Goal: Task Accomplishment & Management: Manage account settings

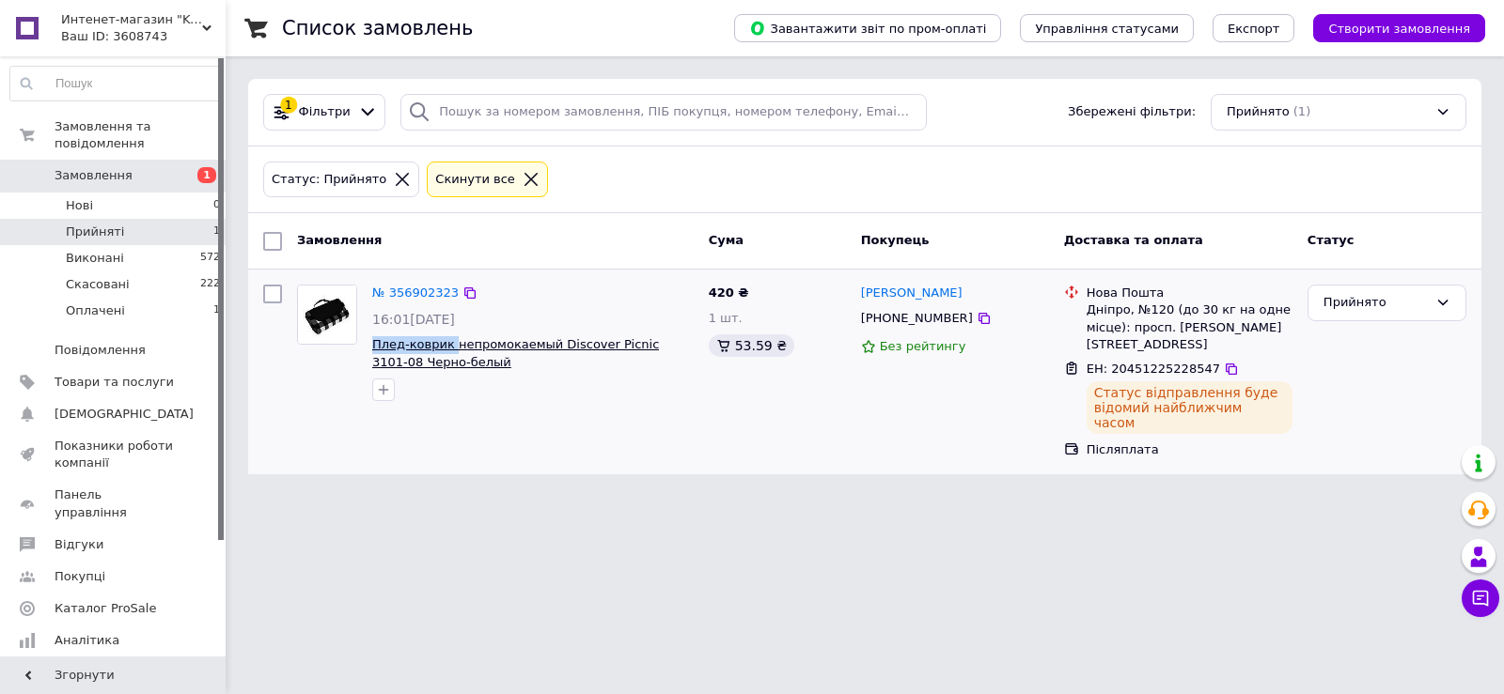
drag, startPoint x: 366, startPoint y: 348, endPoint x: 447, endPoint y: 343, distance: 81.9
click at [447, 343] on div "№ 356902323 16:01[DATE] Плед-коврик непромокаемый Discover Picnic 3101-08 Черно…" at bounding box center [533, 343] width 336 height 132
copy span "Плед-коврик"
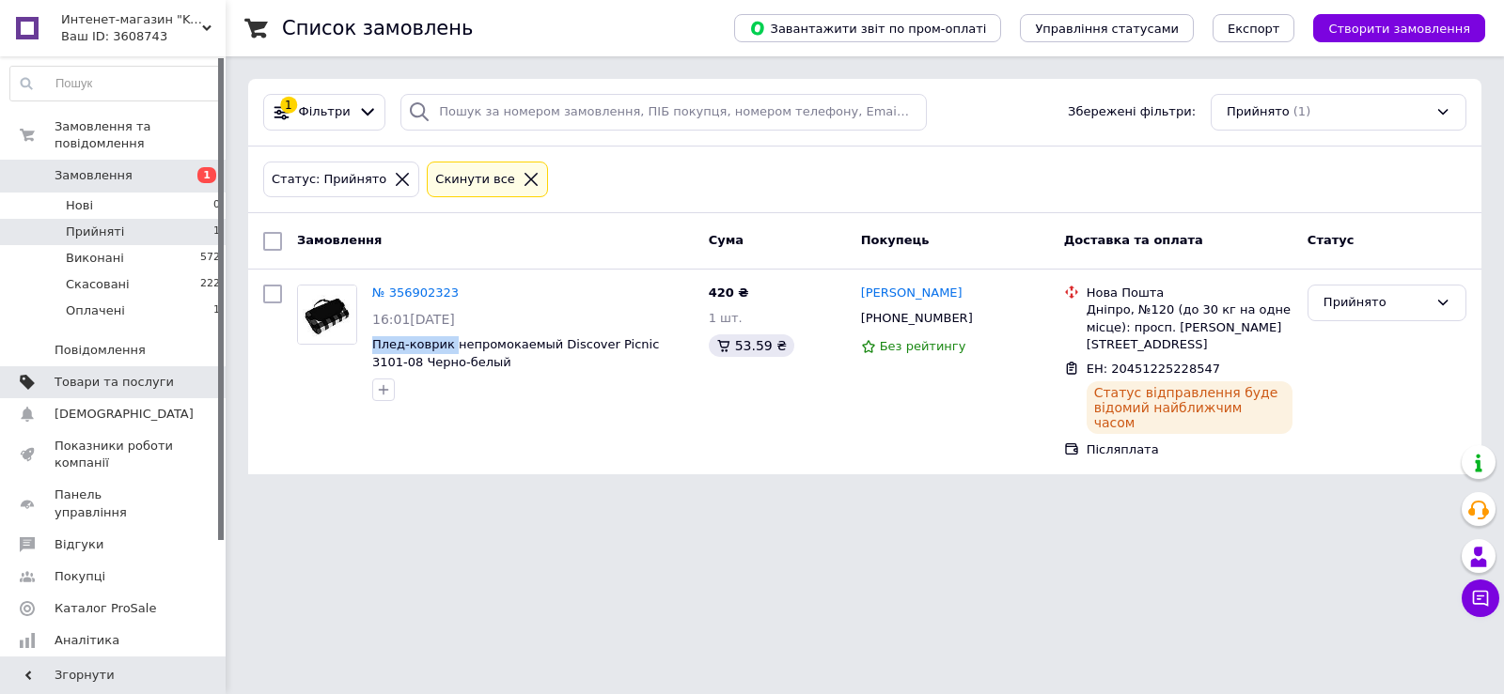
click at [123, 374] on span "Товари та послуги" at bounding box center [114, 382] width 119 height 17
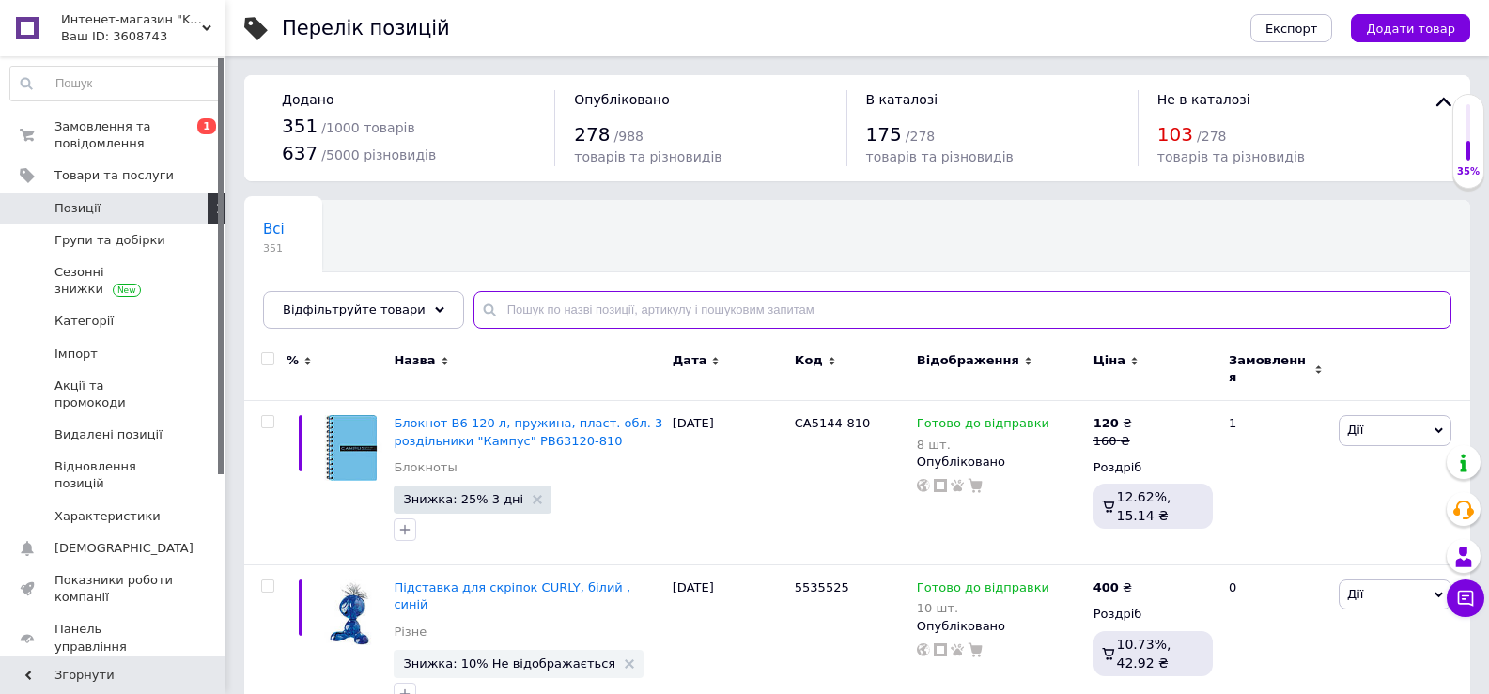
click at [513, 314] on input "text" at bounding box center [963, 310] width 978 height 38
paste input "Плед-коврик"
type input "Плед-коврик"
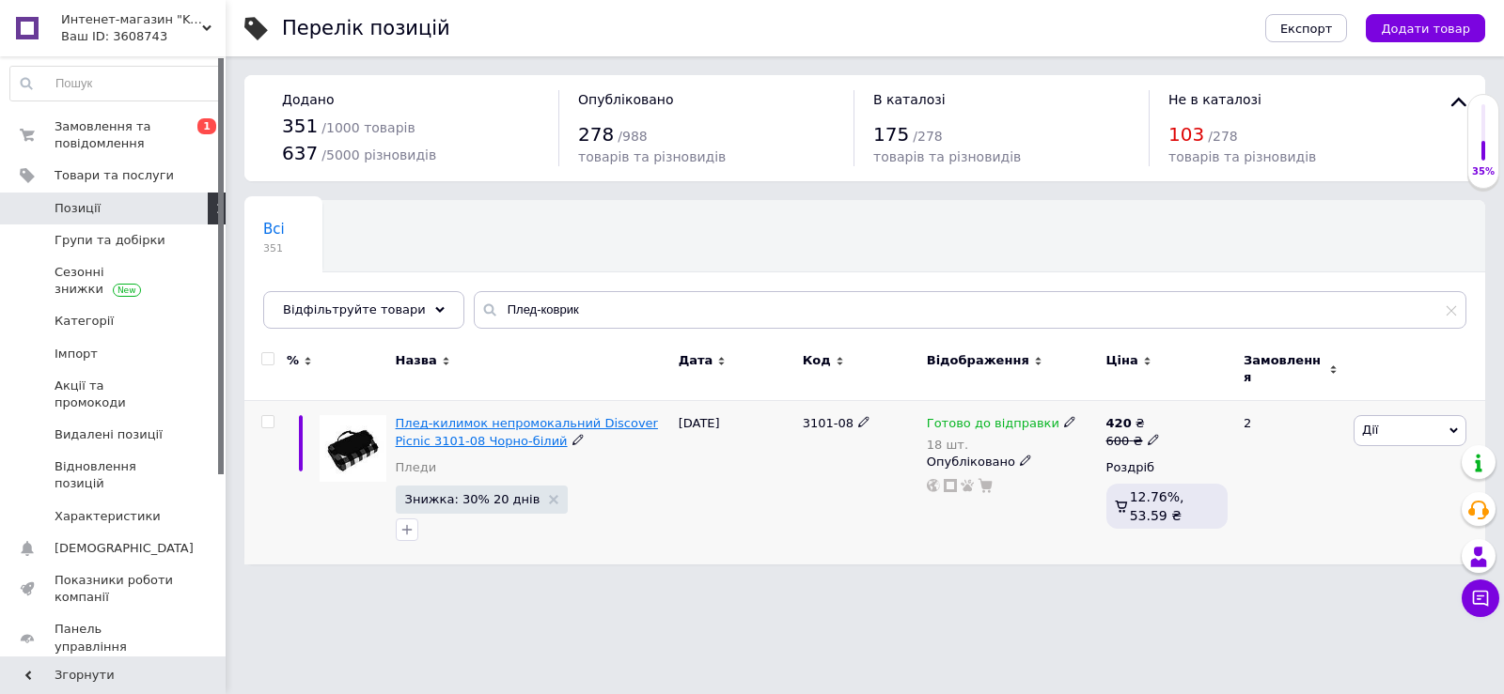
click at [448, 417] on span "Плед-килимок непромокальний Discover Picnic 3101-08 Чорно-білий" at bounding box center [527, 431] width 262 height 31
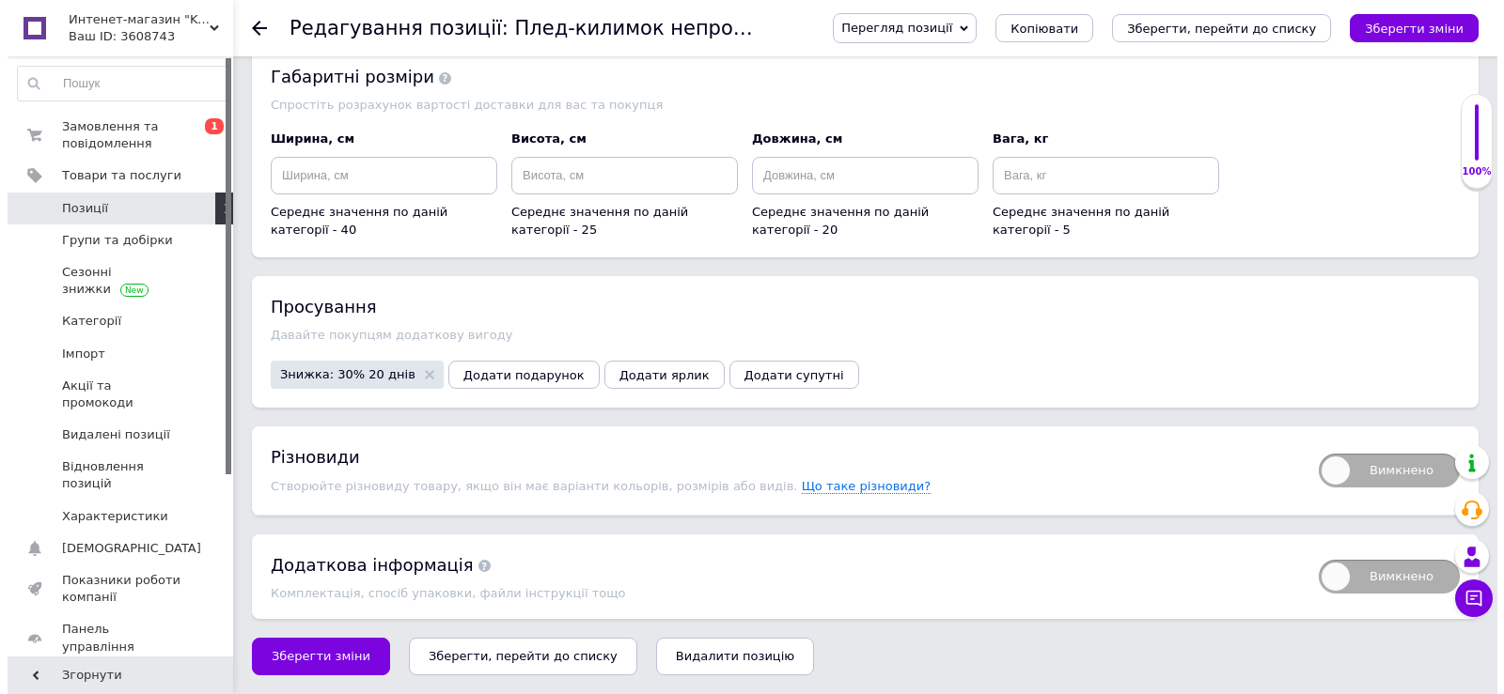
scroll to position [1979, 0]
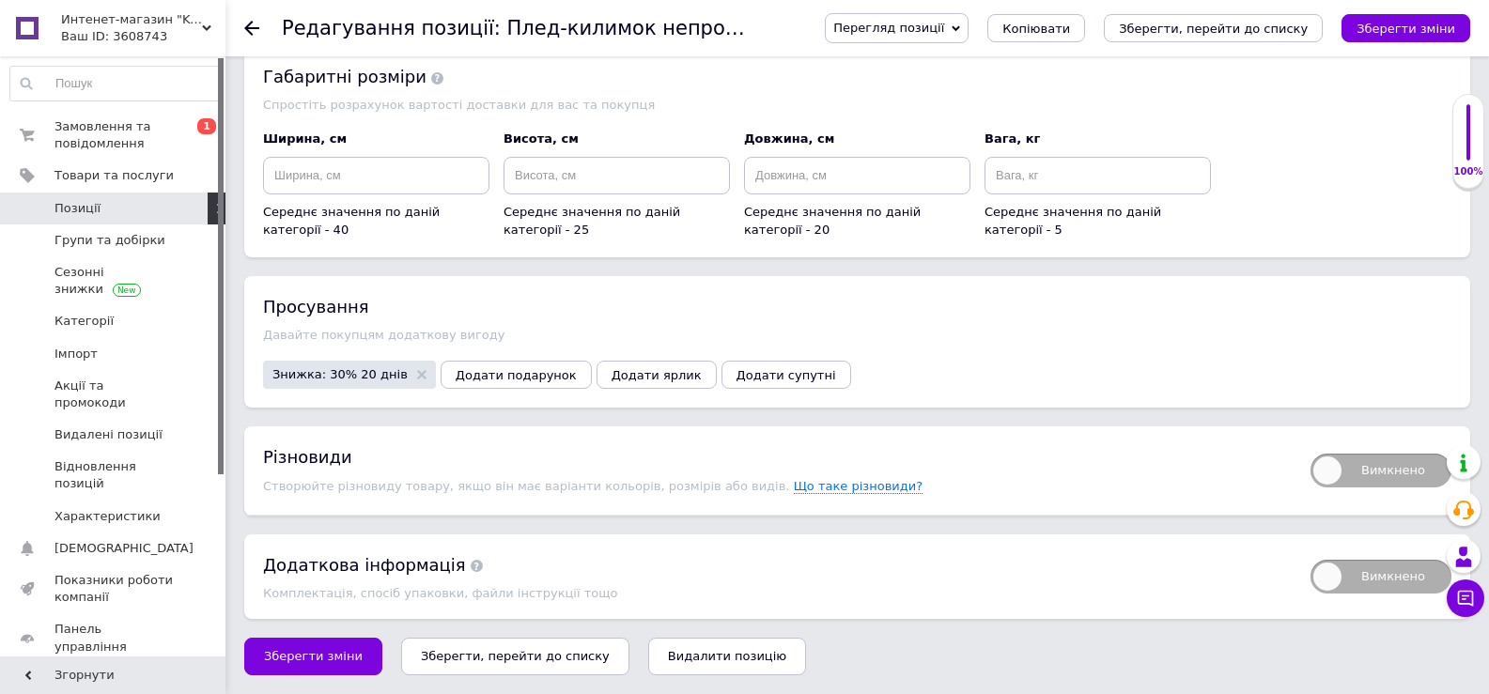
click at [323, 374] on span "Знижка: 30% 20 днів" at bounding box center [340, 374] width 135 height 12
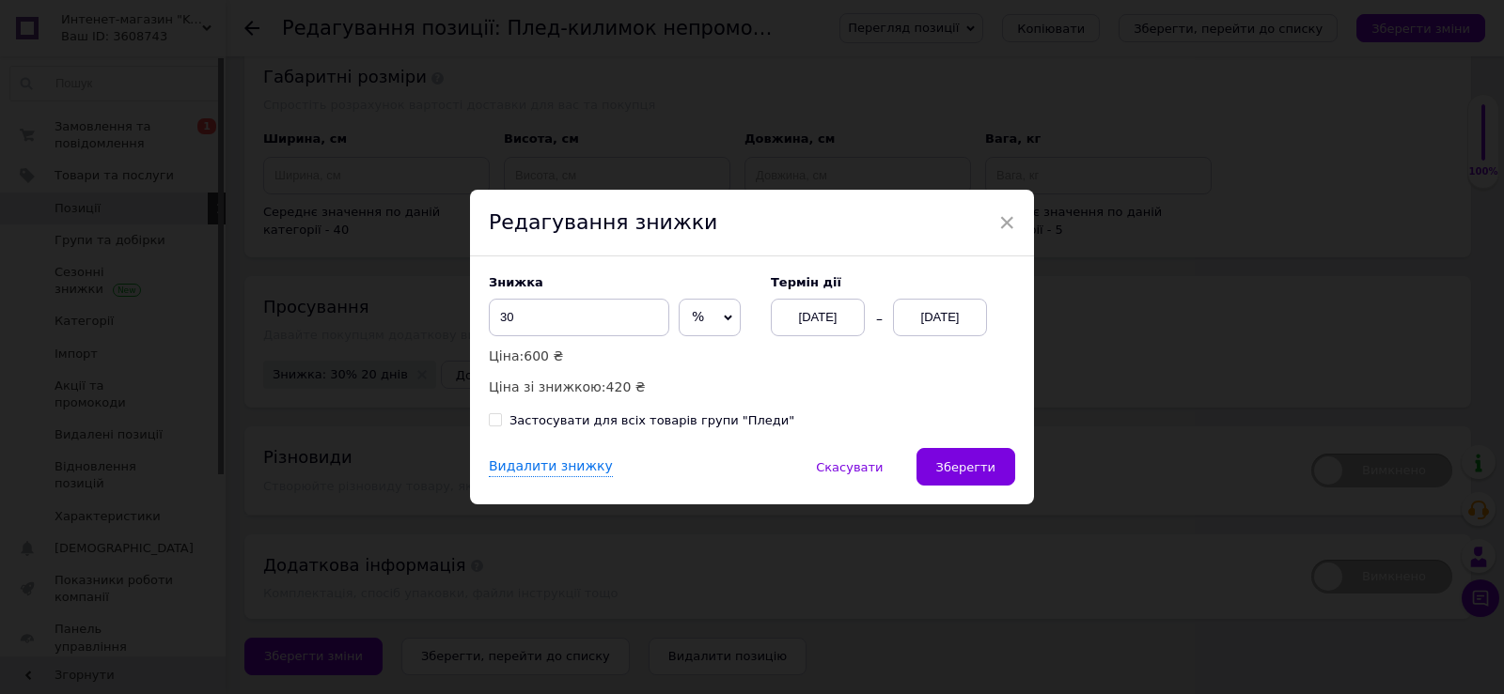
click at [724, 317] on icon at bounding box center [728, 318] width 8 height 8
click at [689, 355] on li "₴" at bounding box center [709, 357] width 60 height 26
drag, startPoint x: 521, startPoint y: 320, endPoint x: 479, endPoint y: 314, distance: 41.9
click at [479, 314] on div "Знижка 30 ₴ % Ціна: 600 ₴ Ціна зі знижкою: 570 ₴ Термін дії [DATE] [DATE] Засто…" at bounding box center [752, 353] width 564 height 192
type input "150"
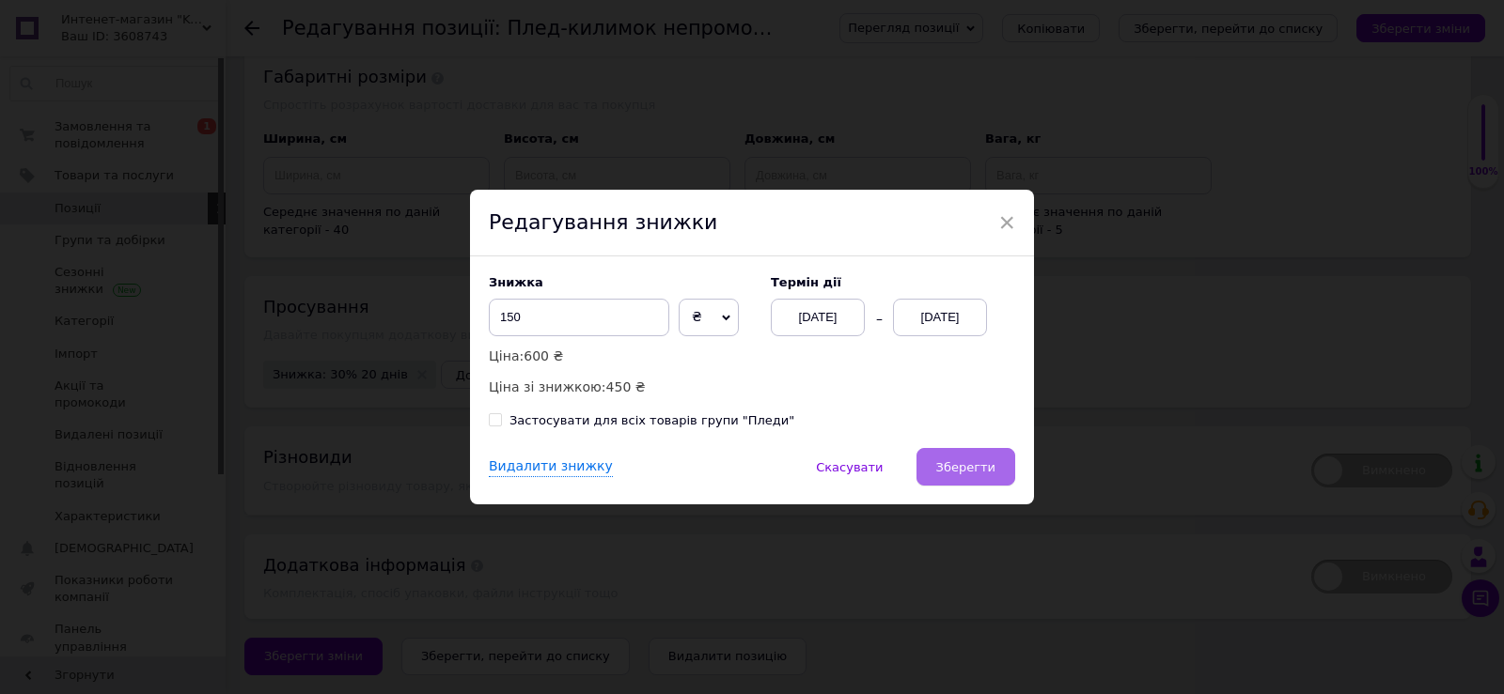
click at [977, 469] on span "Зберегти" at bounding box center [965, 467] width 59 height 14
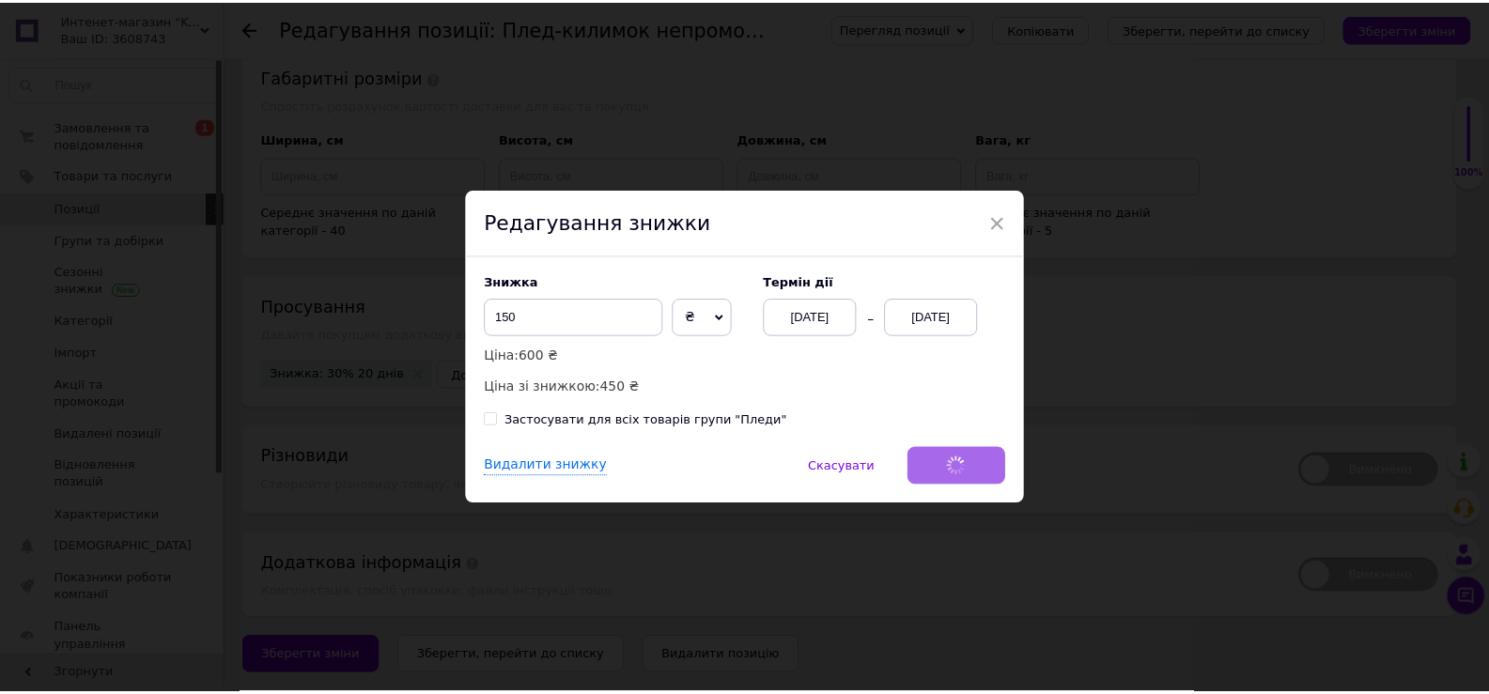
scroll to position [1962, 0]
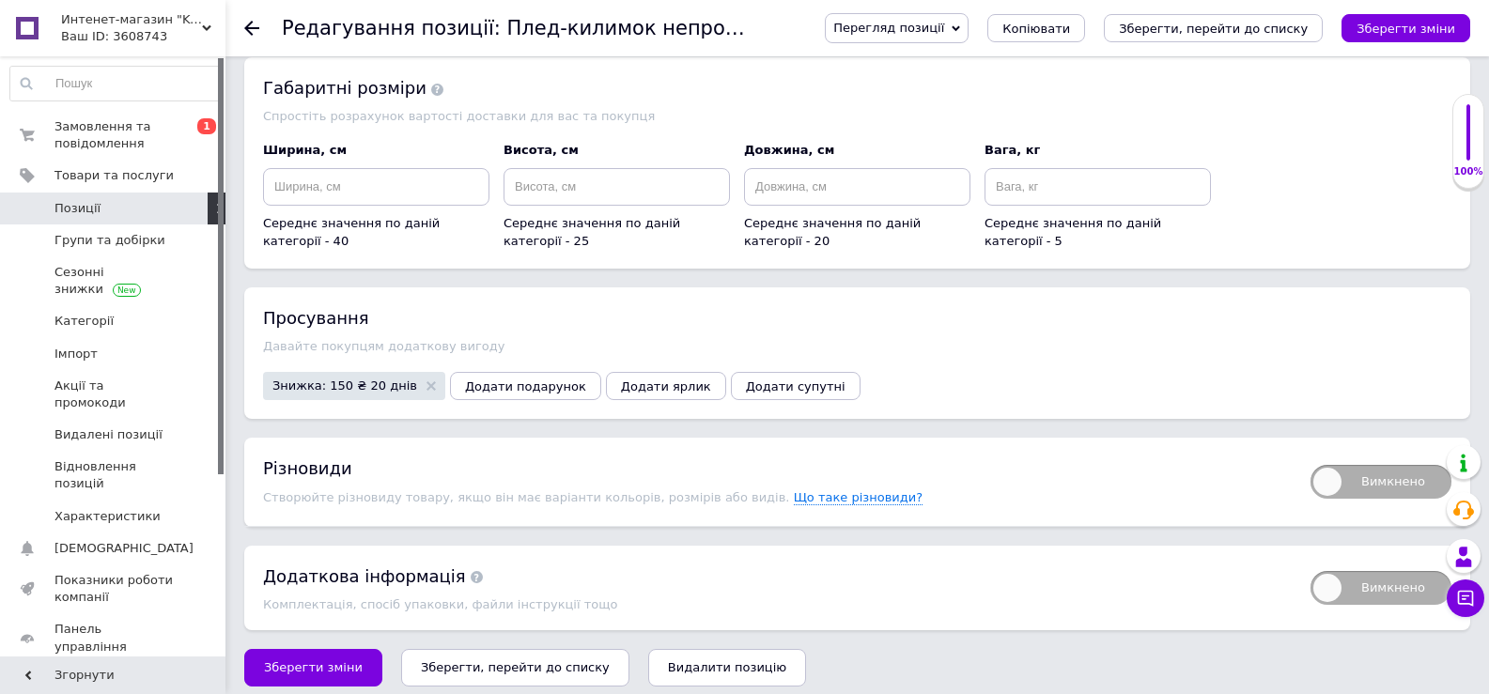
click at [94, 207] on span "Позиції" at bounding box center [78, 208] width 46 height 17
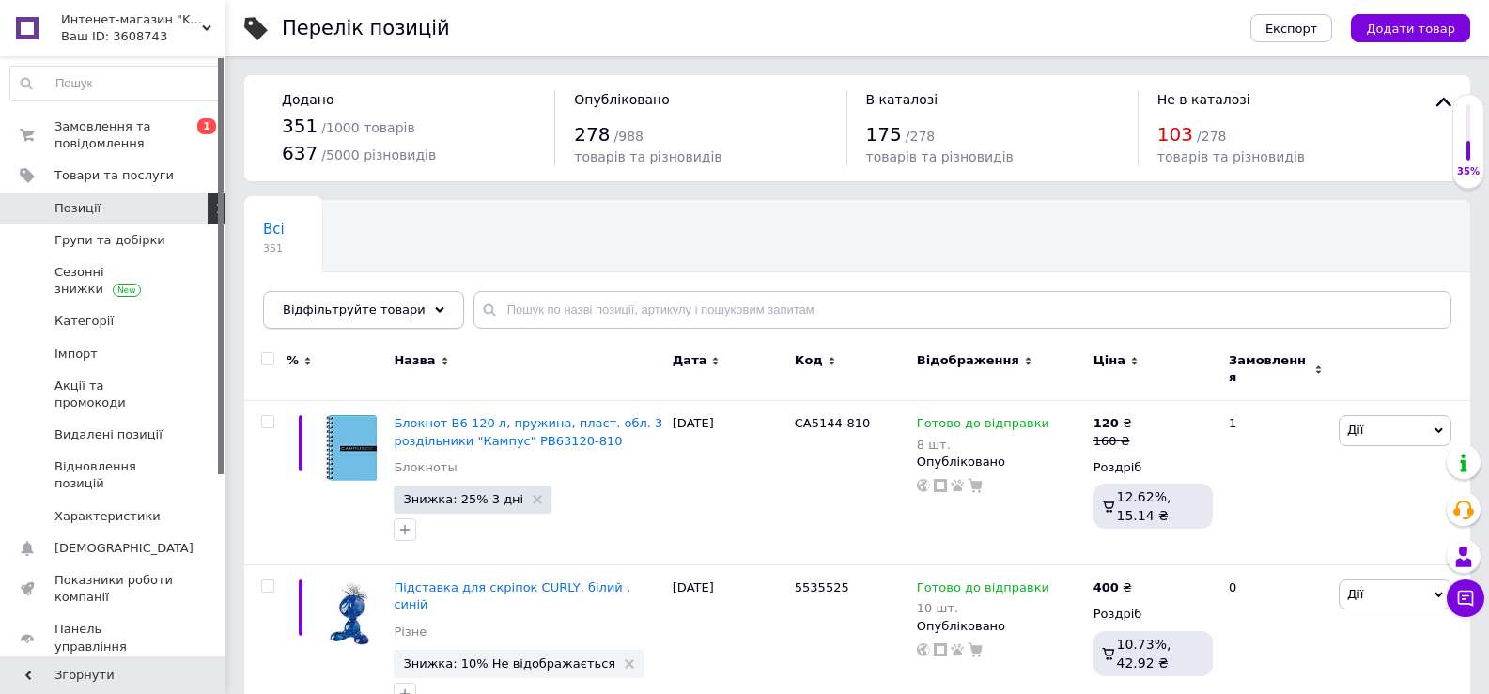
click at [435, 309] on icon at bounding box center [439, 309] width 9 height 9
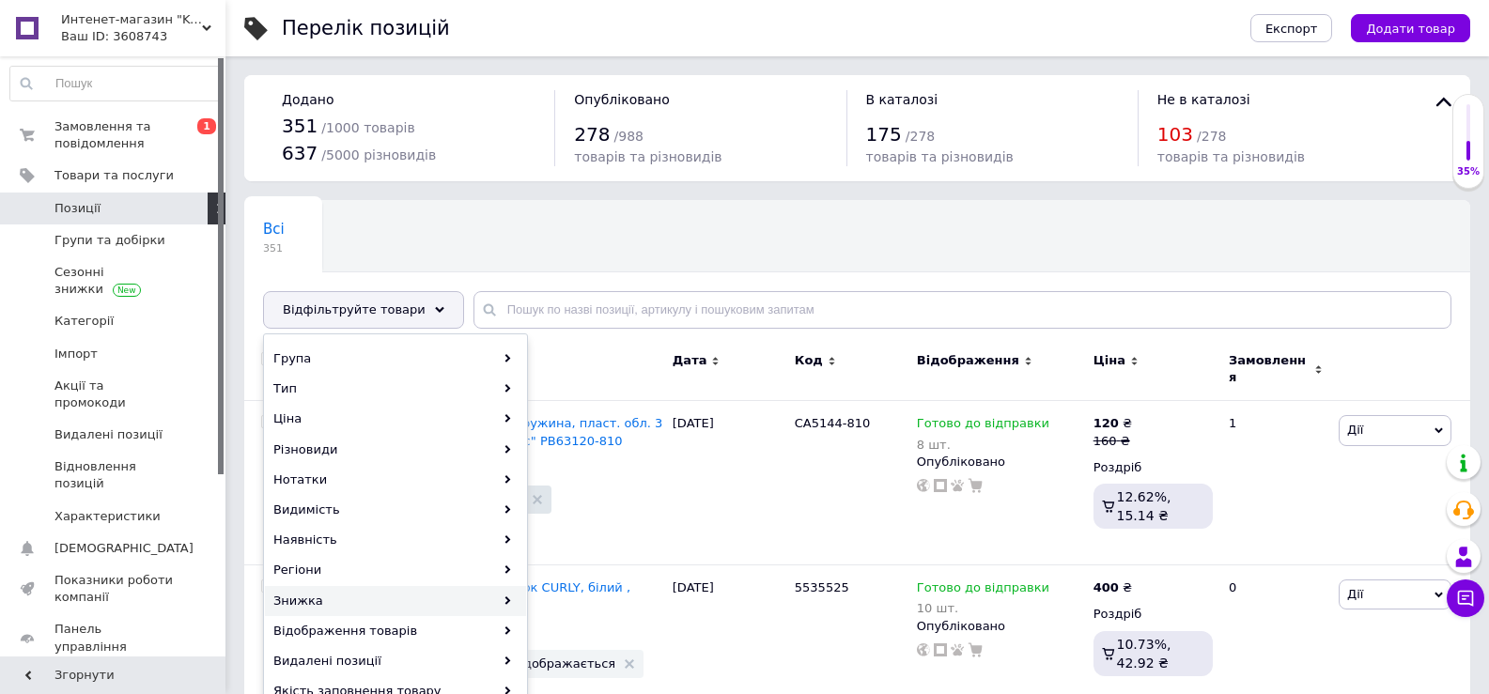
click at [333, 600] on div "Знижка" at bounding box center [395, 601] width 261 height 30
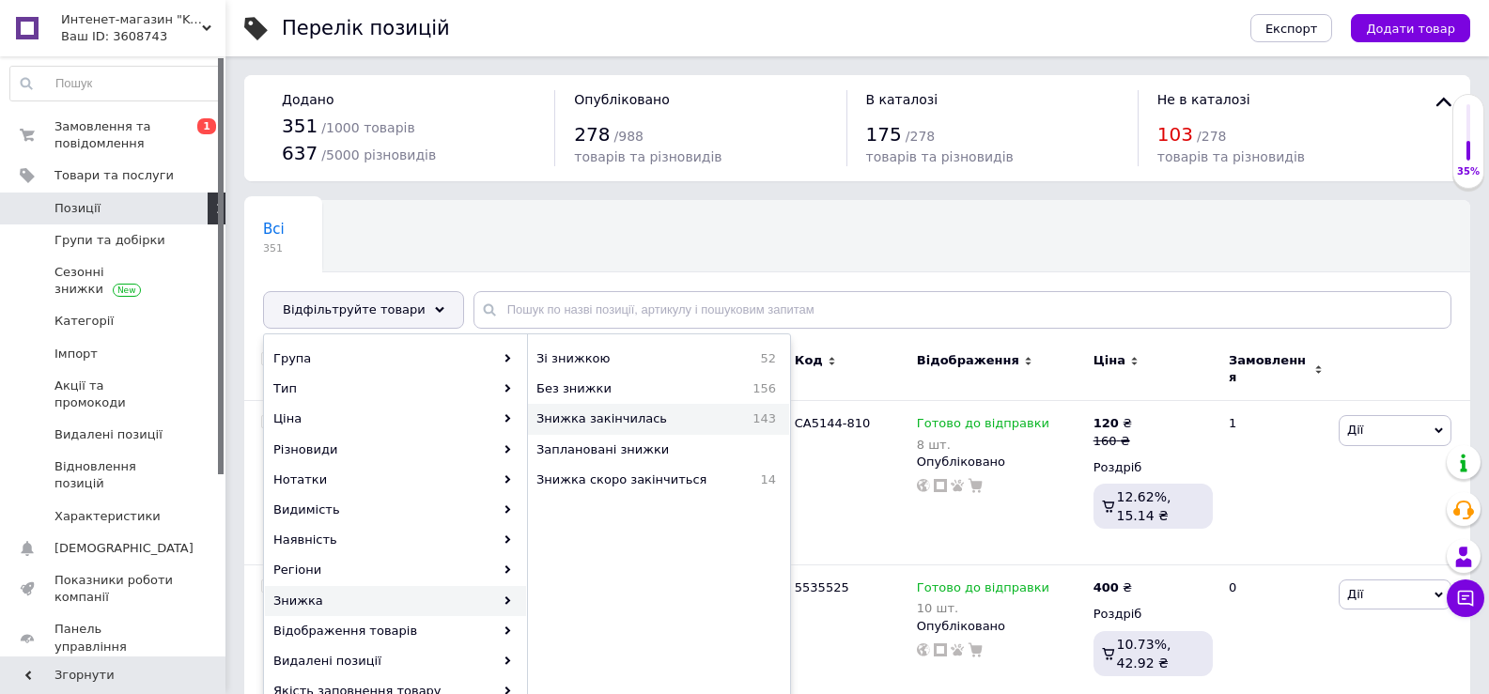
click at [595, 422] on span "Знижка закінчилась" at bounding box center [633, 419] width 192 height 17
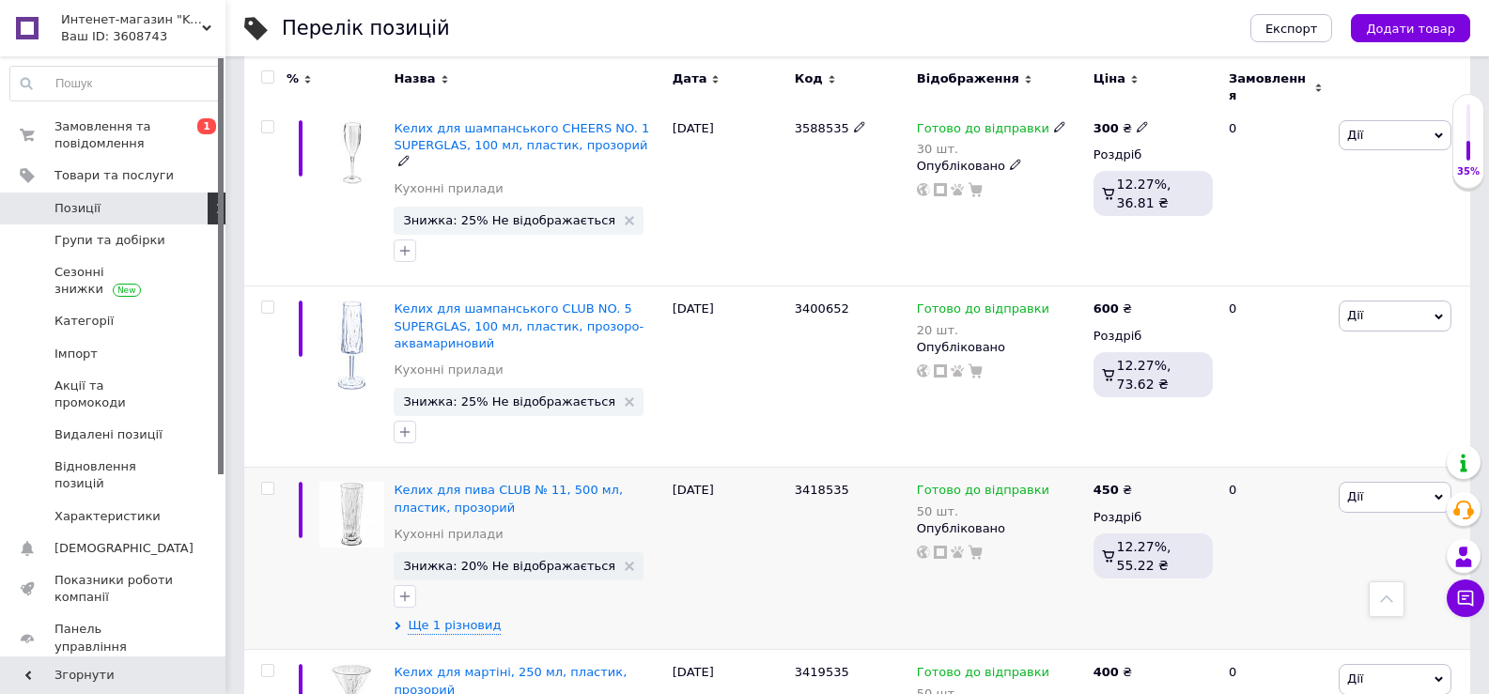
scroll to position [1285, 0]
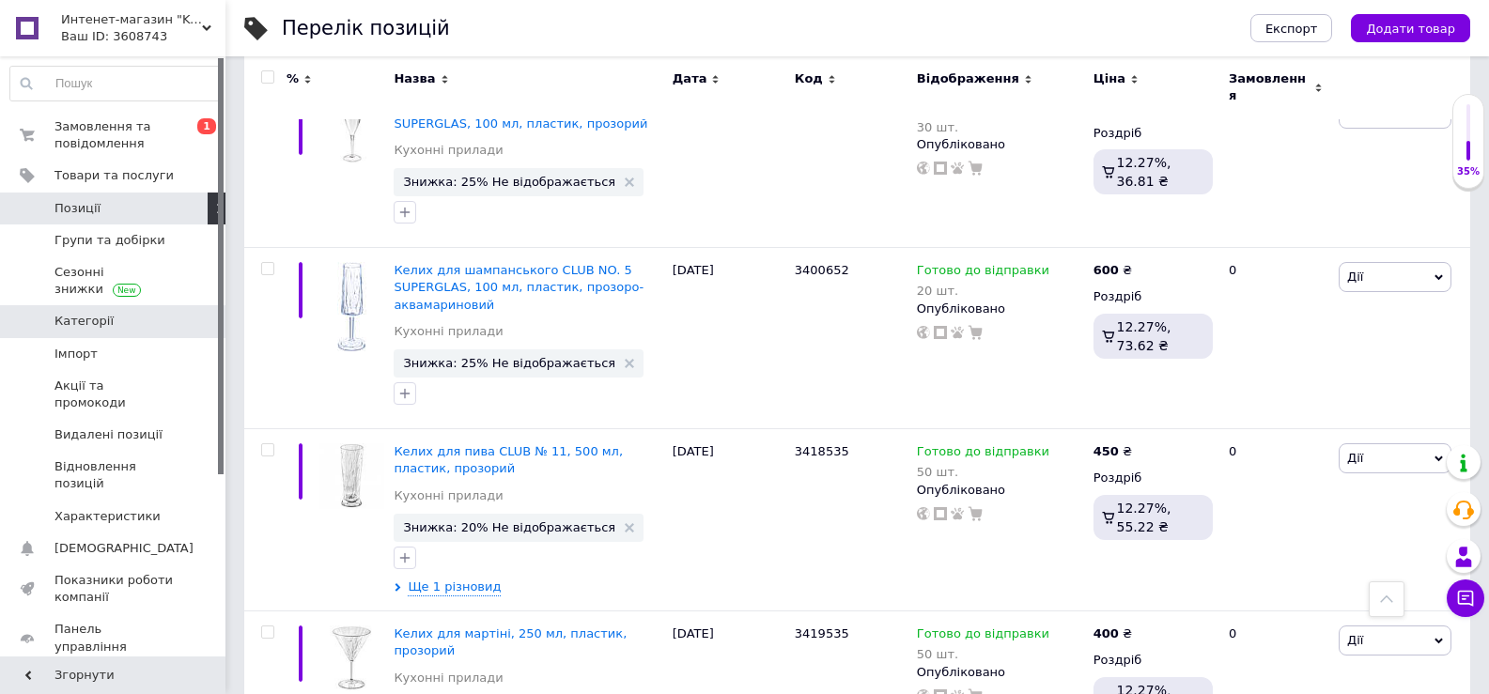
click at [98, 322] on span "Категорії" at bounding box center [84, 321] width 59 height 17
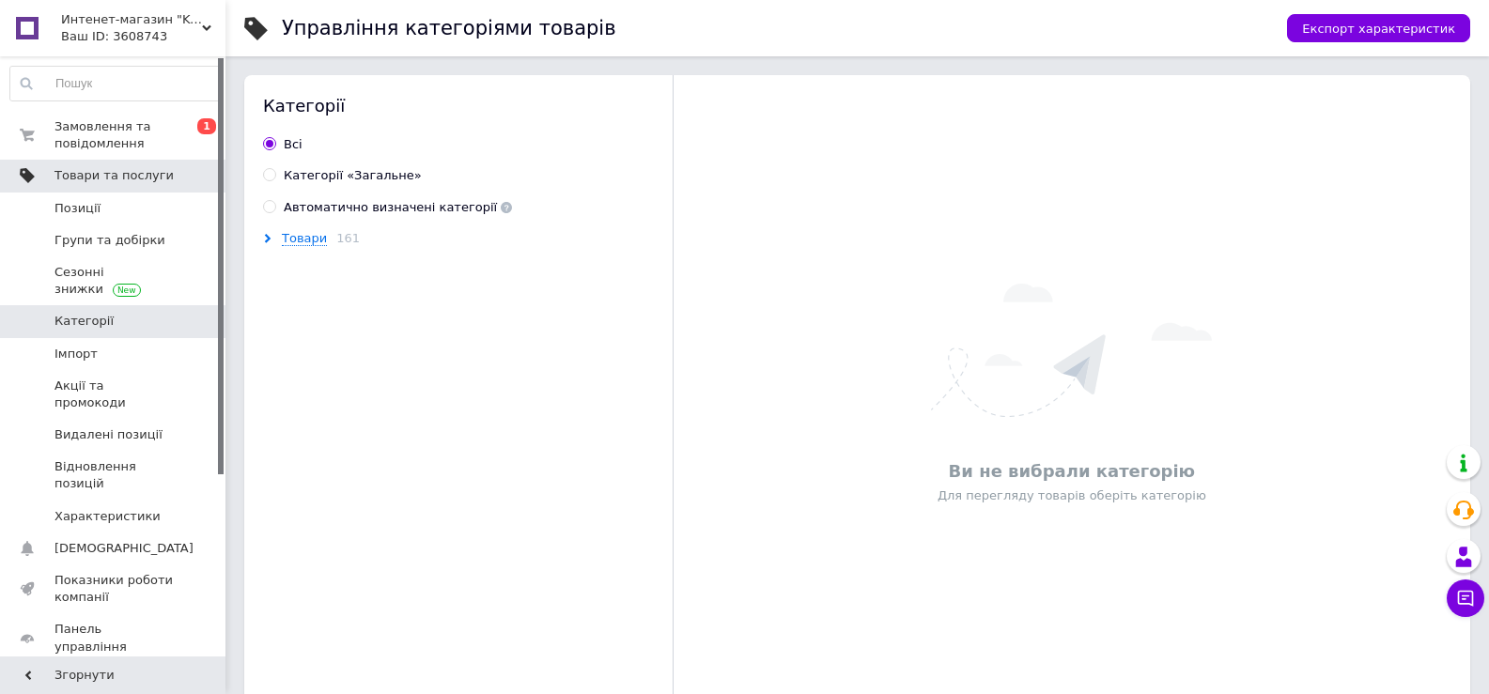
click at [131, 179] on span "Товари та послуги" at bounding box center [114, 175] width 119 height 17
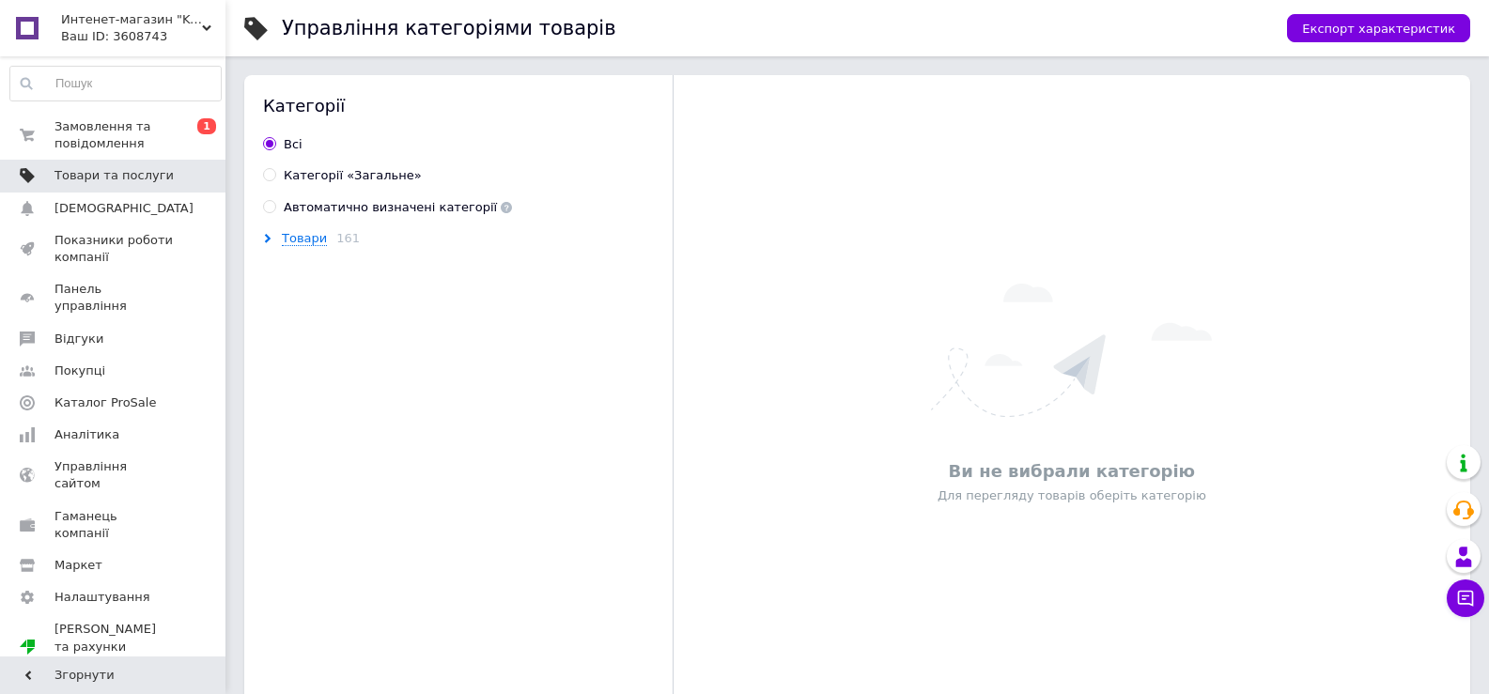
click at [131, 179] on span "Товари та послуги" at bounding box center [114, 175] width 119 height 17
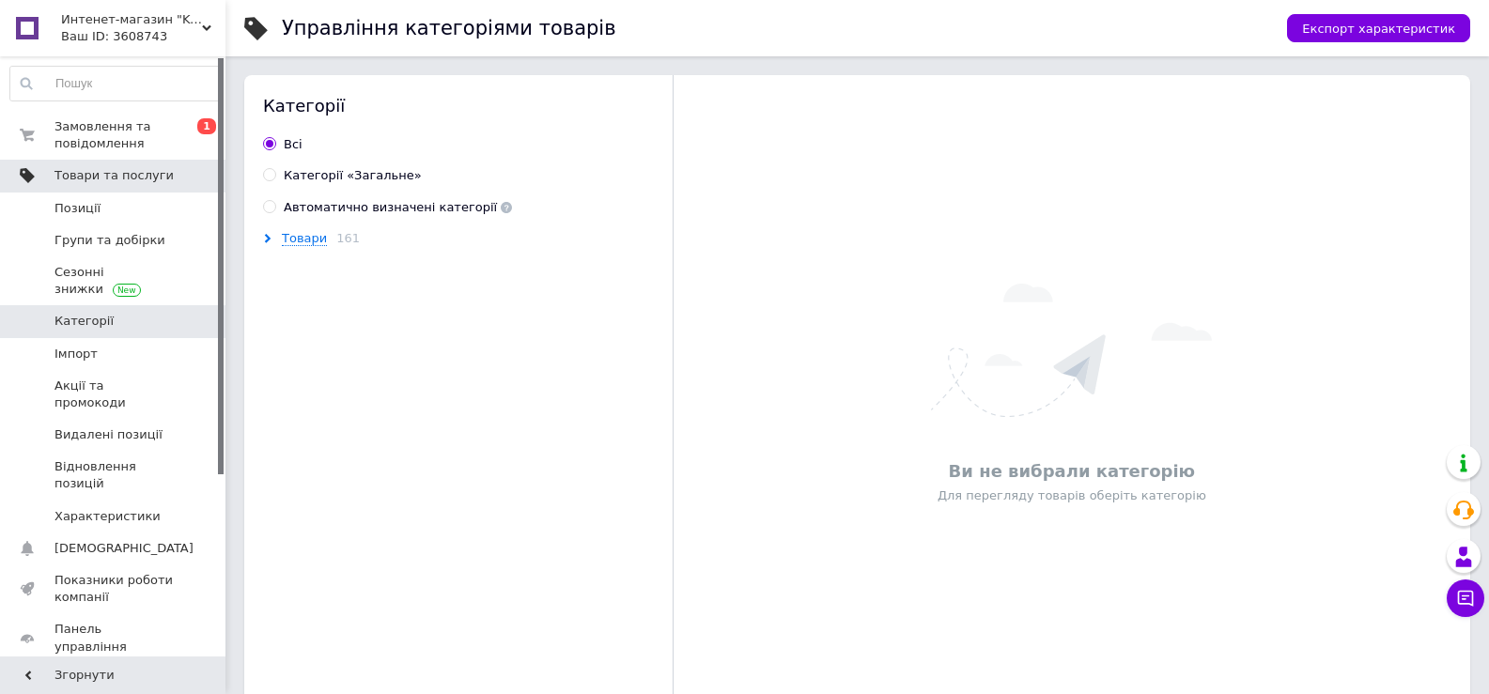
click at [104, 172] on span "Товари та послуги" at bounding box center [114, 175] width 119 height 17
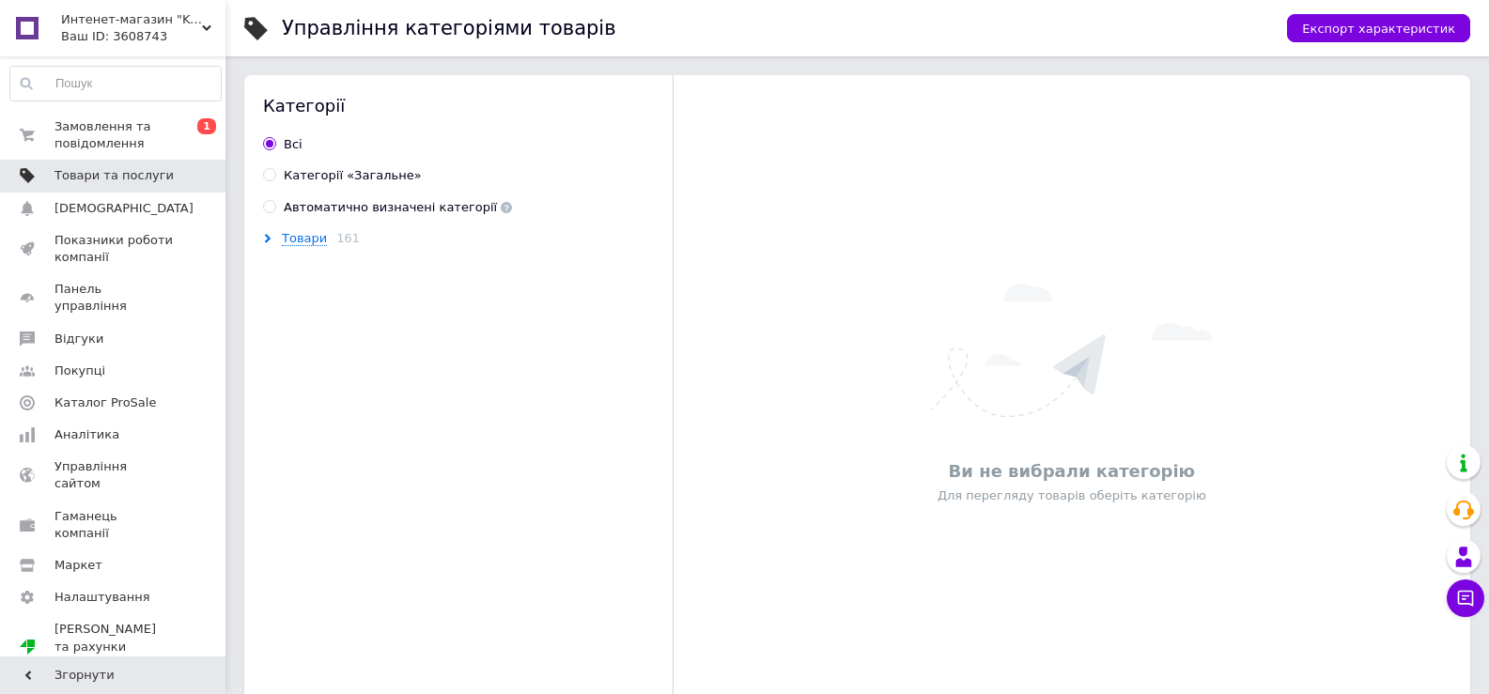
click at [104, 172] on span "Товари та послуги" at bounding box center [114, 175] width 119 height 17
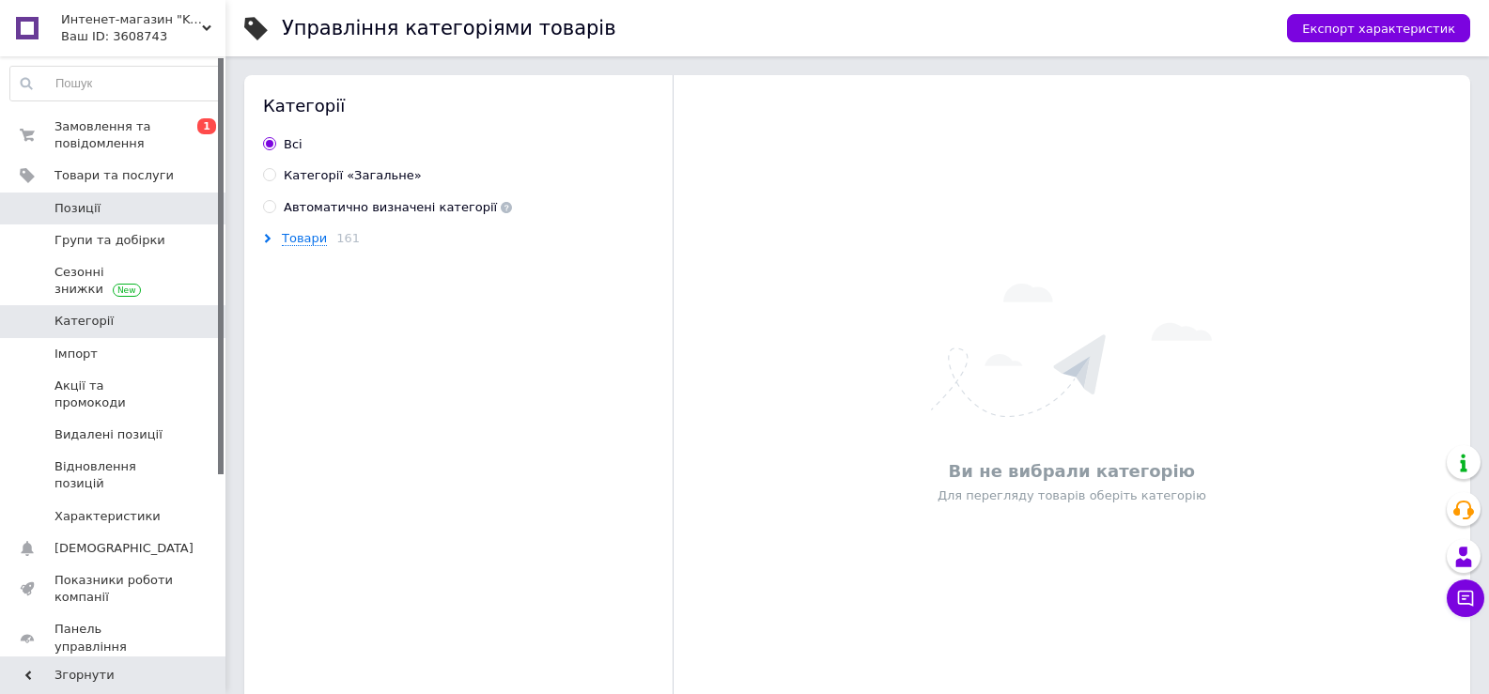
click at [98, 211] on span "Позиції" at bounding box center [114, 208] width 119 height 17
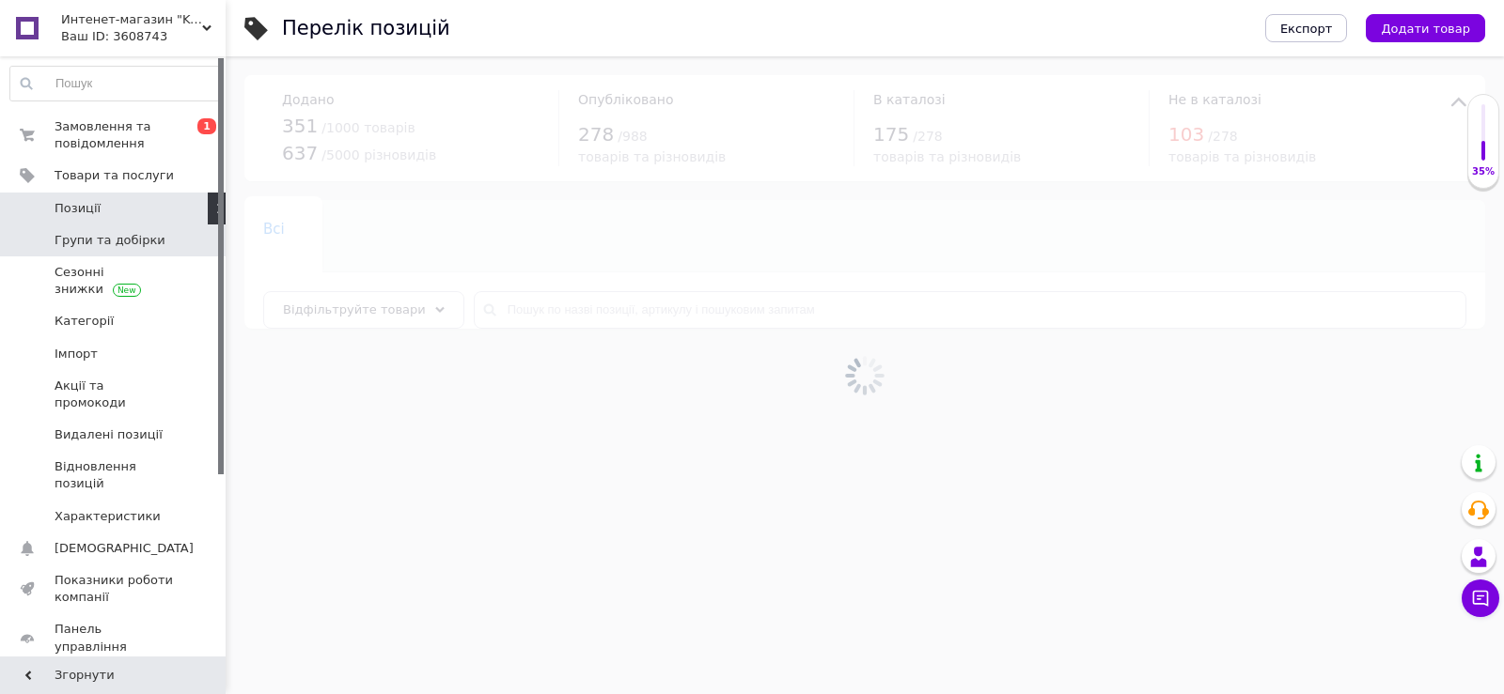
click at [101, 242] on span "Групи та добірки" at bounding box center [110, 240] width 111 height 17
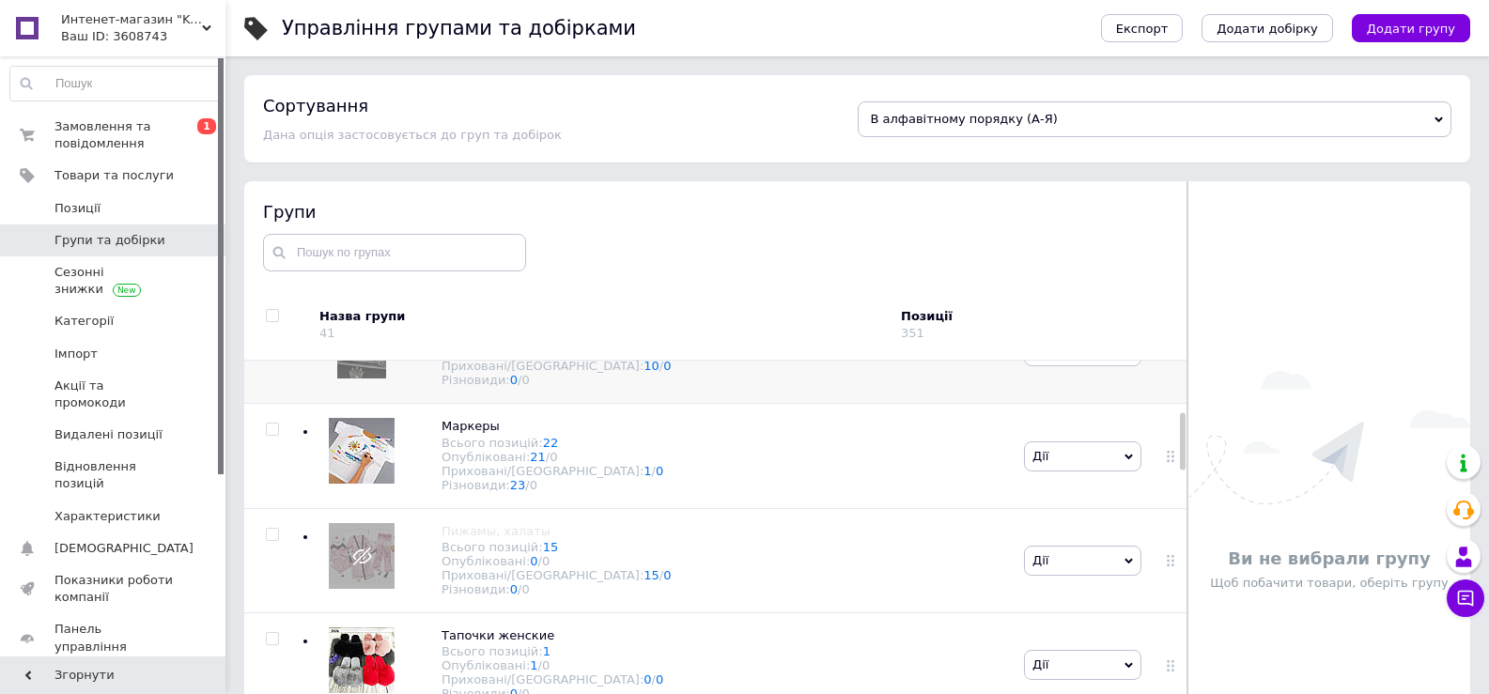
scroll to position [376, 0]
click at [764, 481] on div "Маркеры Всього позицій: 22 Опубліковані: 21 / 0 Приховані/Видалені: 1 / 0 Різно…" at bounding box center [660, 453] width 719 height 104
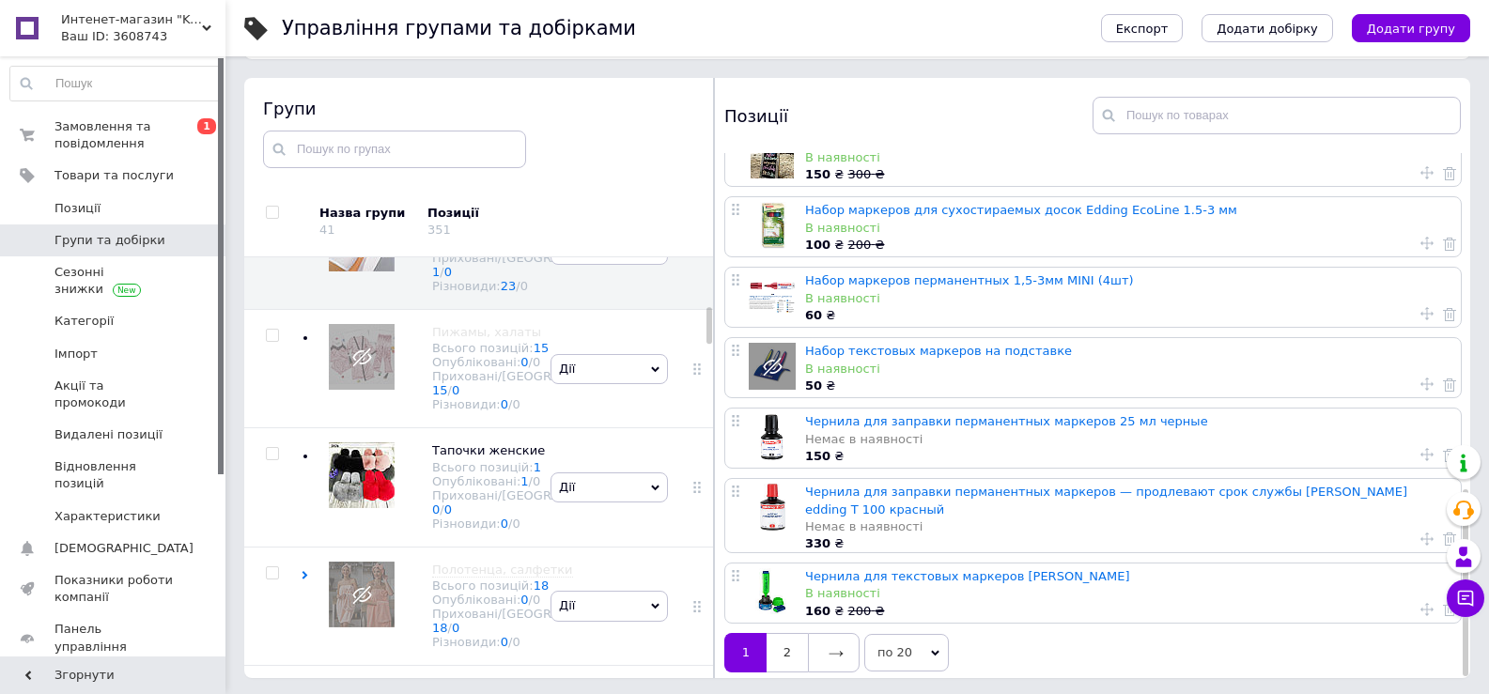
scroll to position [106, 0]
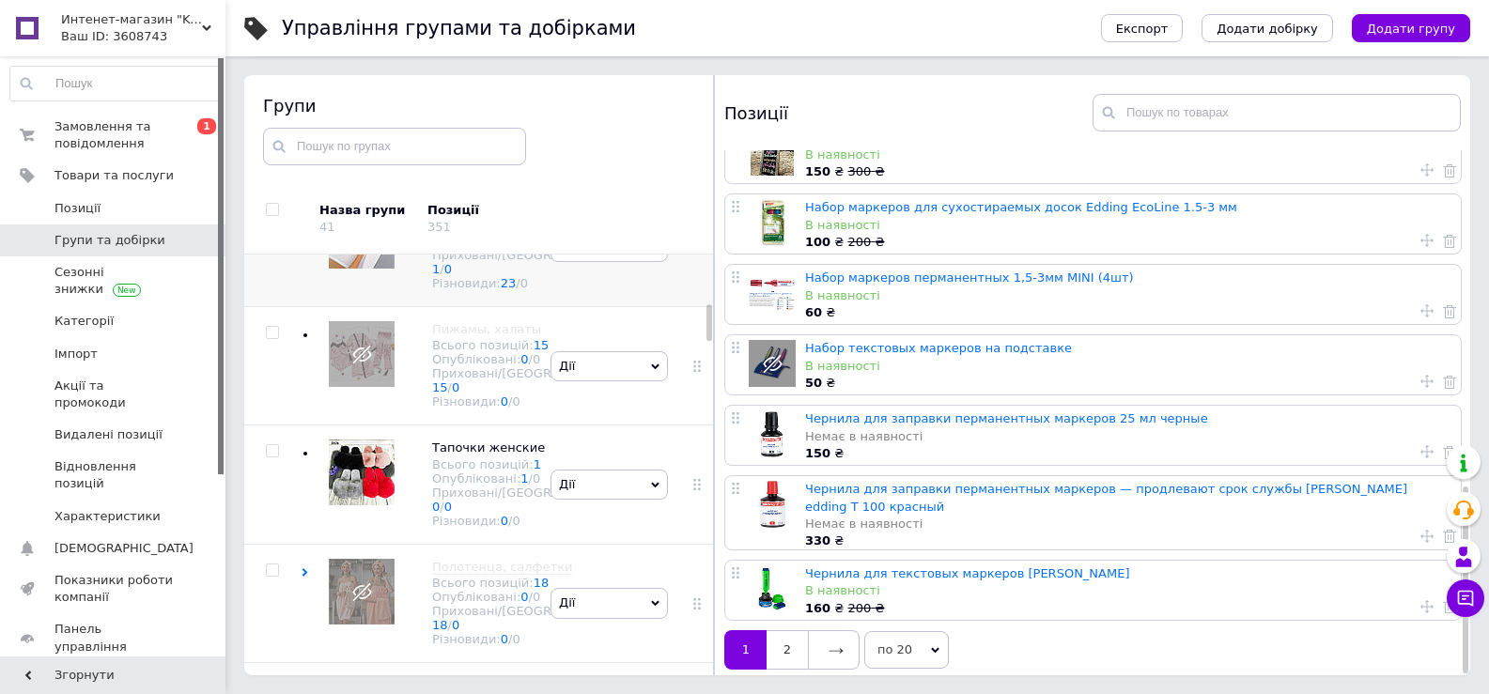
click at [654, 262] on span "Дії" at bounding box center [609, 247] width 117 height 30
click at [628, 313] on li "Приховати групу" at bounding box center [610, 291] width 116 height 43
click at [651, 252] on icon at bounding box center [655, 247] width 8 height 8
click at [600, 313] on li "Опублікувати групу" at bounding box center [610, 291] width 116 height 43
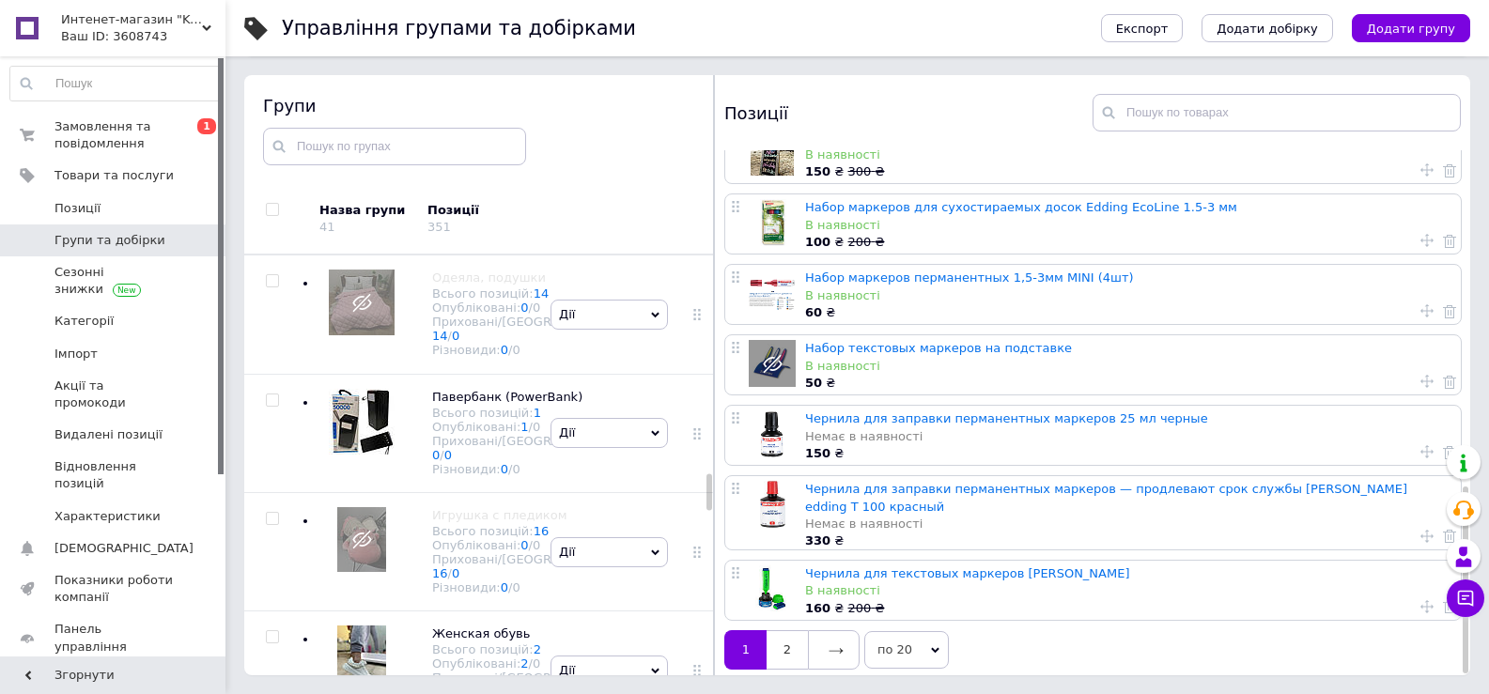
scroll to position [2499, 0]
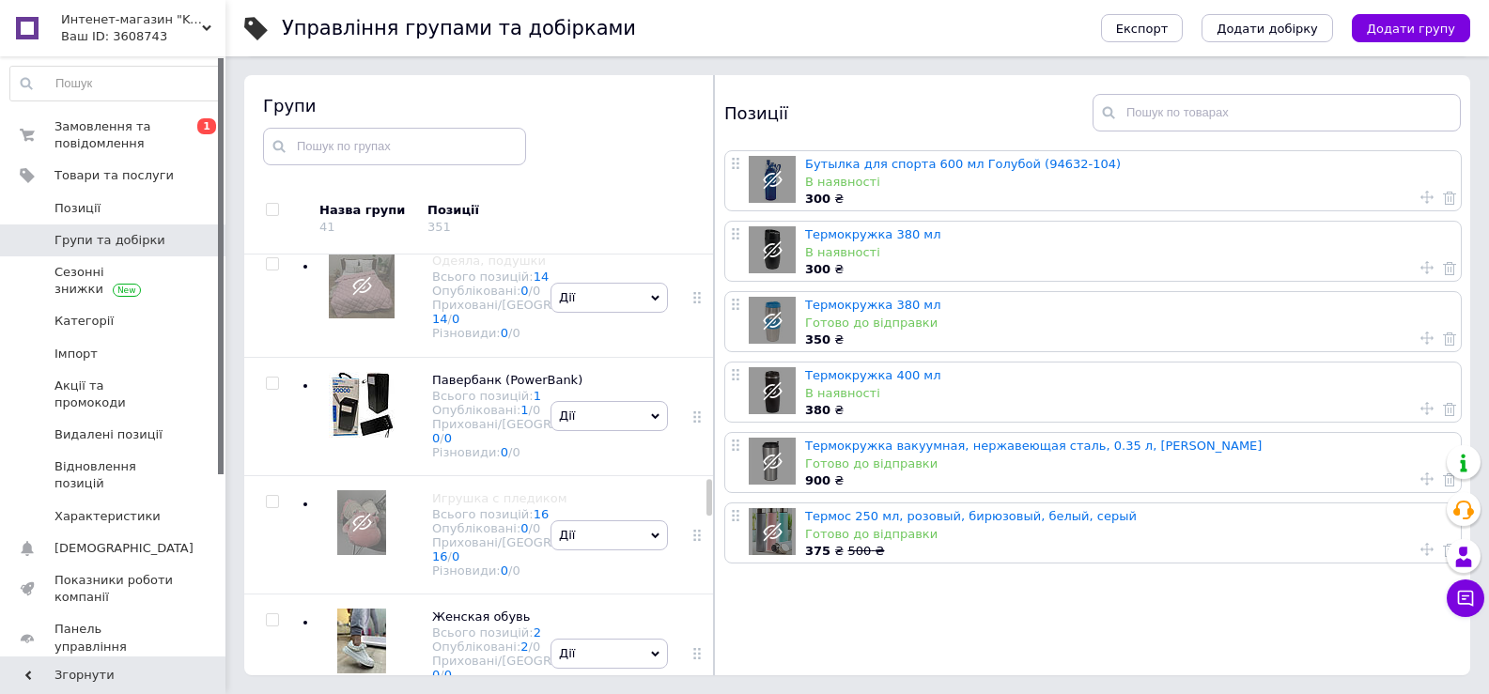
scroll to position [2624, 0]
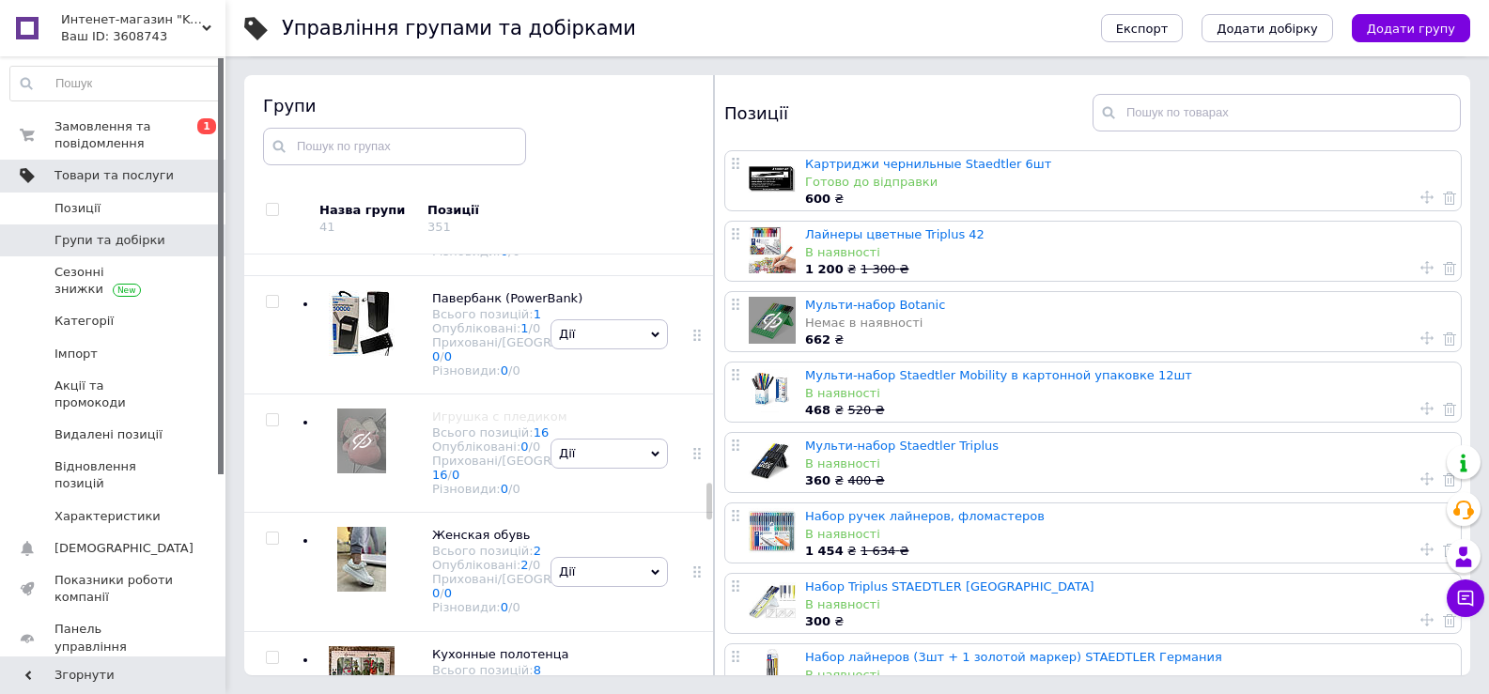
click at [131, 173] on span "Товари та послуги" at bounding box center [114, 175] width 119 height 17
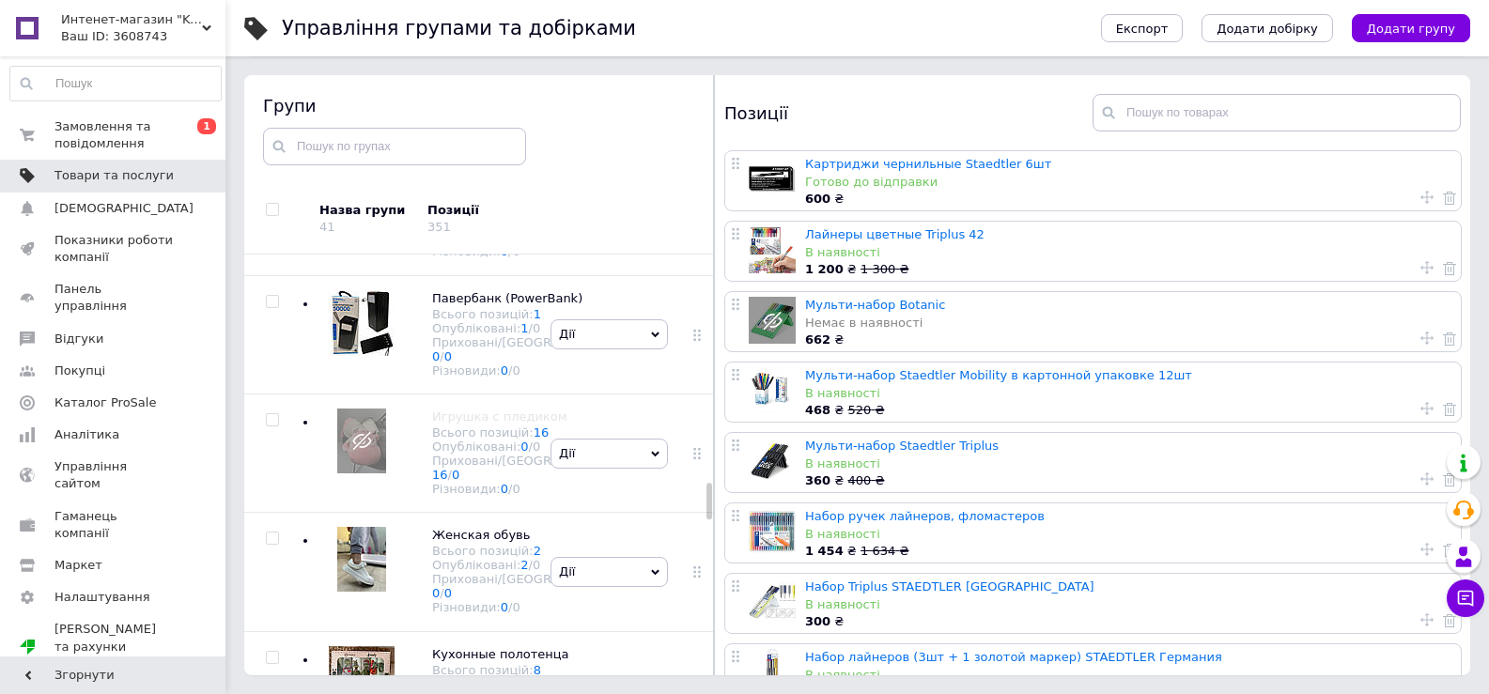
click at [117, 179] on span "Товари та послуги" at bounding box center [114, 175] width 119 height 17
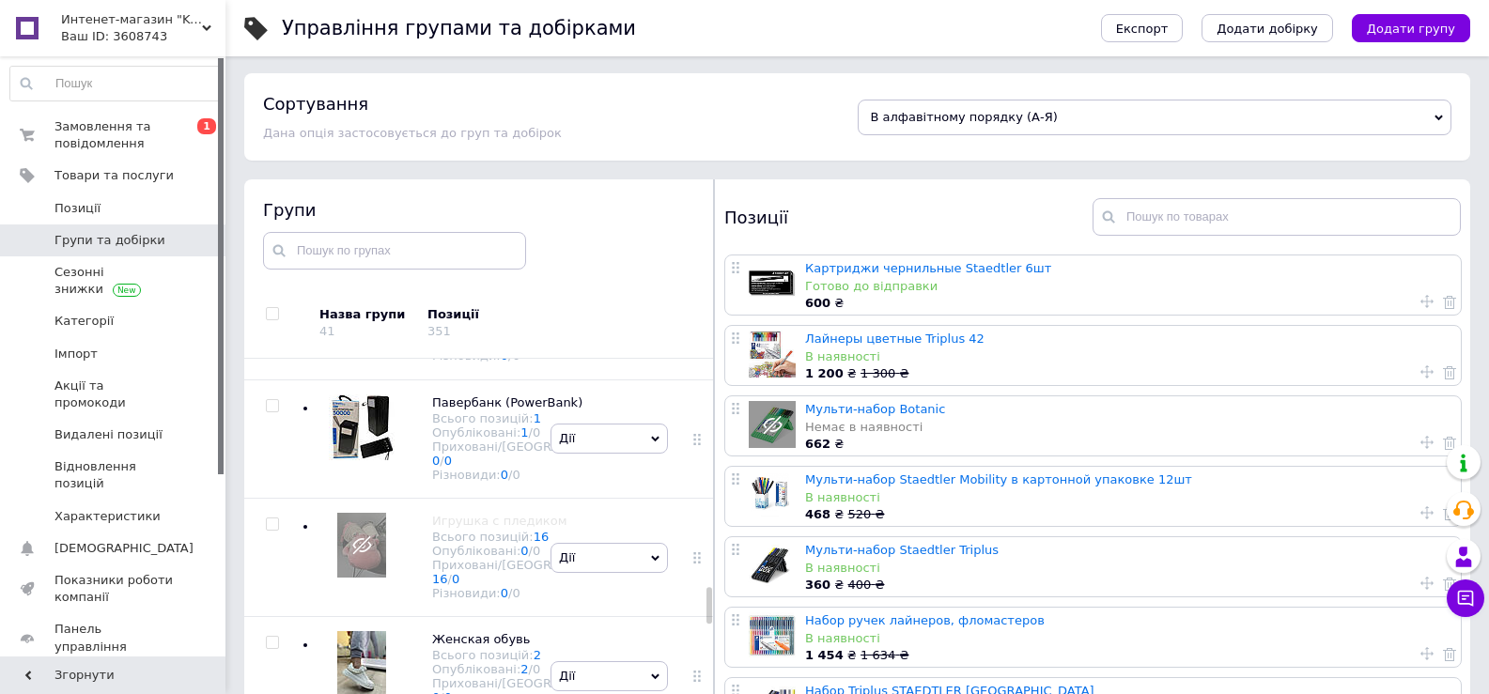
scroll to position [0, 0]
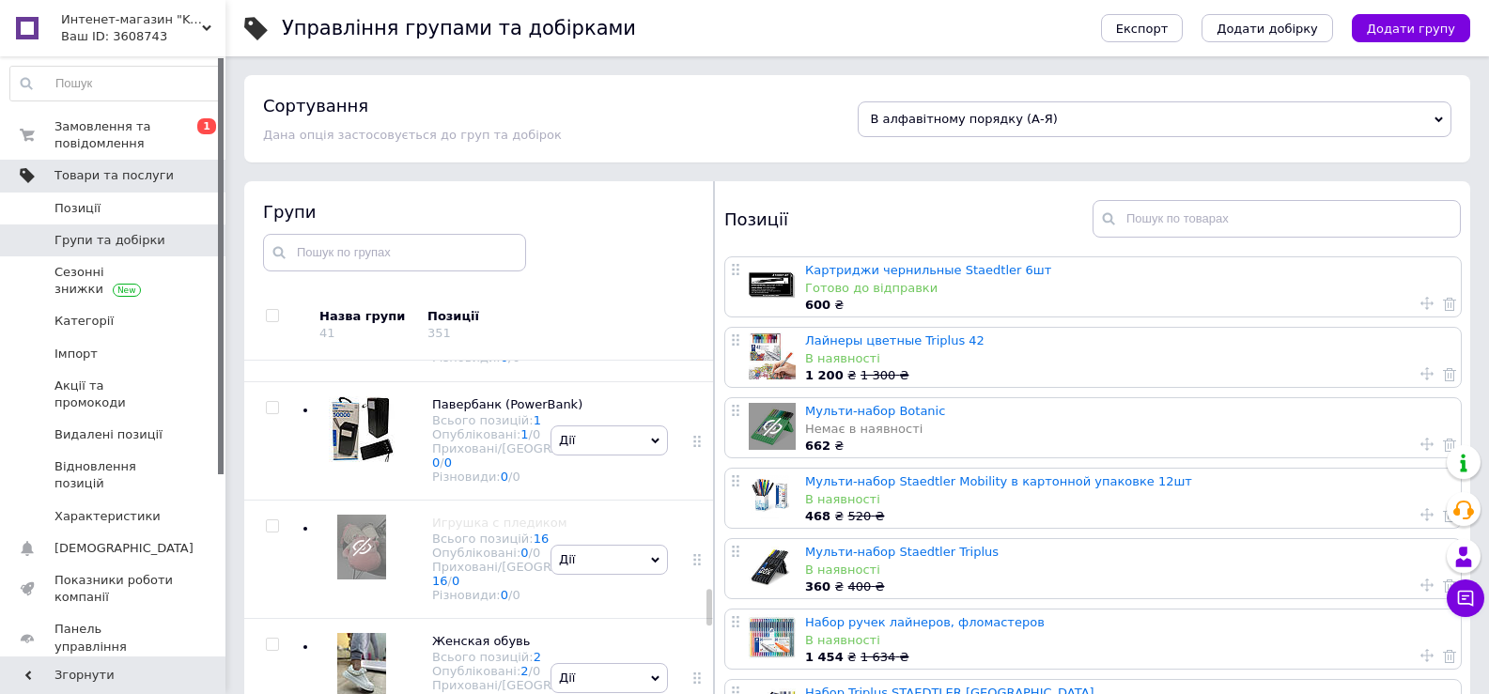
click at [124, 176] on span "Товари та послуги" at bounding box center [114, 175] width 119 height 17
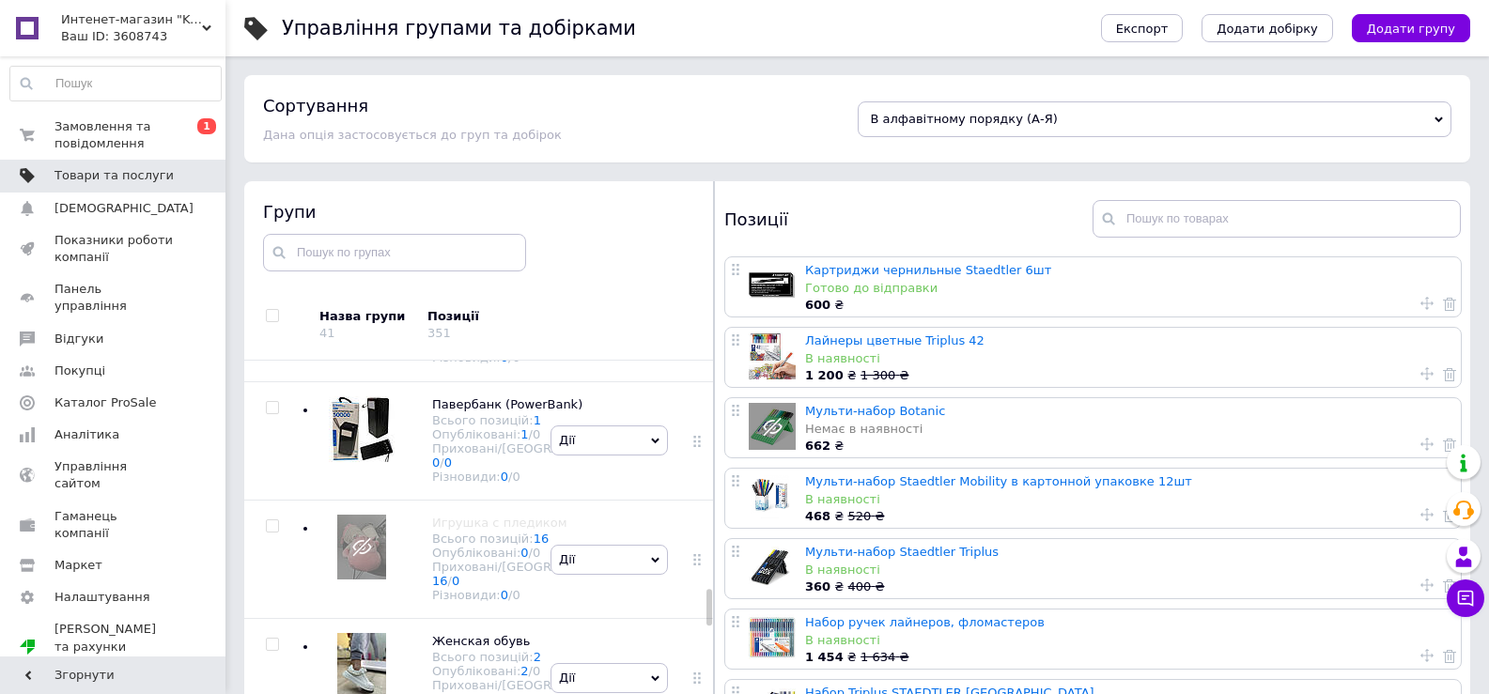
click at [125, 175] on span "Товари та послуги" at bounding box center [114, 175] width 119 height 17
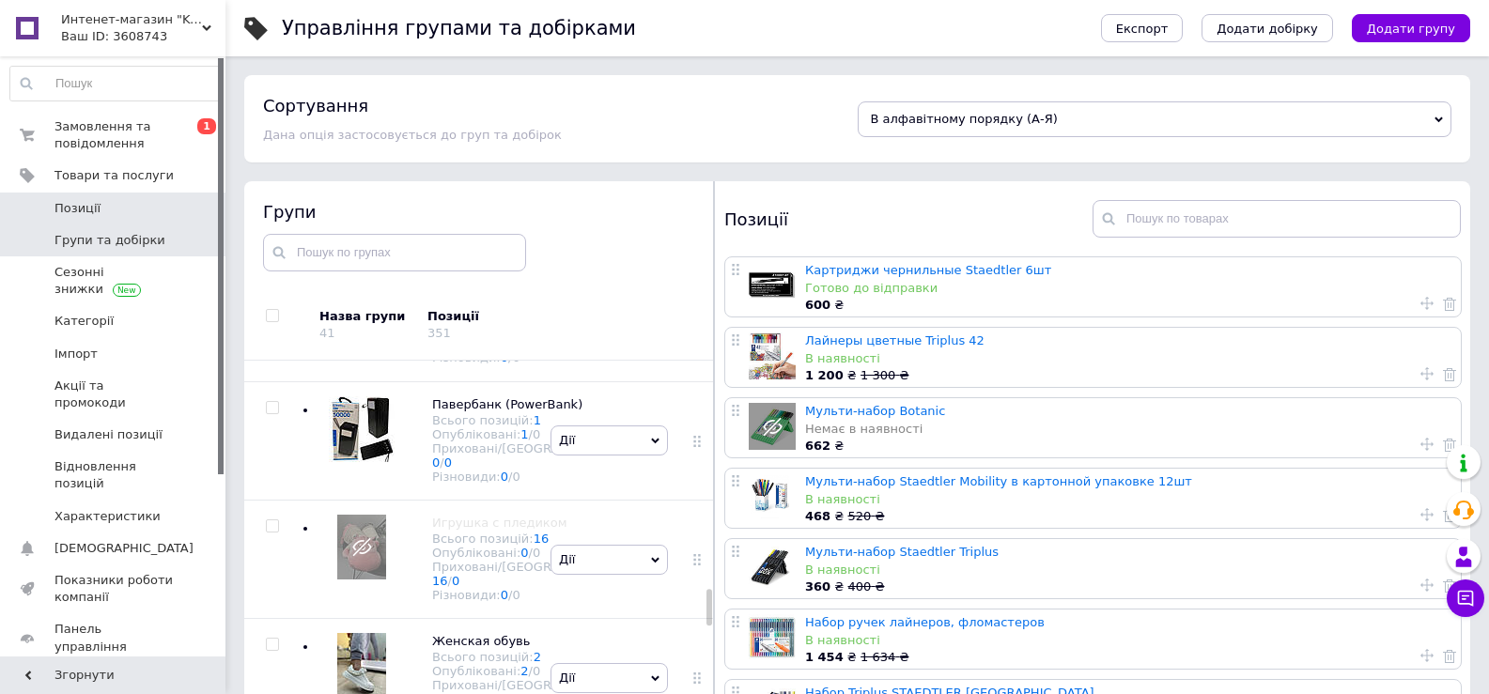
click at [95, 204] on span "Позиції" at bounding box center [78, 208] width 46 height 17
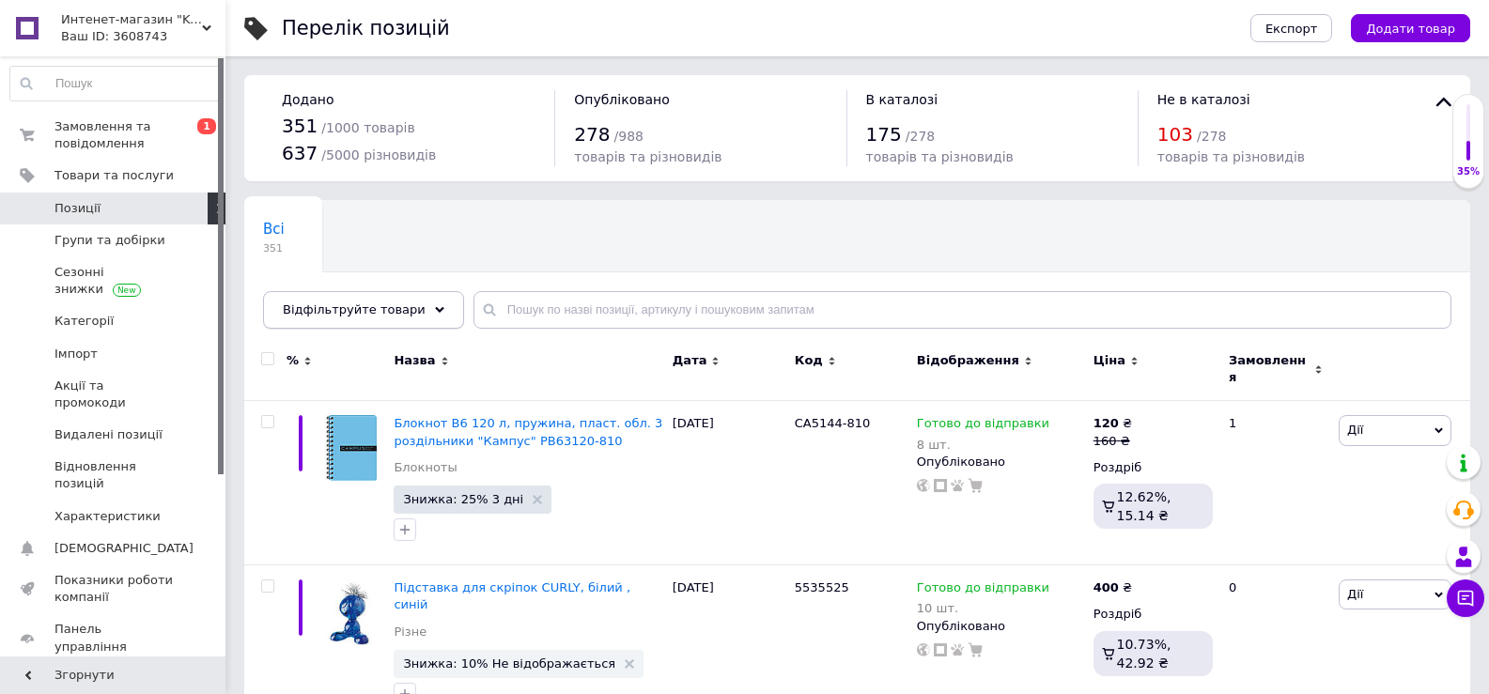
click at [435, 312] on icon at bounding box center [439, 309] width 9 height 9
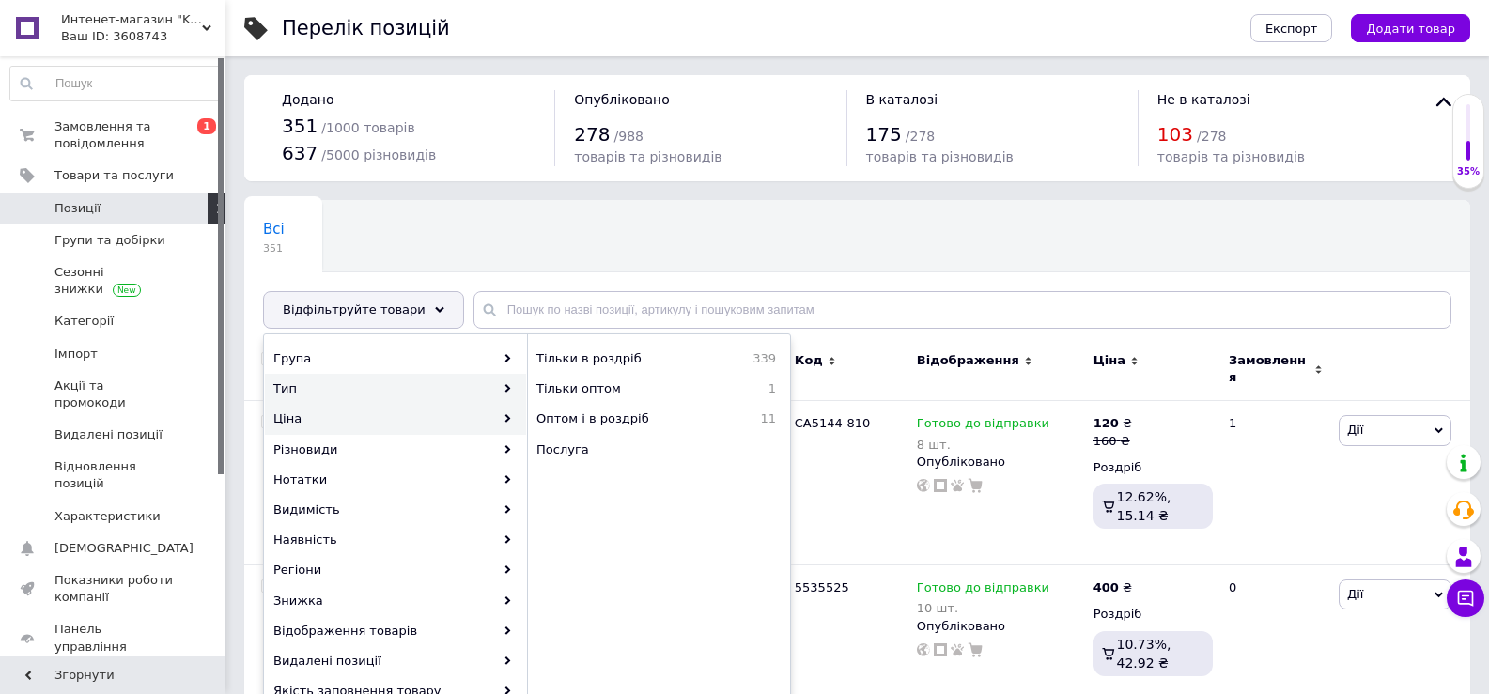
click at [336, 424] on div "Ціна" at bounding box center [395, 419] width 261 height 30
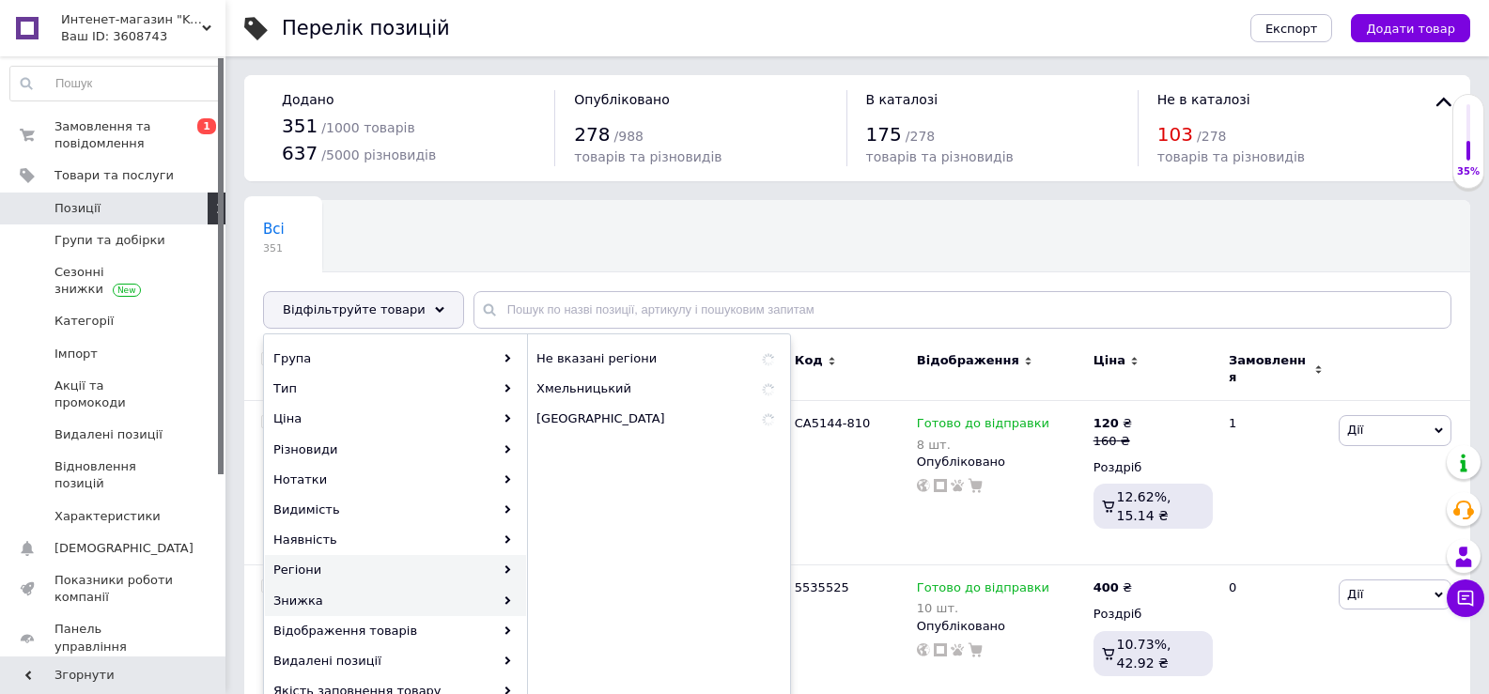
click at [319, 602] on div "Знижка" at bounding box center [395, 601] width 261 height 30
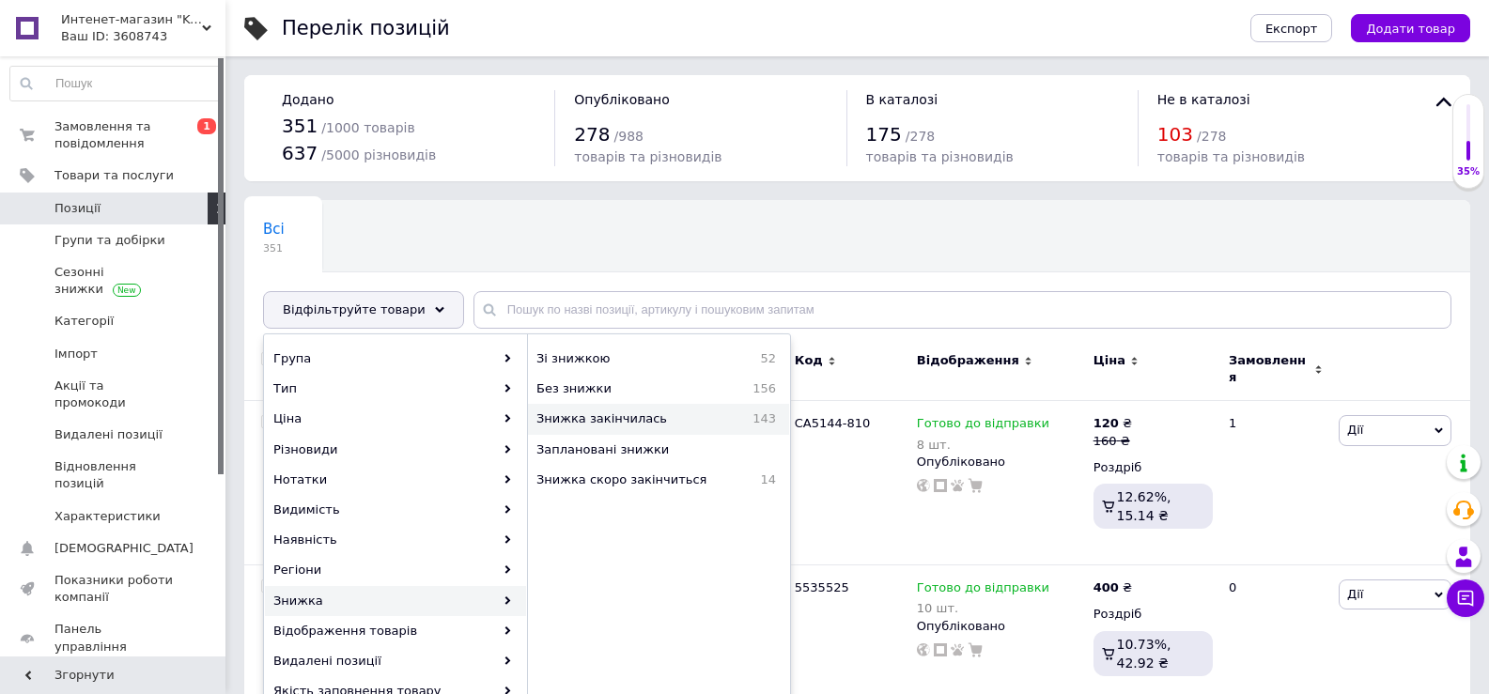
click at [586, 422] on span "Знижка закінчилась" at bounding box center [633, 419] width 192 height 17
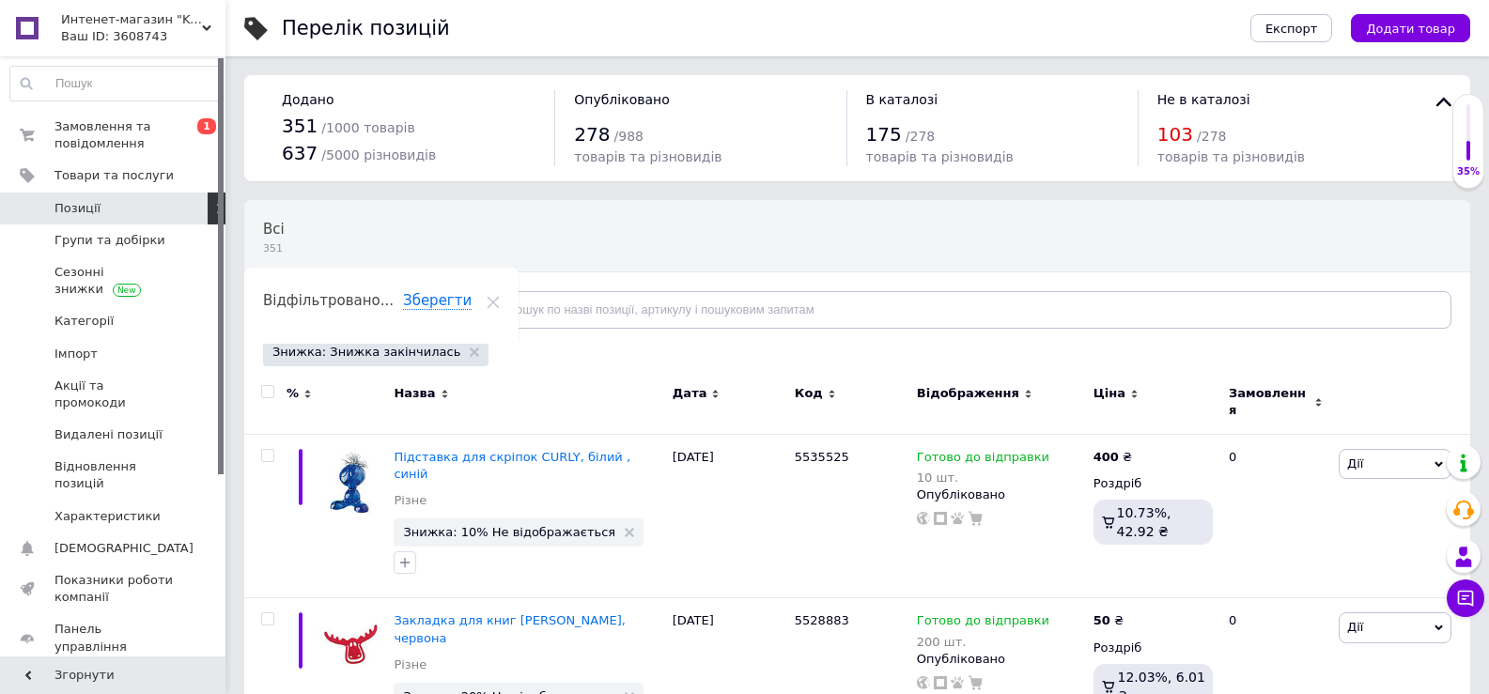
click at [435, 314] on icon at bounding box center [439, 309] width 9 height 9
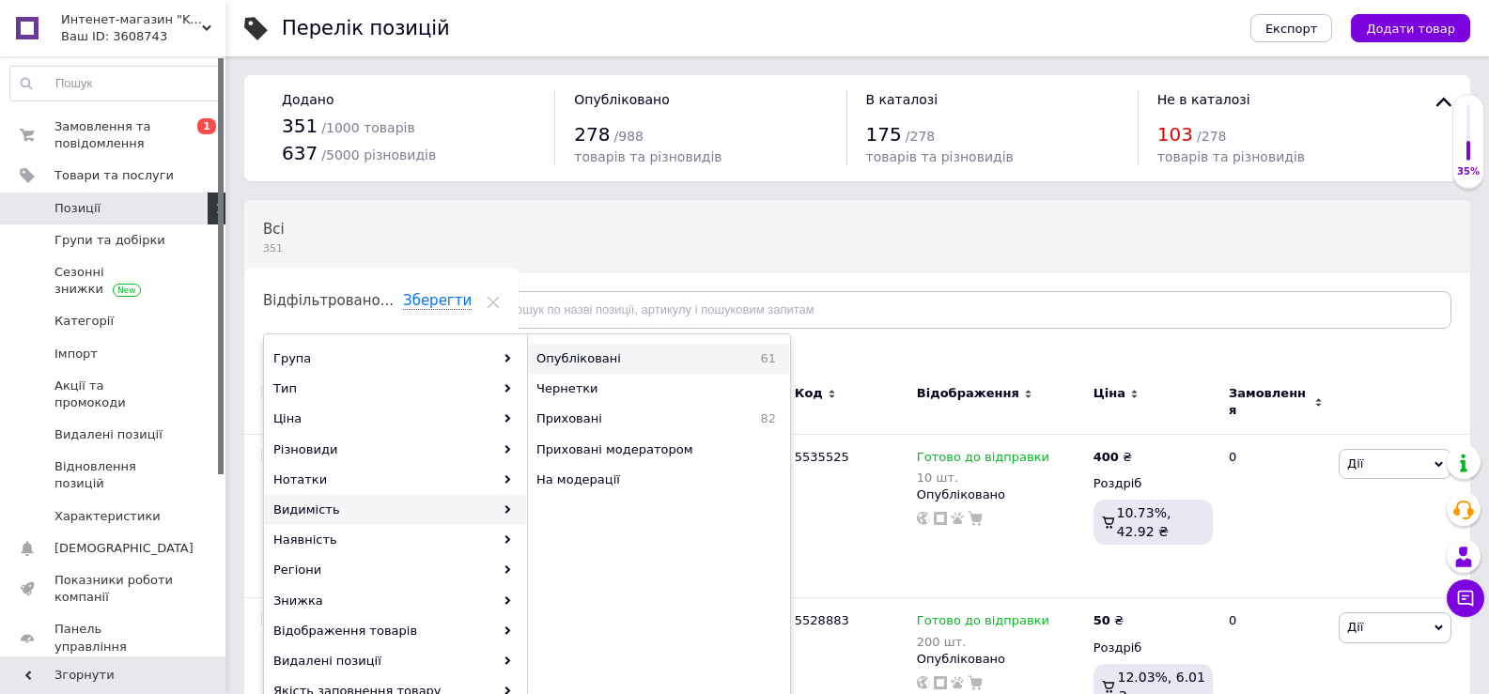
click at [630, 357] on span "Опубліковані" at bounding box center [629, 359] width 185 height 17
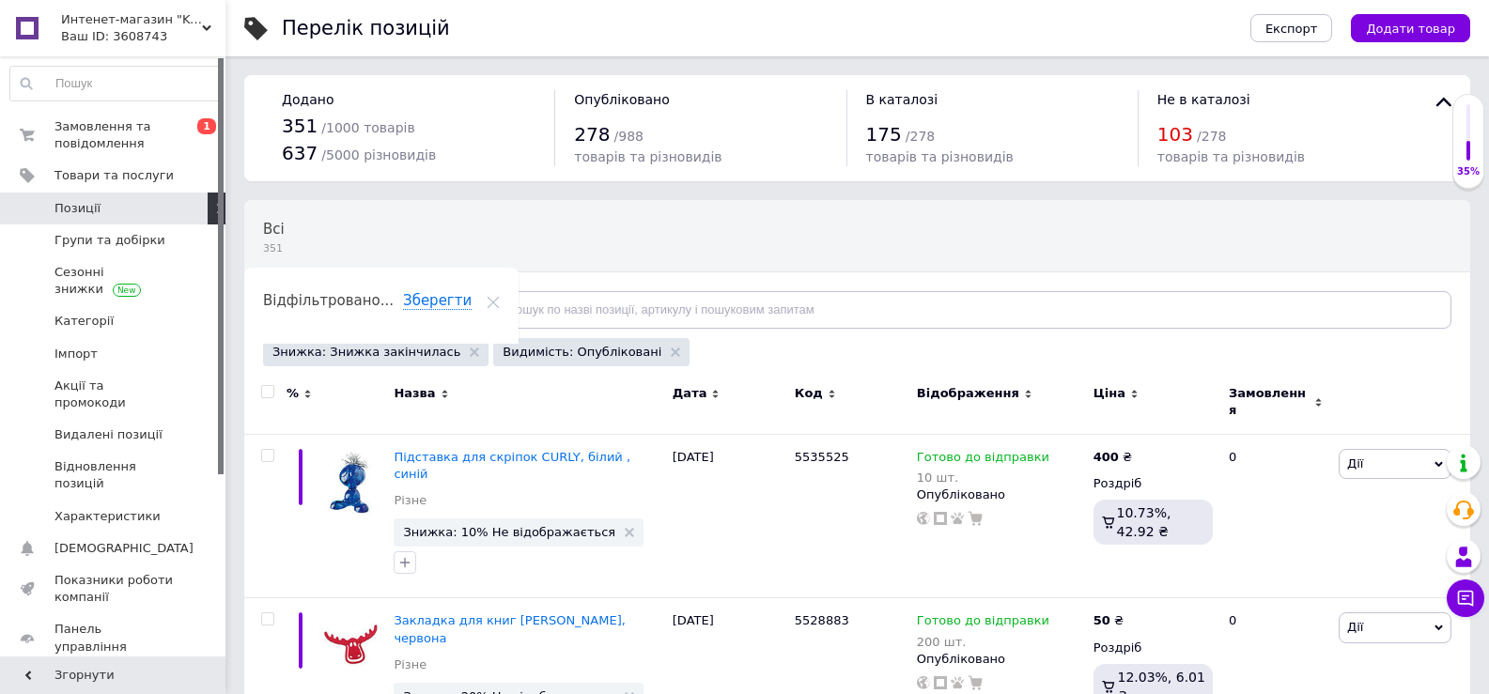
click at [406, 305] on div "Відфільтруйте товари" at bounding box center [363, 310] width 201 height 38
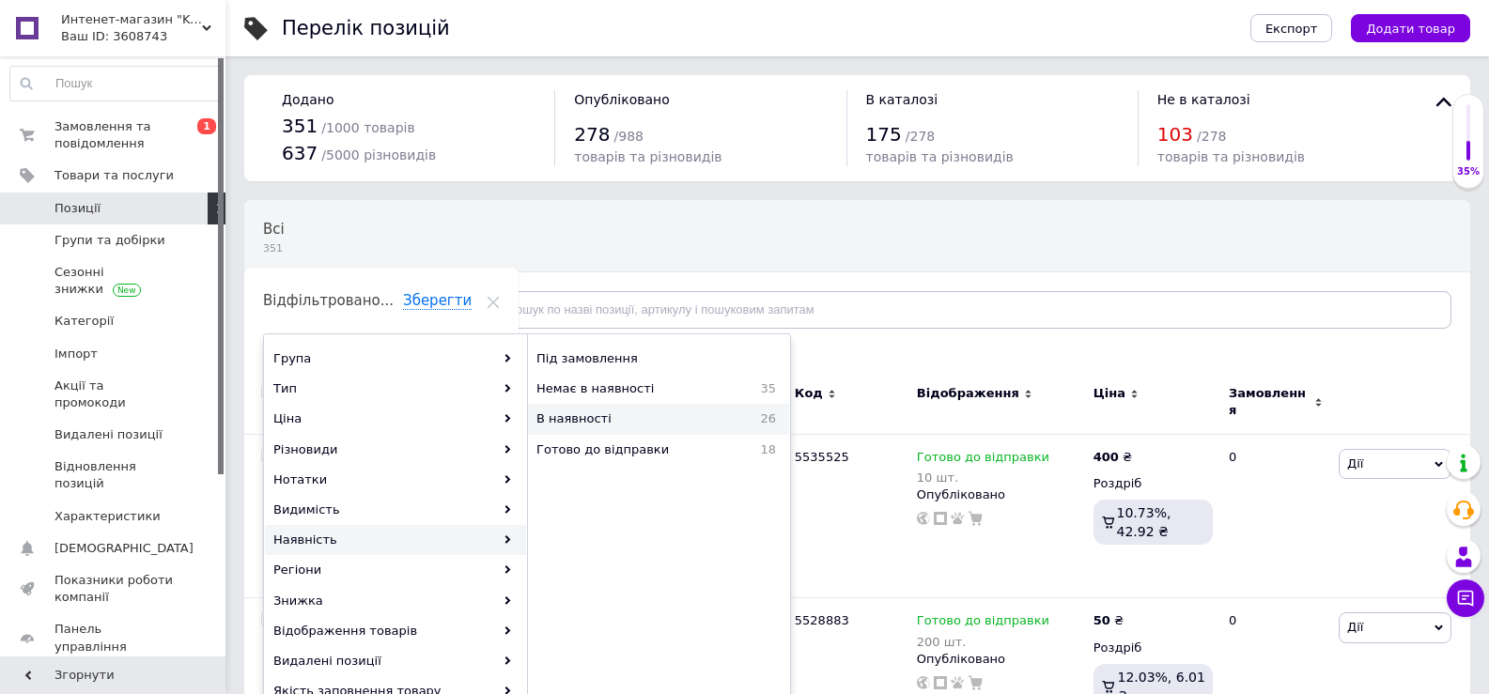
click at [578, 420] on span "В наявності" at bounding box center [626, 419] width 179 height 17
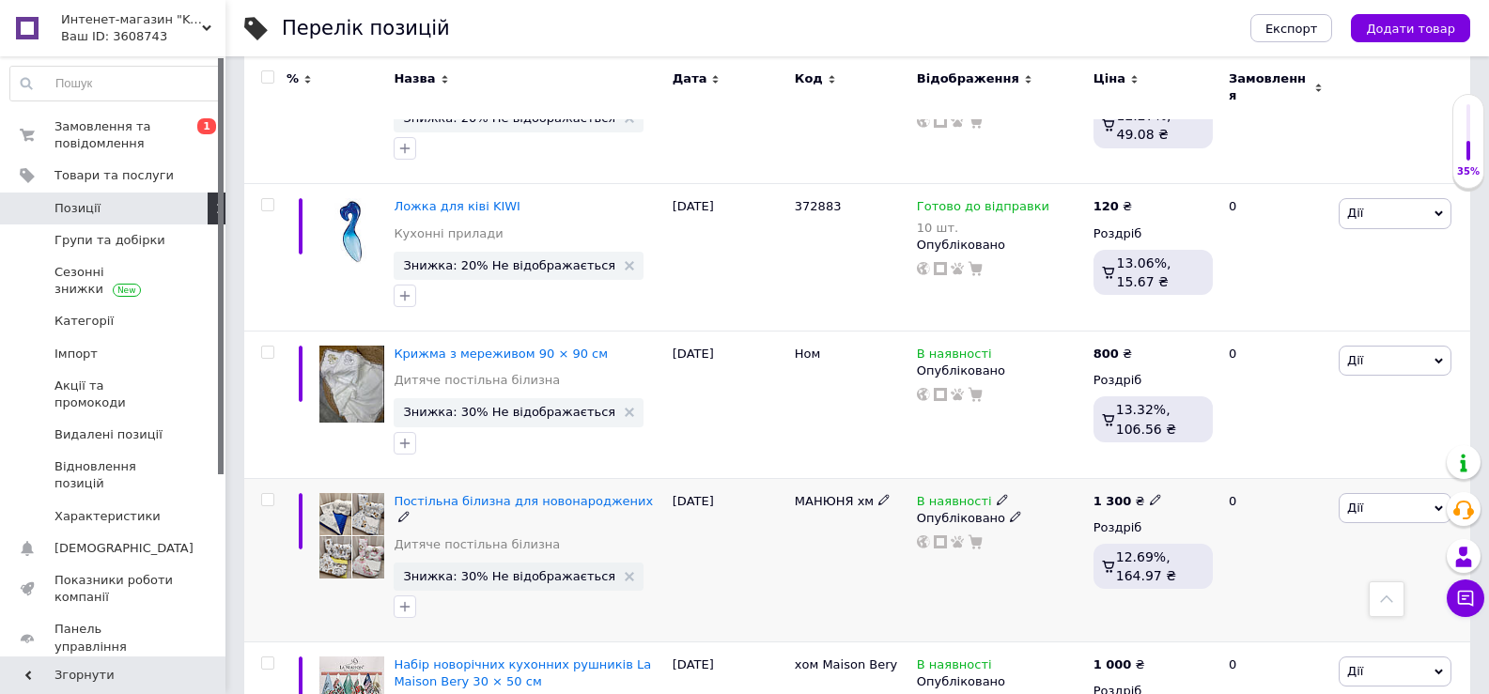
scroll to position [2904, 0]
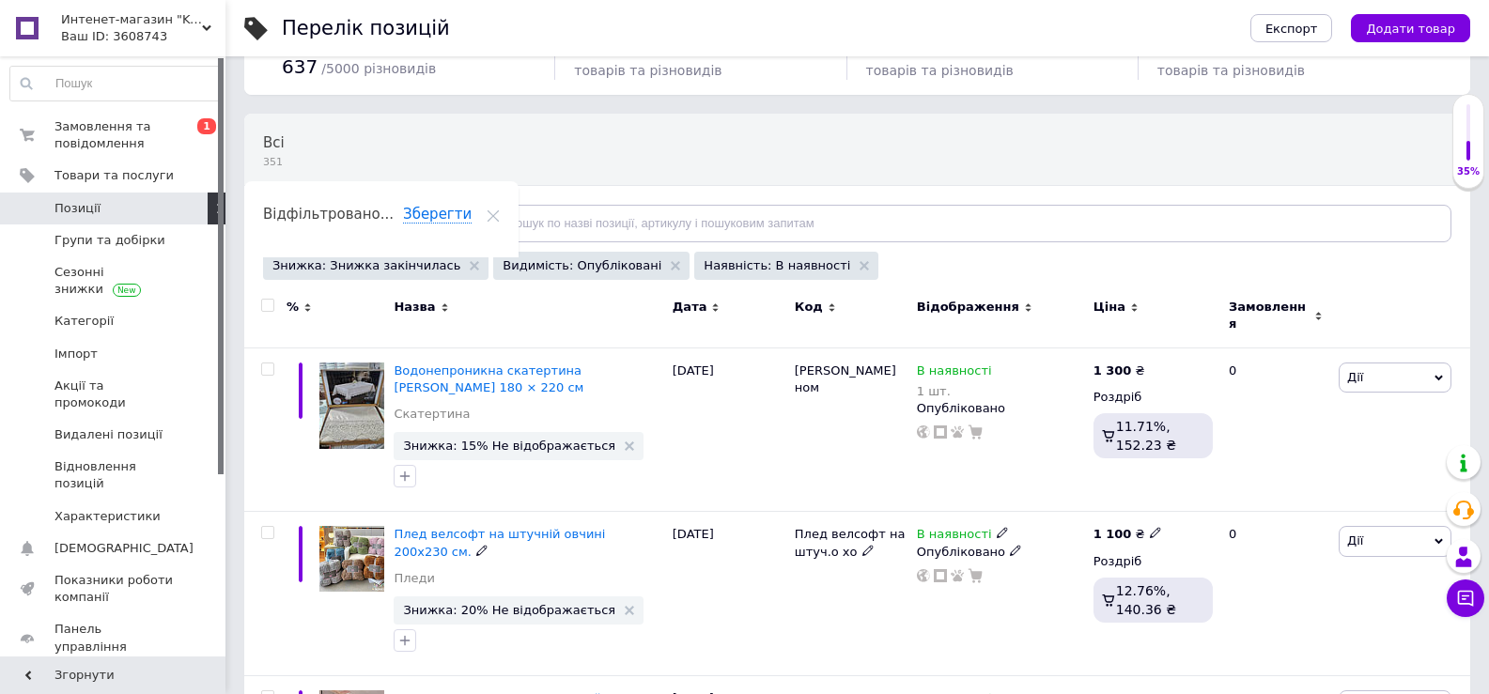
scroll to position [23, 0]
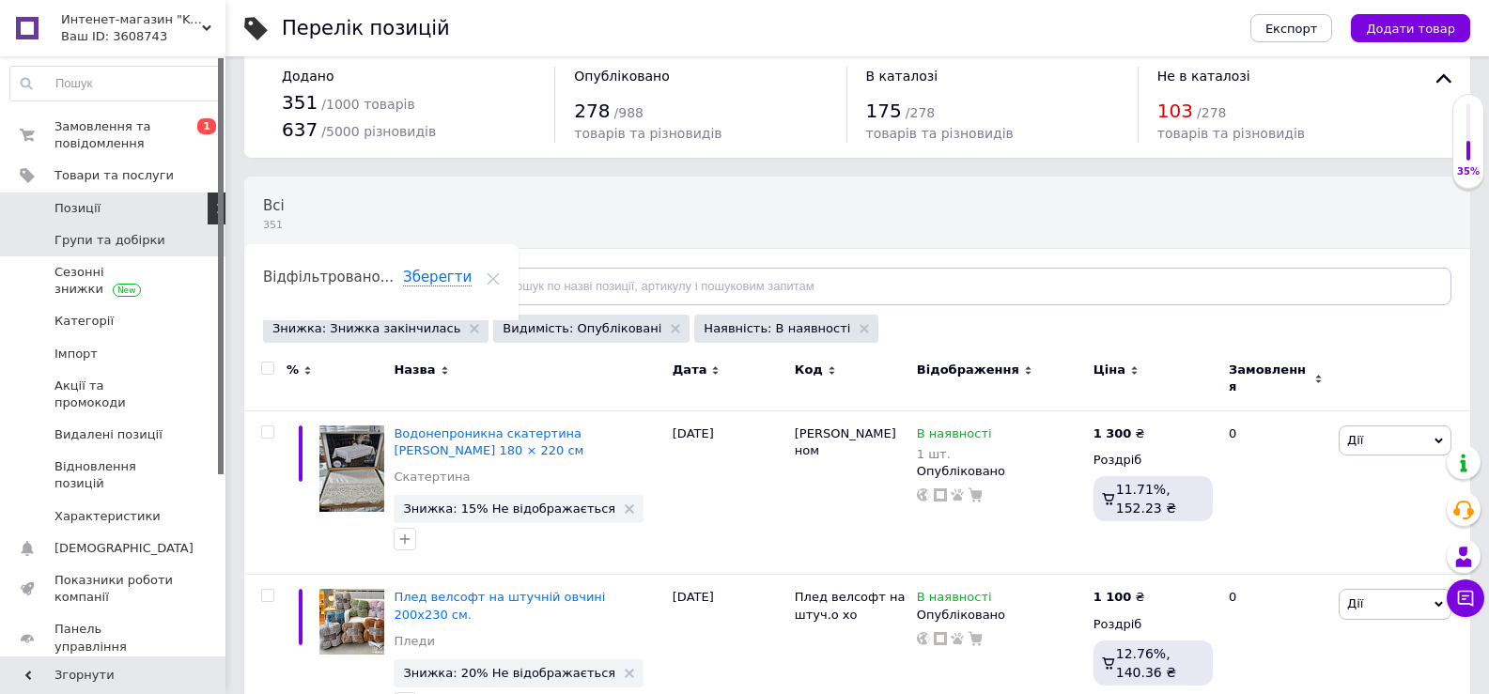
click at [102, 242] on span "Групи та добірки" at bounding box center [110, 240] width 111 height 17
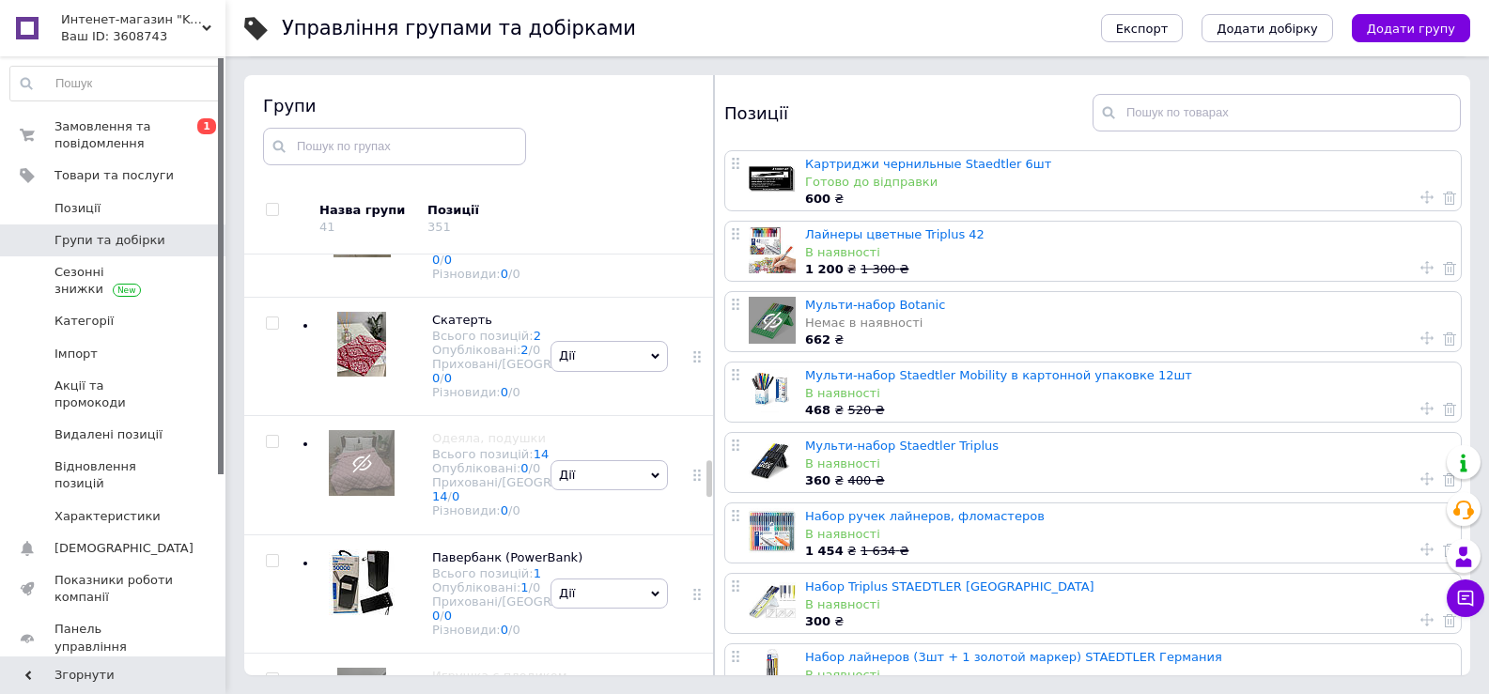
scroll to position [2354, 0]
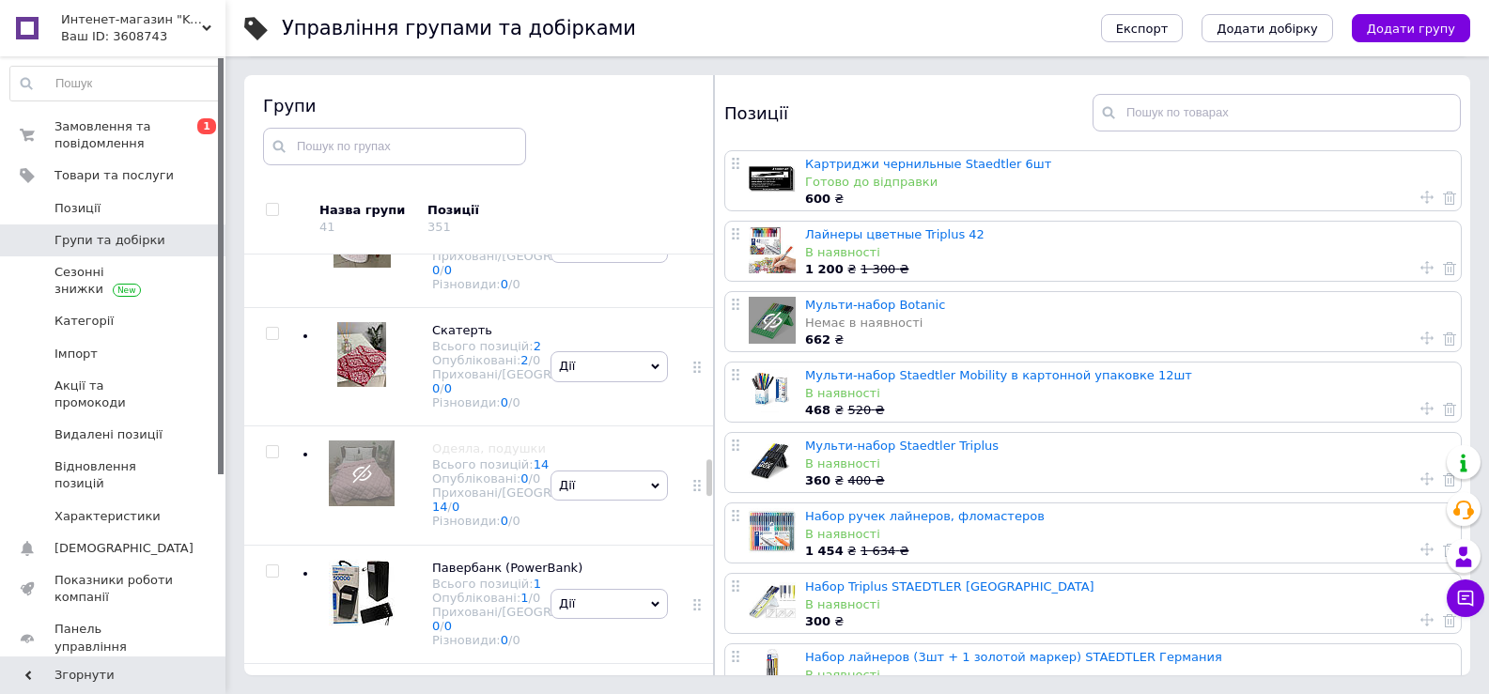
drag, startPoint x: 707, startPoint y: 498, endPoint x: 705, endPoint y: 475, distance: 23.6
click at [705, 475] on div "Коренева група Всього позицій: 18 Опубліковані: 15 / 18 Приховані/Видалені: 3 /…" at bounding box center [479, 465] width 470 height 421
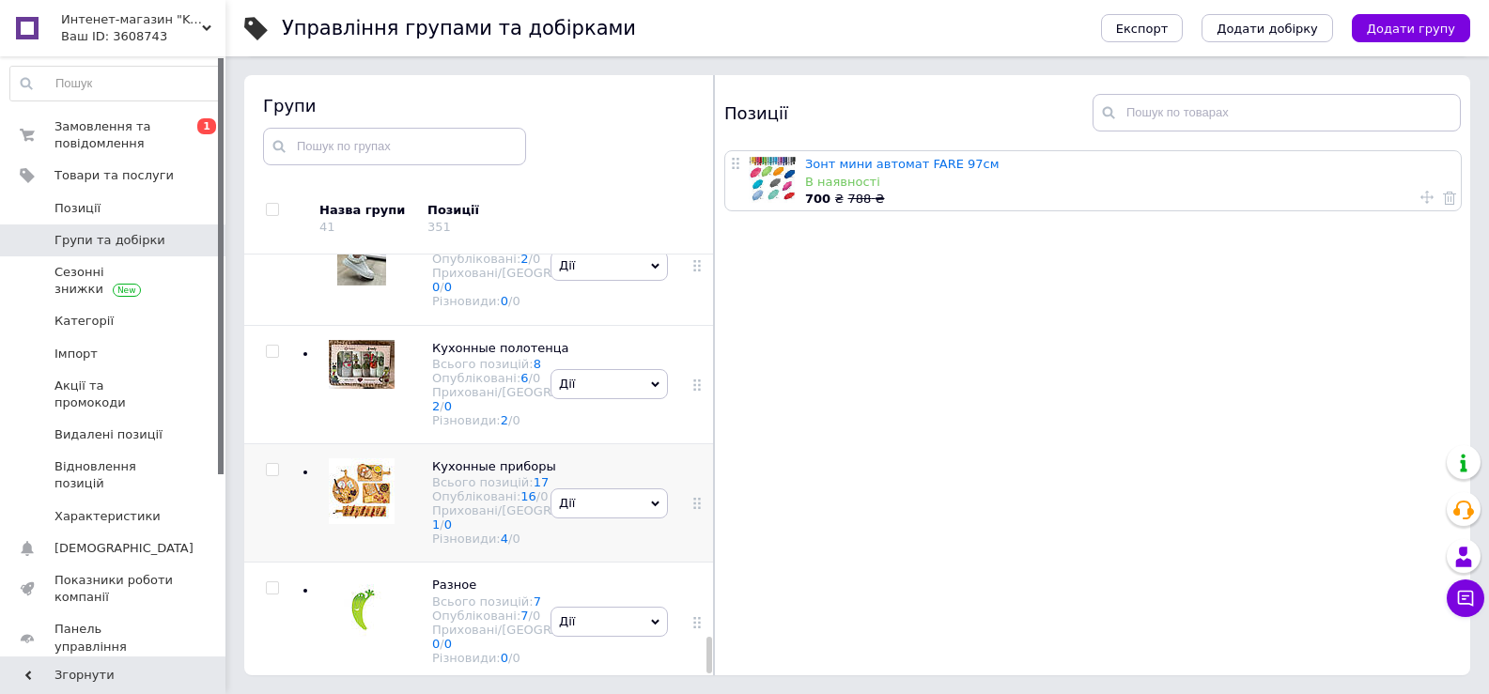
scroll to position [4406, 0]
click at [618, 444] on div "[PERSON_NAME] групу Редагувати групу Додати підгрупу Додати товар Видалити групу" at bounding box center [609, 503] width 127 height 118
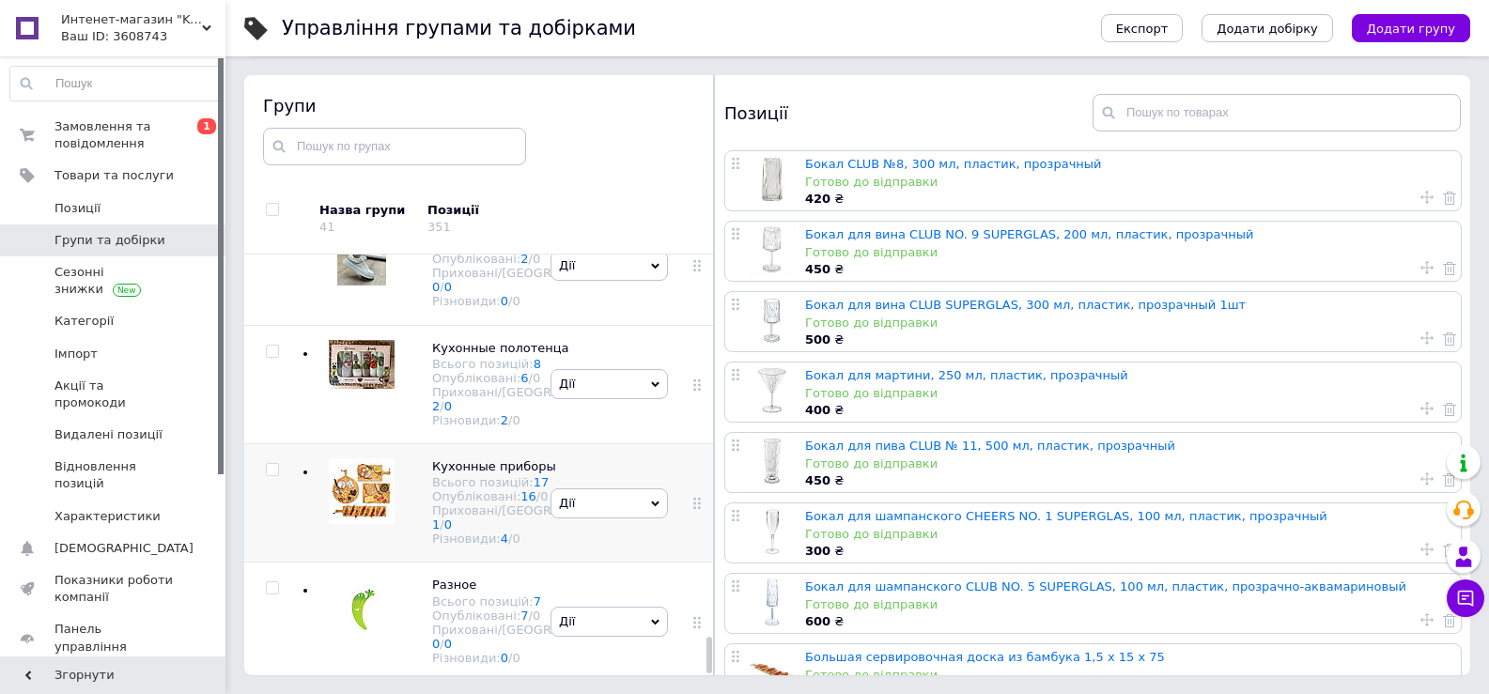
click at [651, 500] on icon at bounding box center [655, 504] width 8 height 8
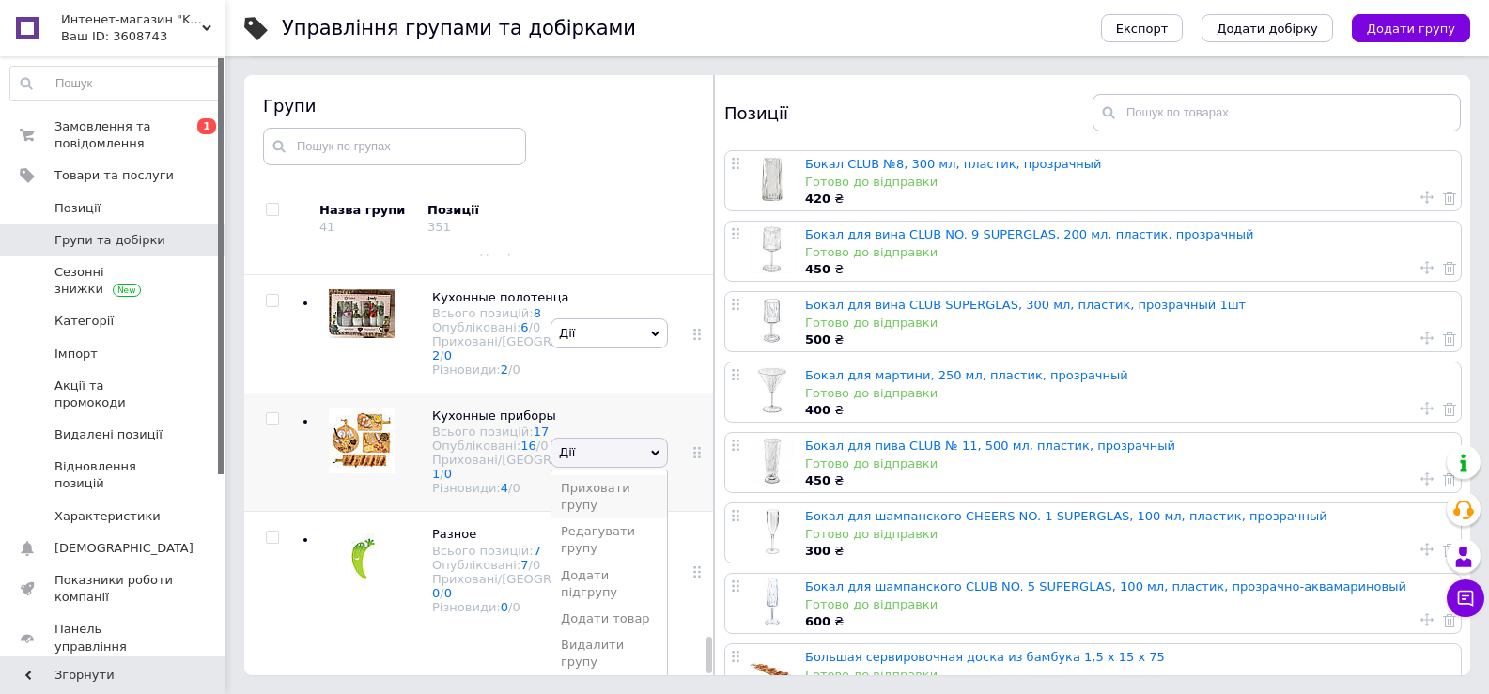
click at [600, 476] on li "Приховати групу" at bounding box center [610, 497] width 116 height 43
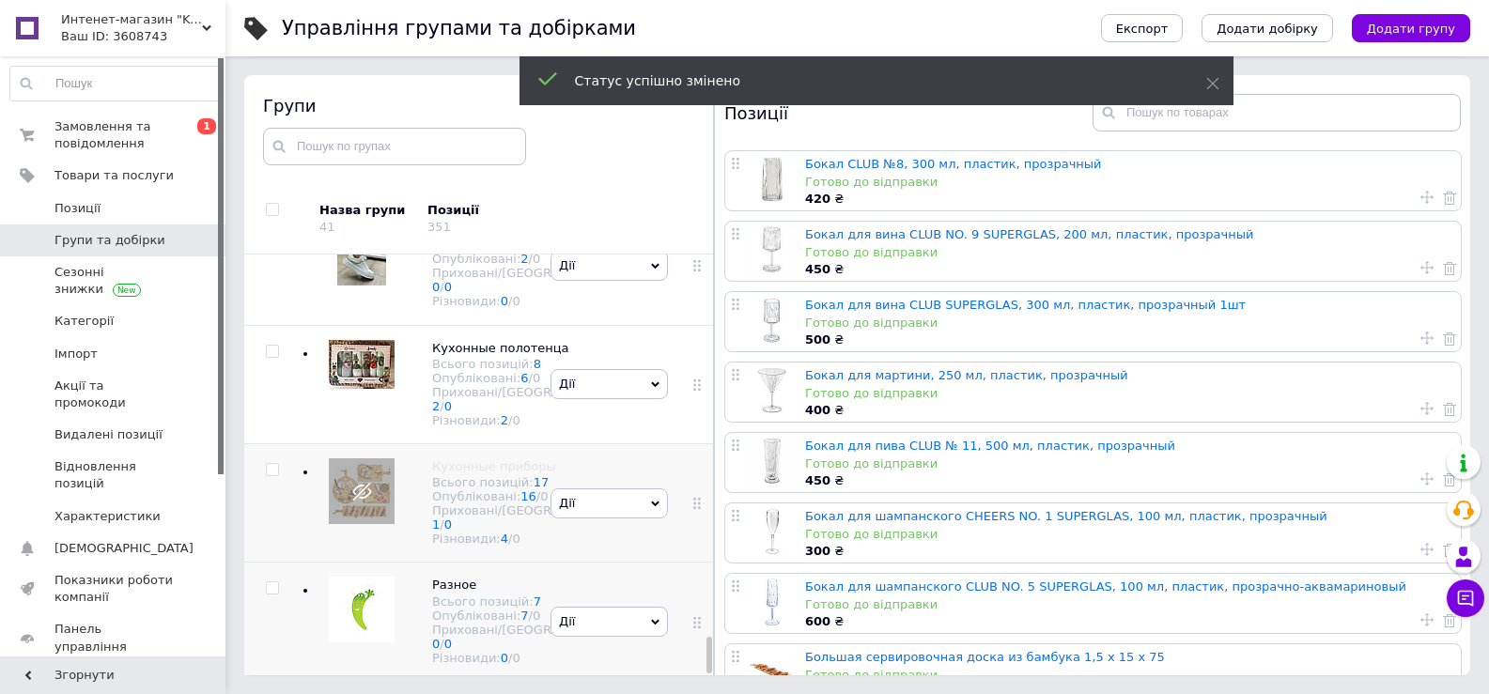
click at [587, 563] on div "[PERSON_NAME] групу Редагувати групу Додати підгрупу Додати товар Видалити групу" at bounding box center [609, 622] width 127 height 118
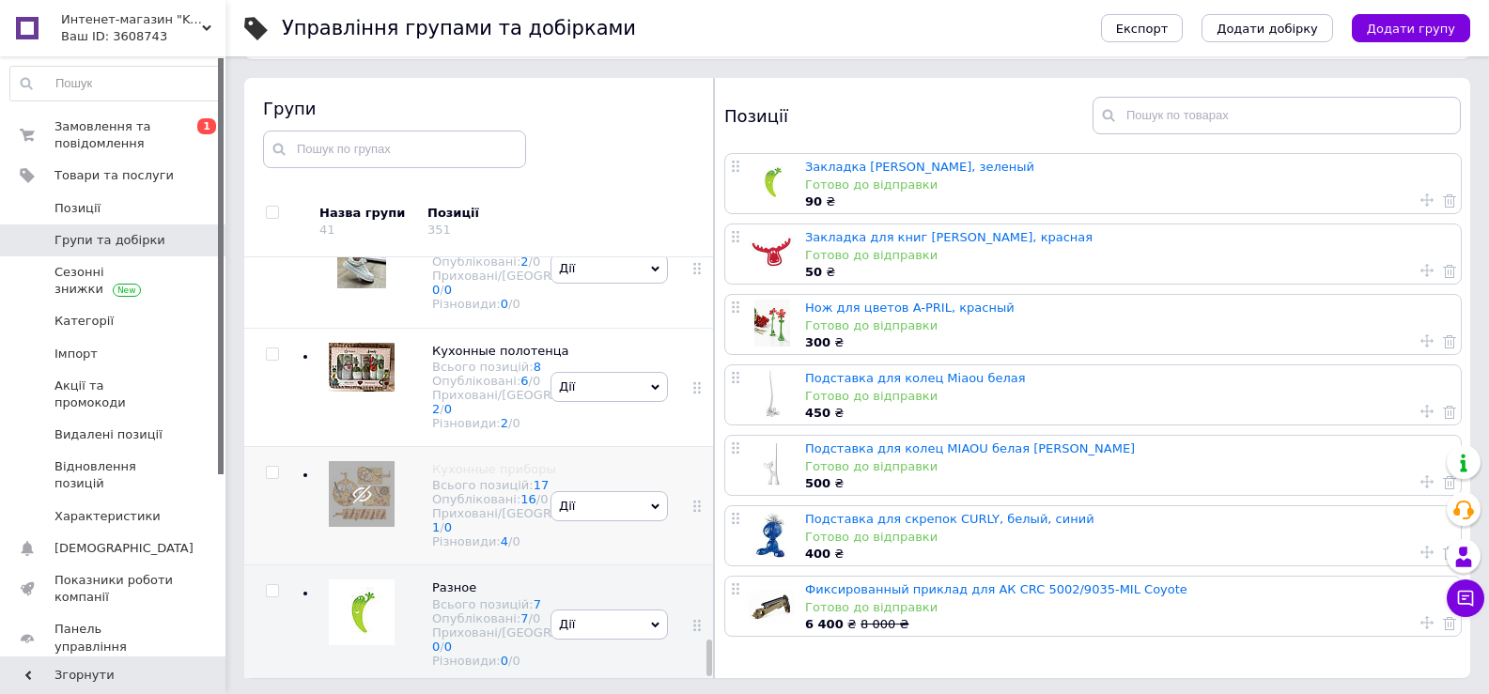
scroll to position [106, 0]
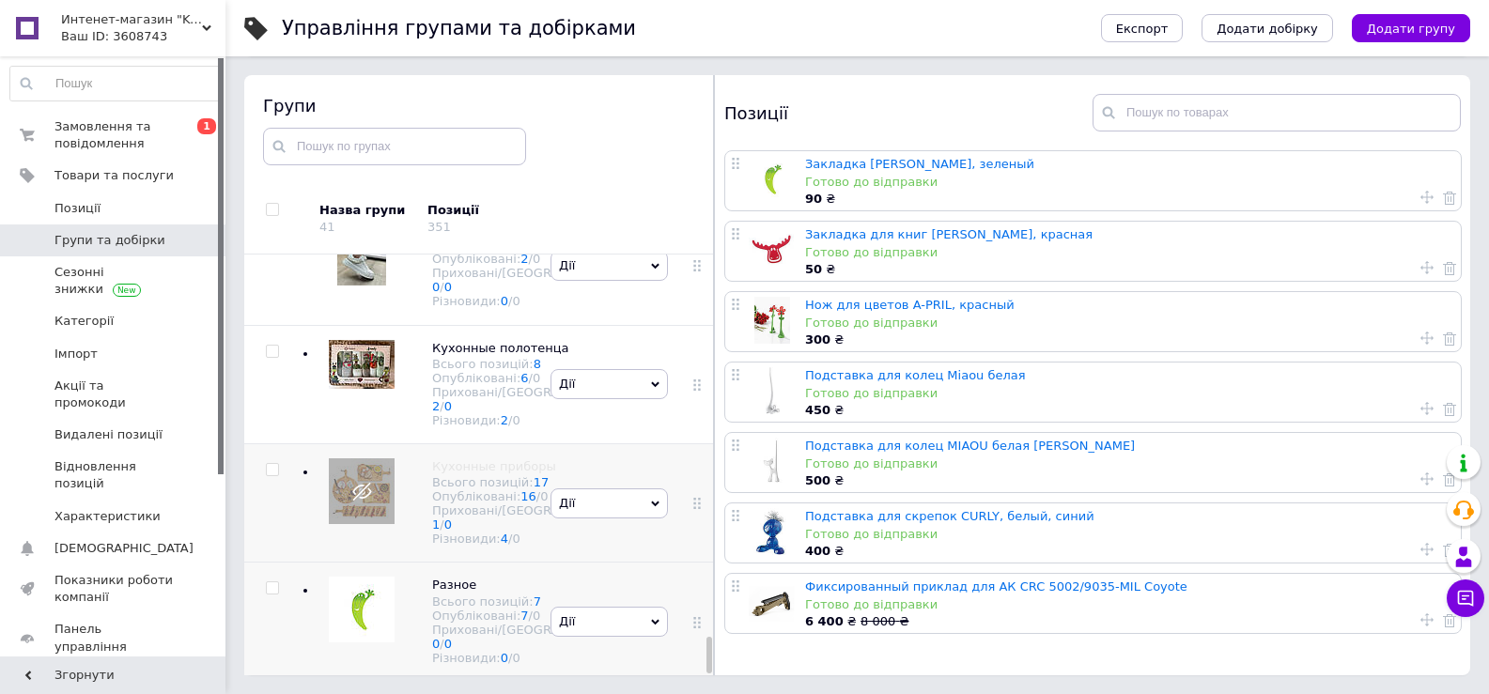
click at [651, 618] on icon at bounding box center [655, 622] width 8 height 8
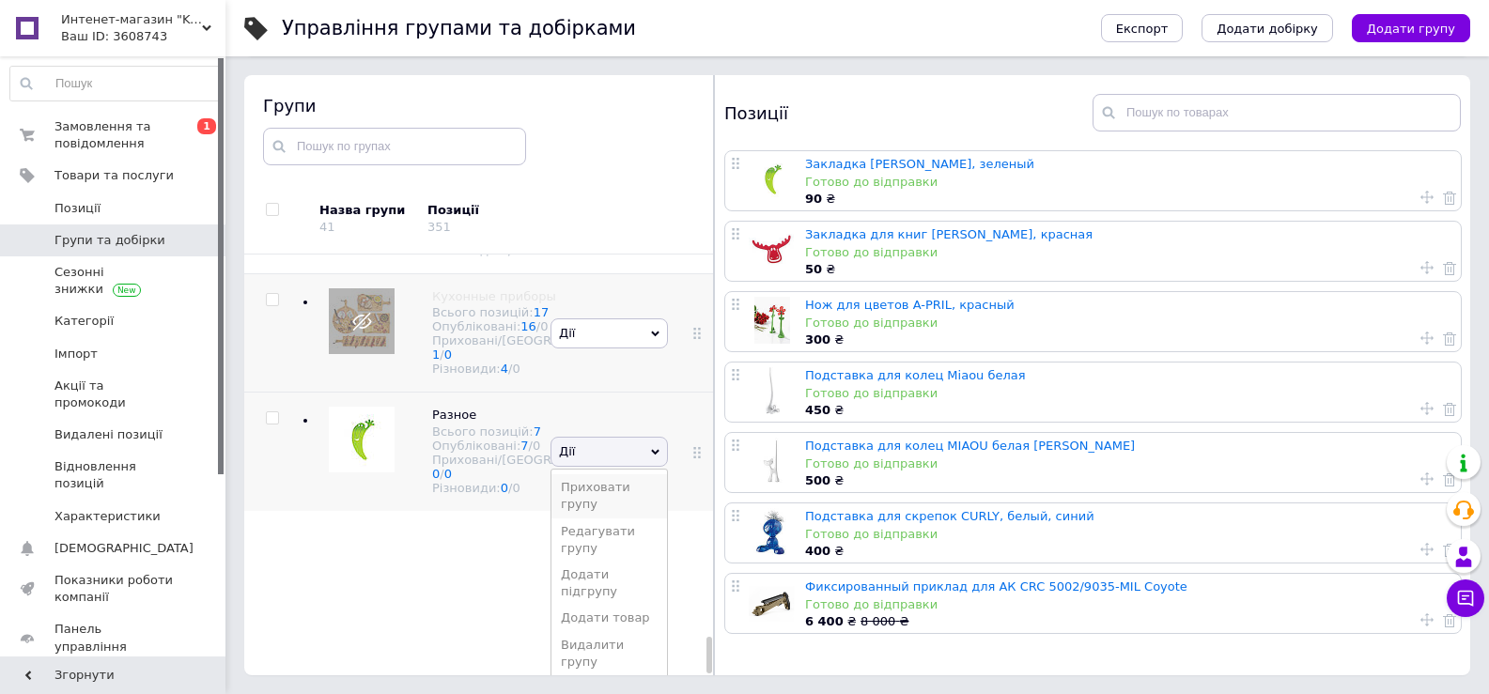
click at [596, 518] on li "Приховати групу" at bounding box center [610, 496] width 116 height 43
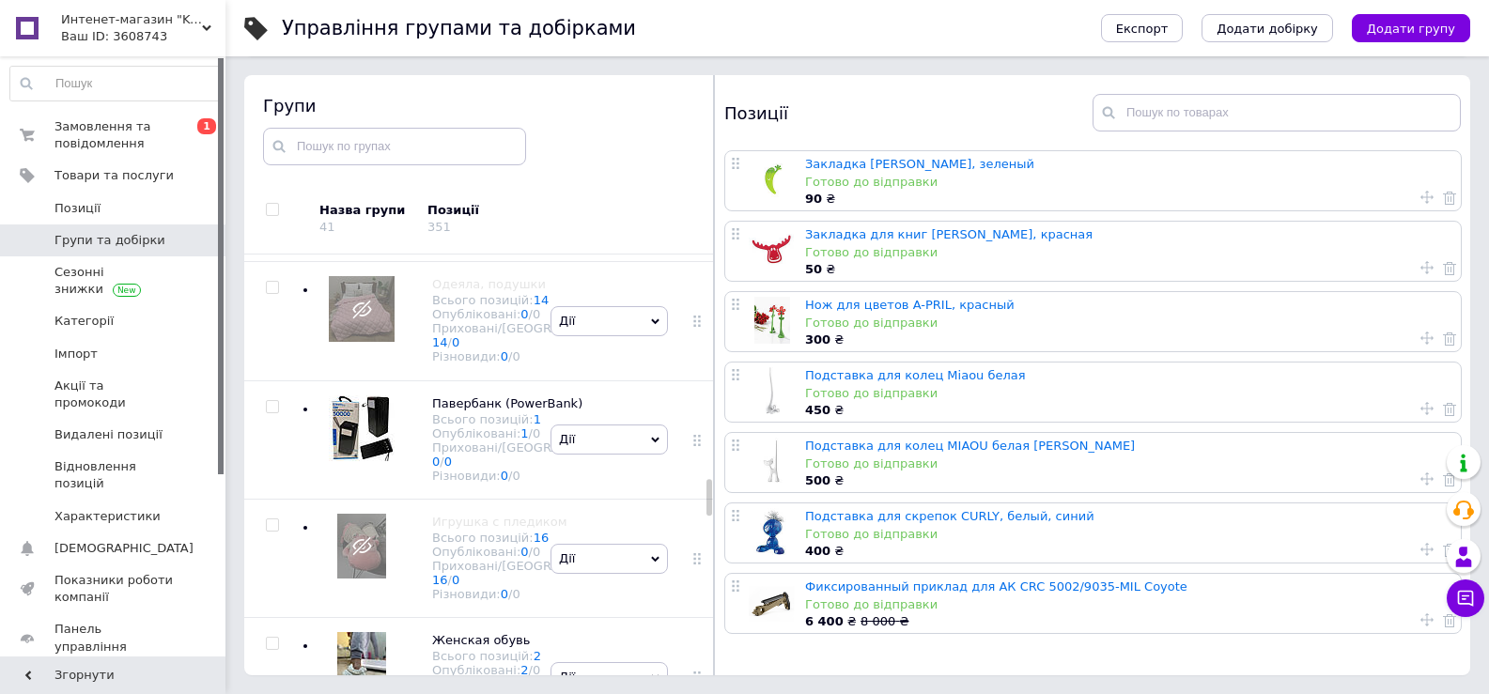
scroll to position [2590, 0]
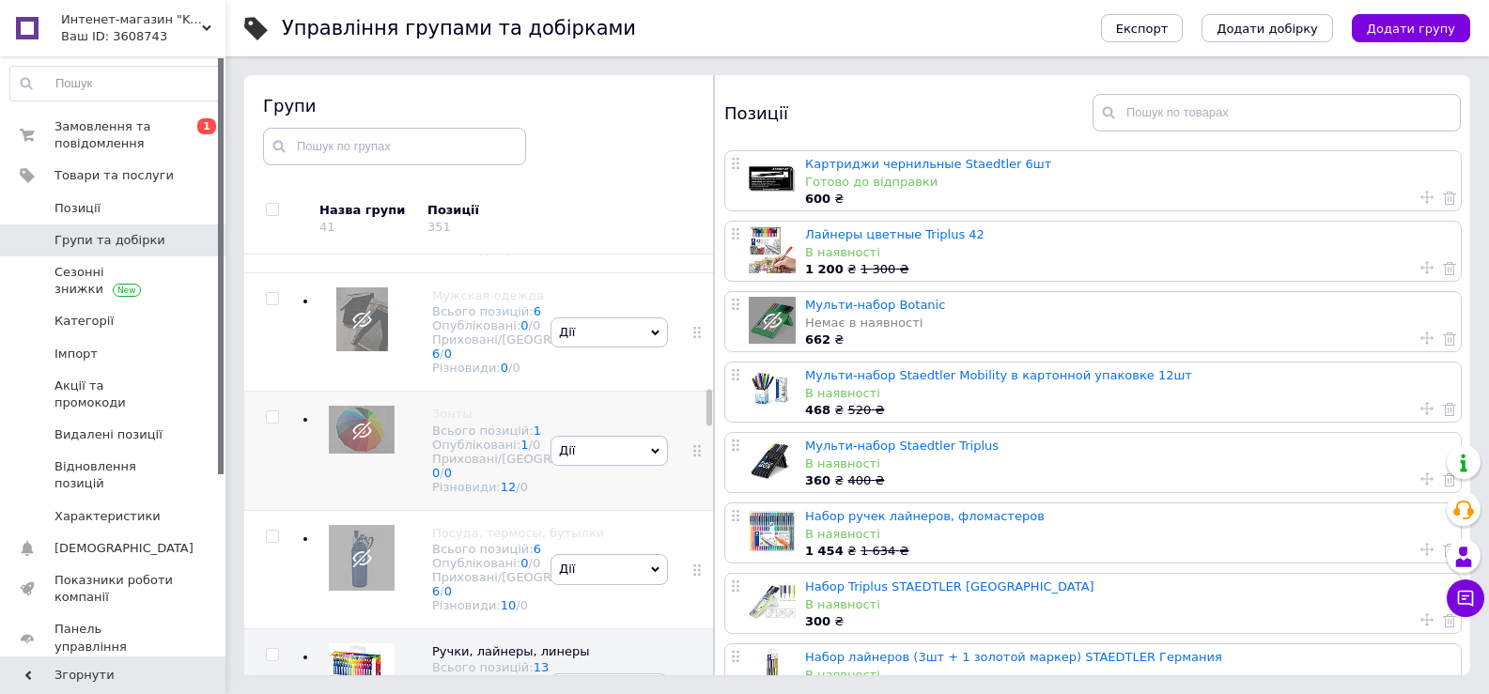
scroll to position [1650, 0]
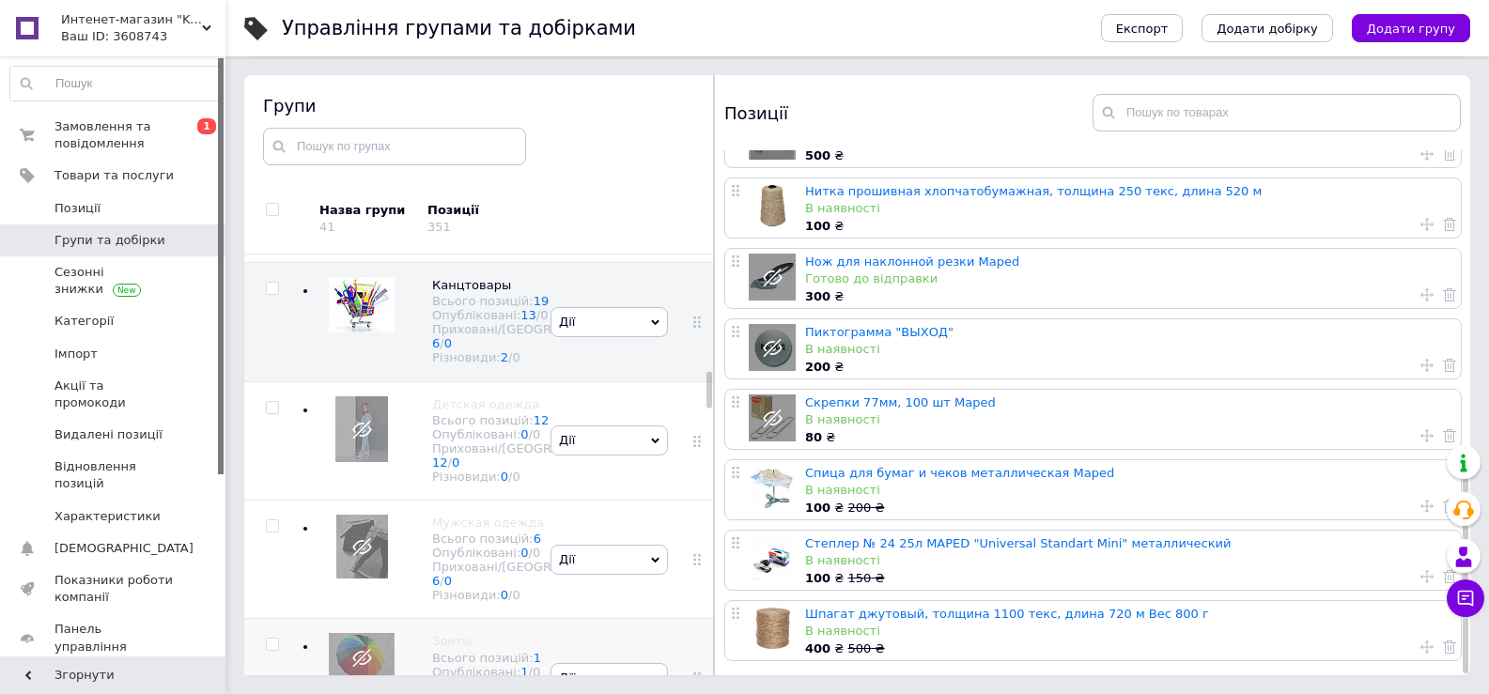
scroll to position [1336, 0]
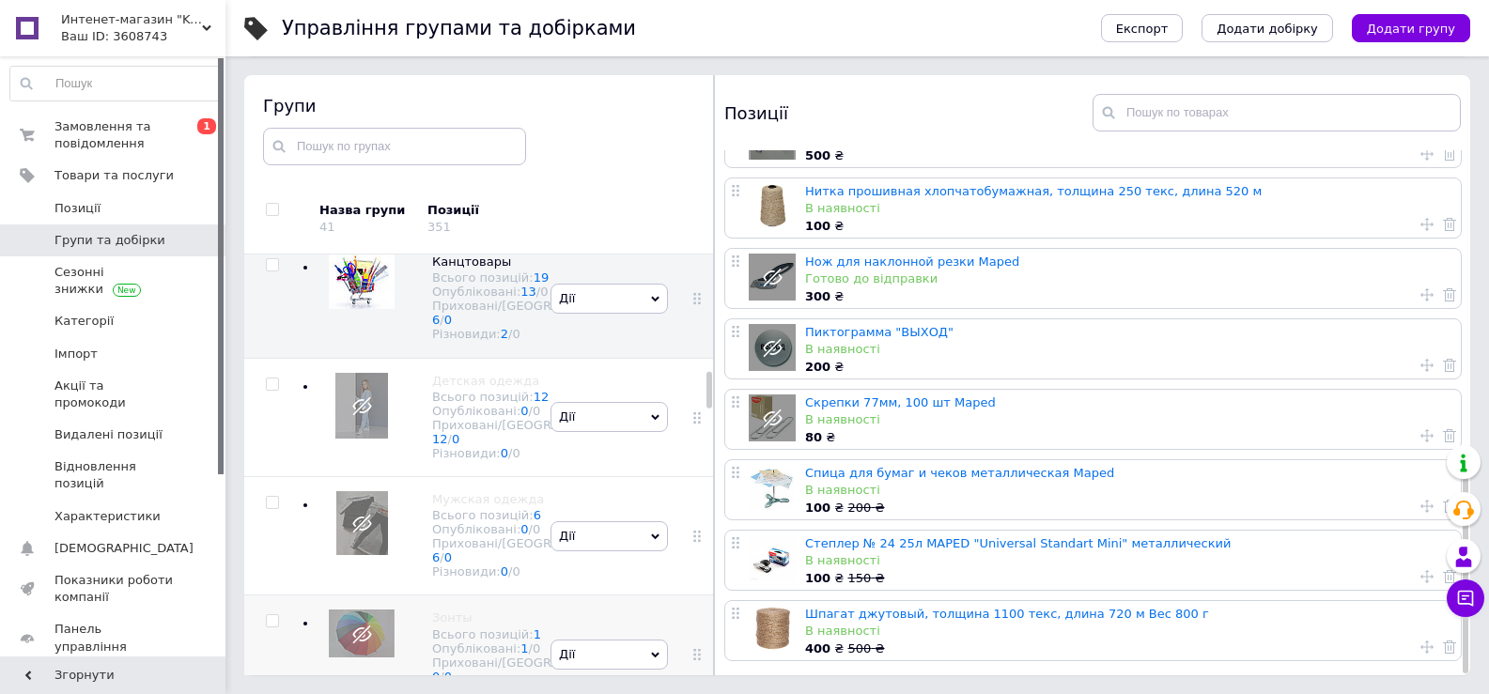
click at [610, 120] on div "[PERSON_NAME] групу Редагувати групу Додати підгрупу Додати товар Видалити групу" at bounding box center [609, 61] width 127 height 118
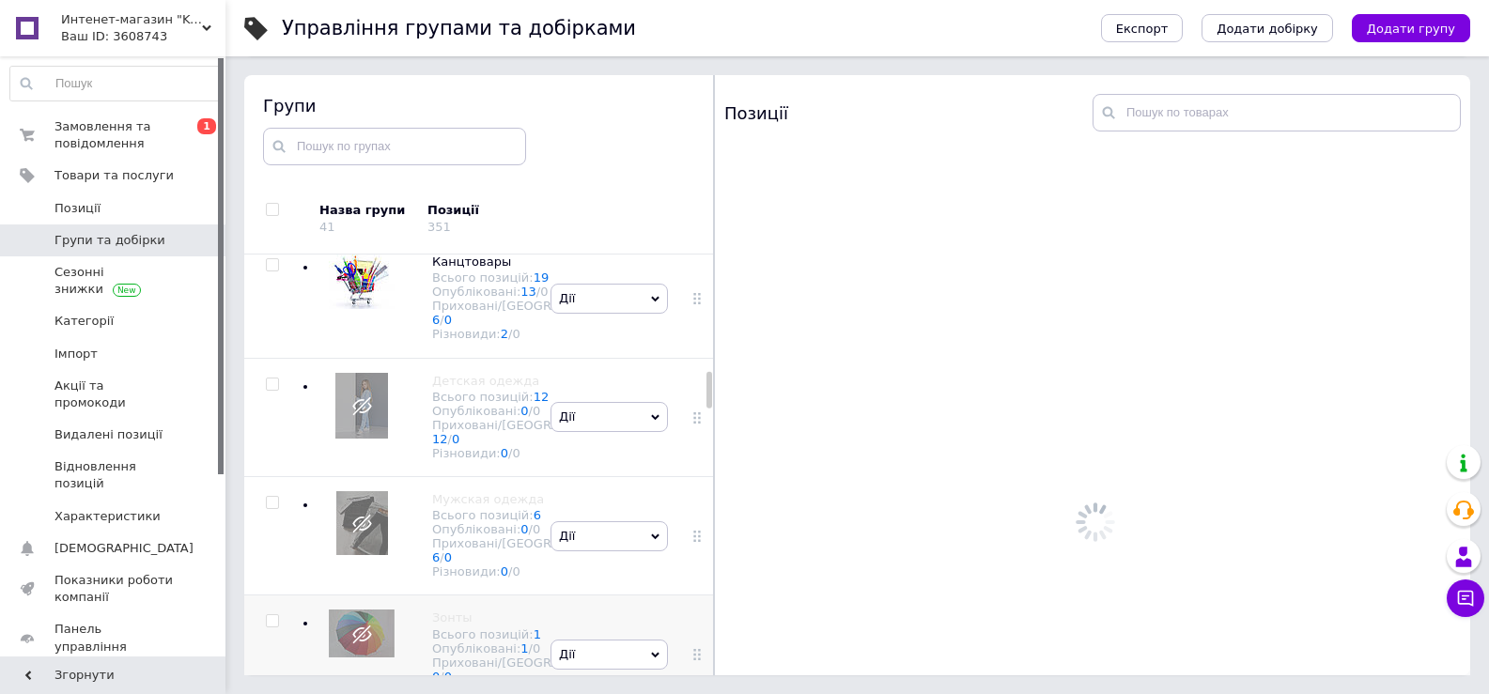
scroll to position [0, 0]
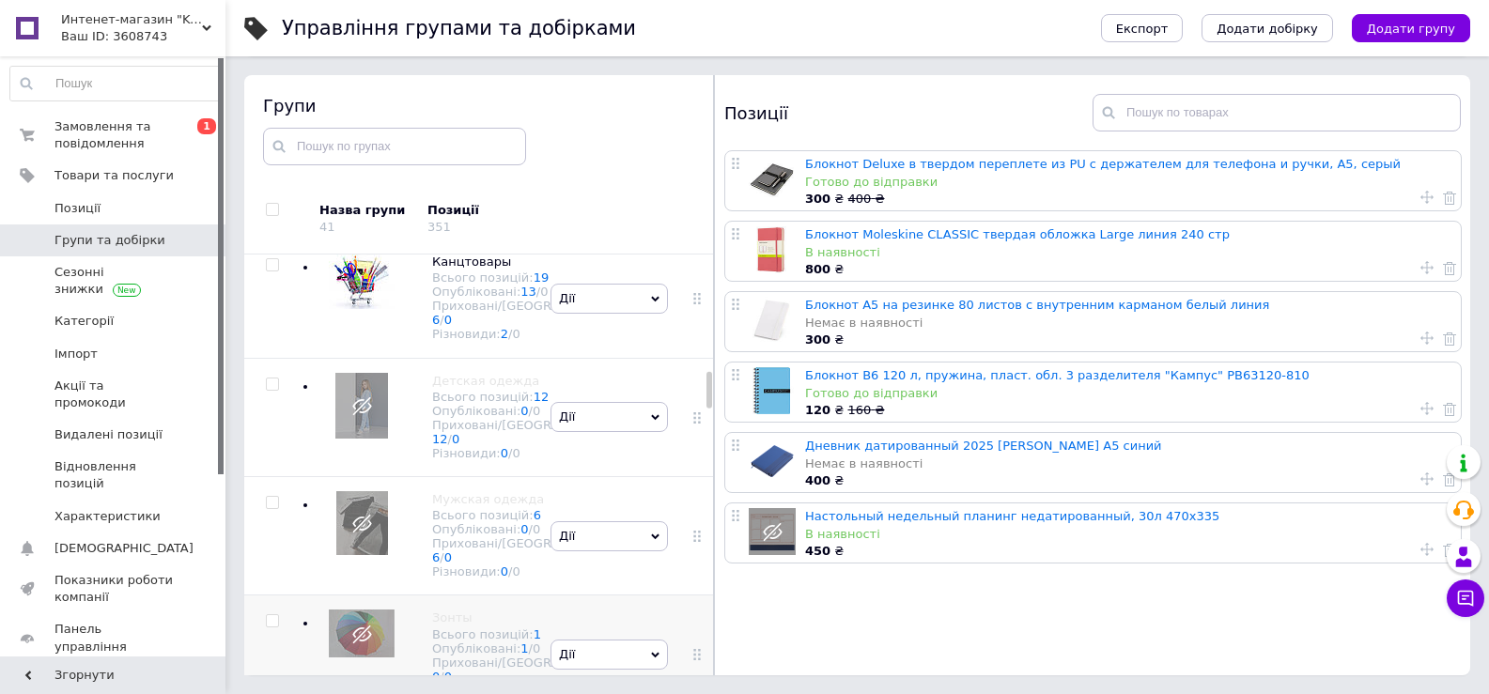
click at [651, 66] on icon at bounding box center [655, 61] width 8 height 8
click at [599, 127] on li "Приховати групу" at bounding box center [610, 105] width 116 height 43
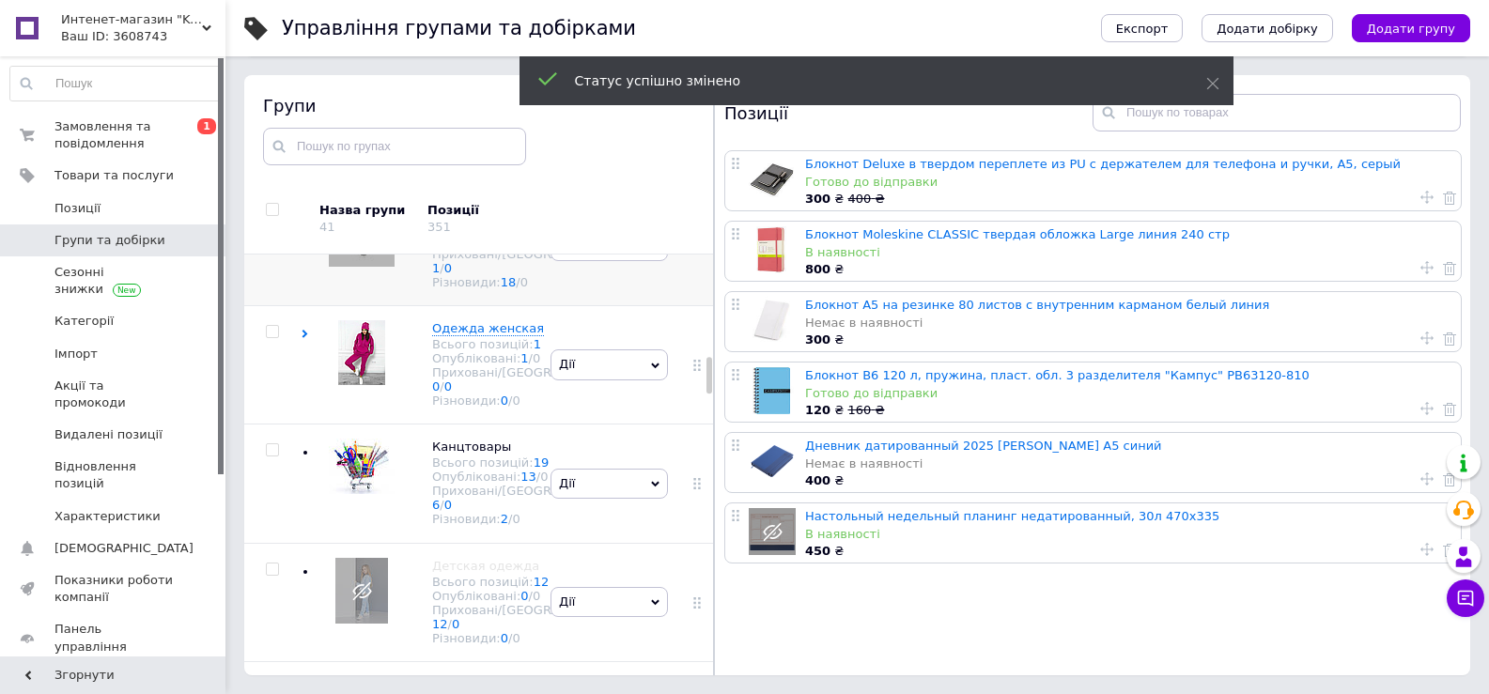
scroll to position [1148, 0]
click at [592, 190] on div "[PERSON_NAME] групу Редагувати групу Додати підгрупу Додати товар Видалити групу" at bounding box center [609, 130] width 127 height 118
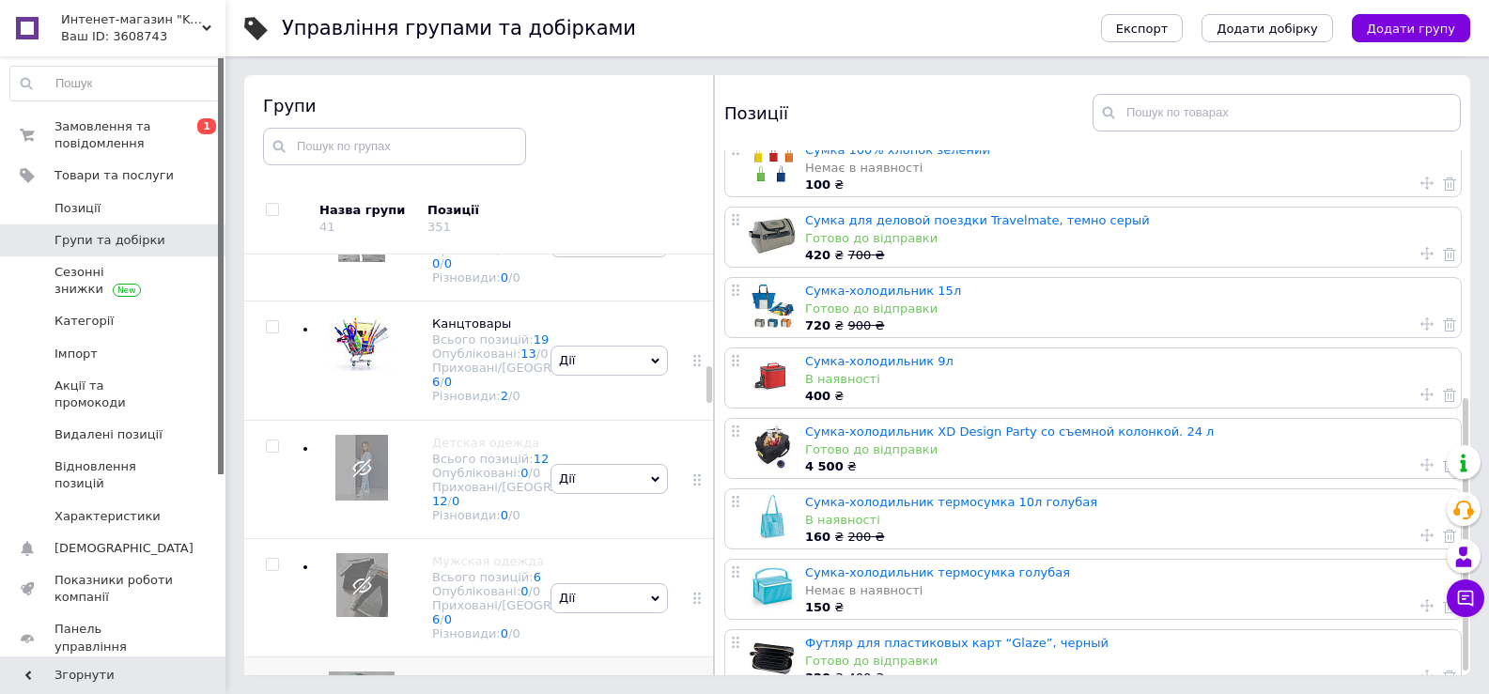
scroll to position [480, 0]
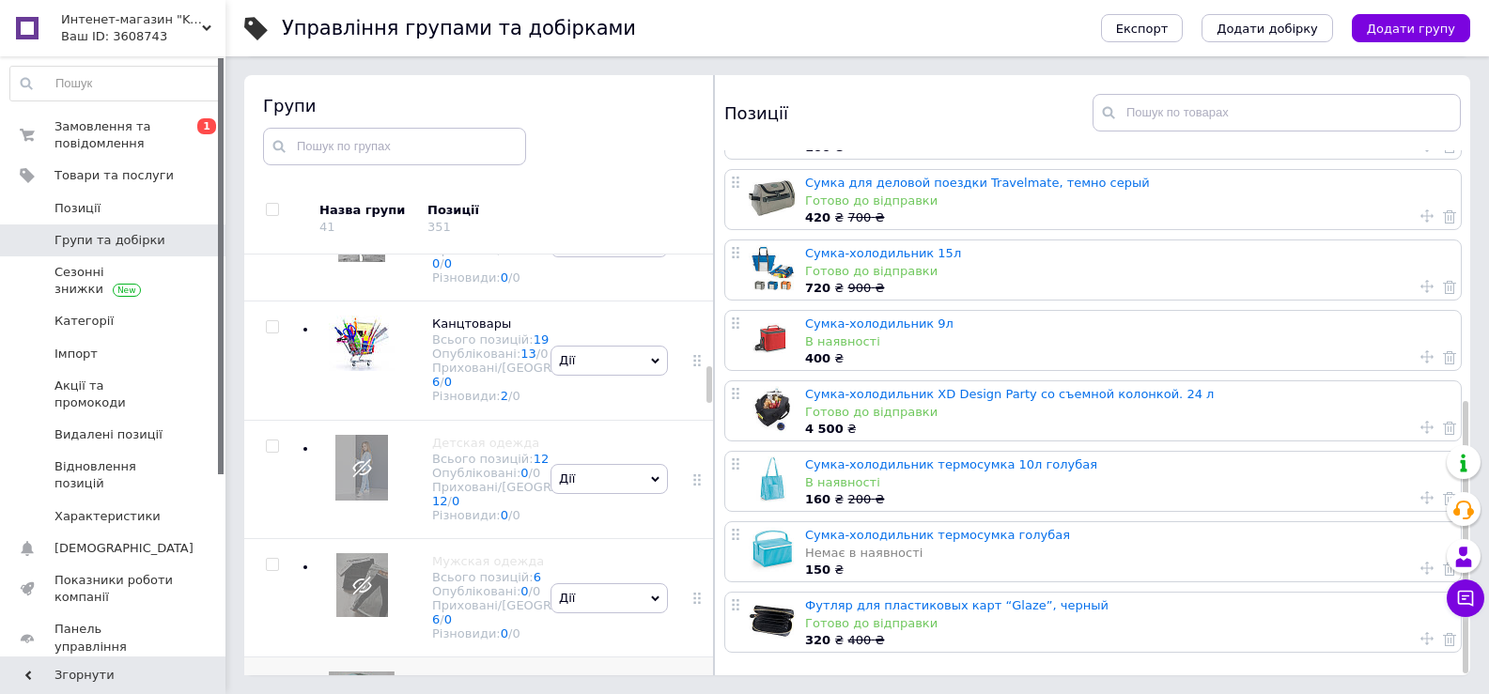
click at [645, 20] on span "Дії" at bounding box center [609, 5] width 117 height 30
click at [605, 70] on li "Приховати групу" at bounding box center [610, 48] width 116 height 43
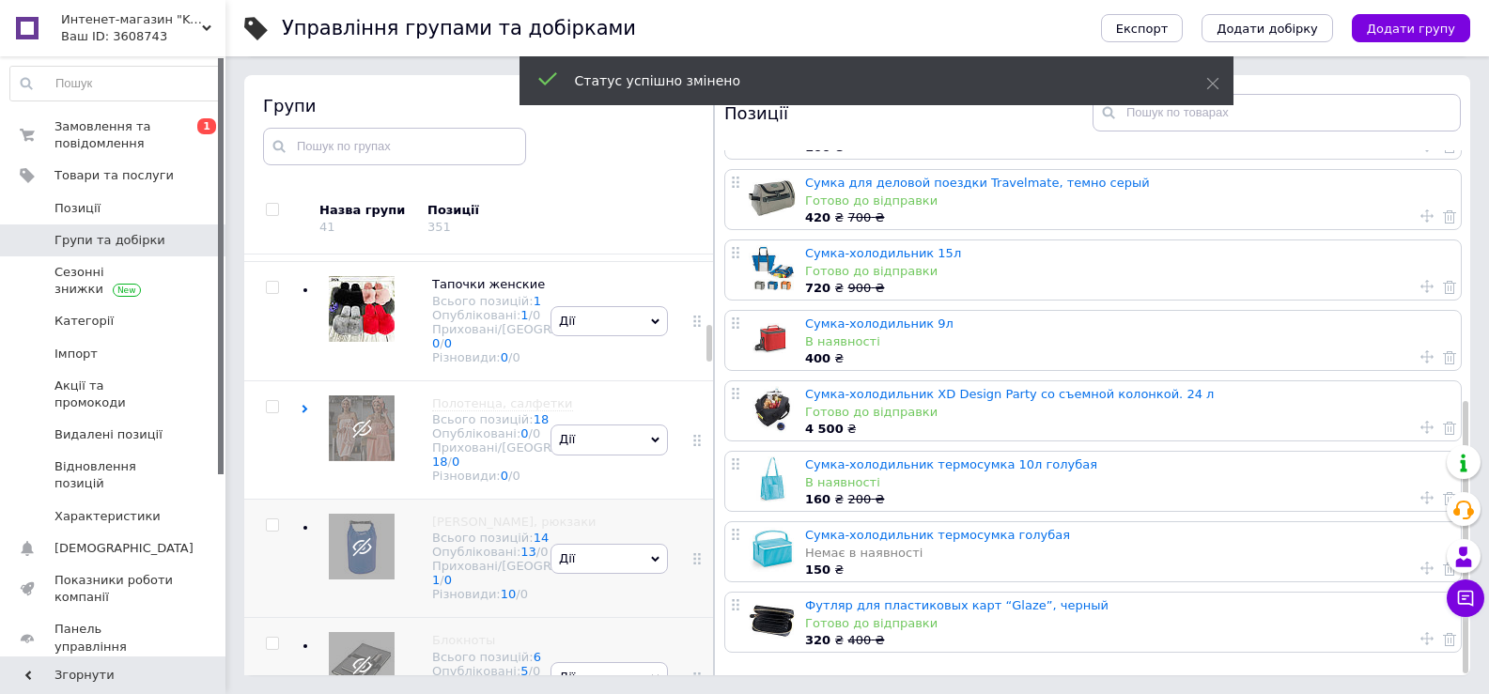
scroll to position [710, 0]
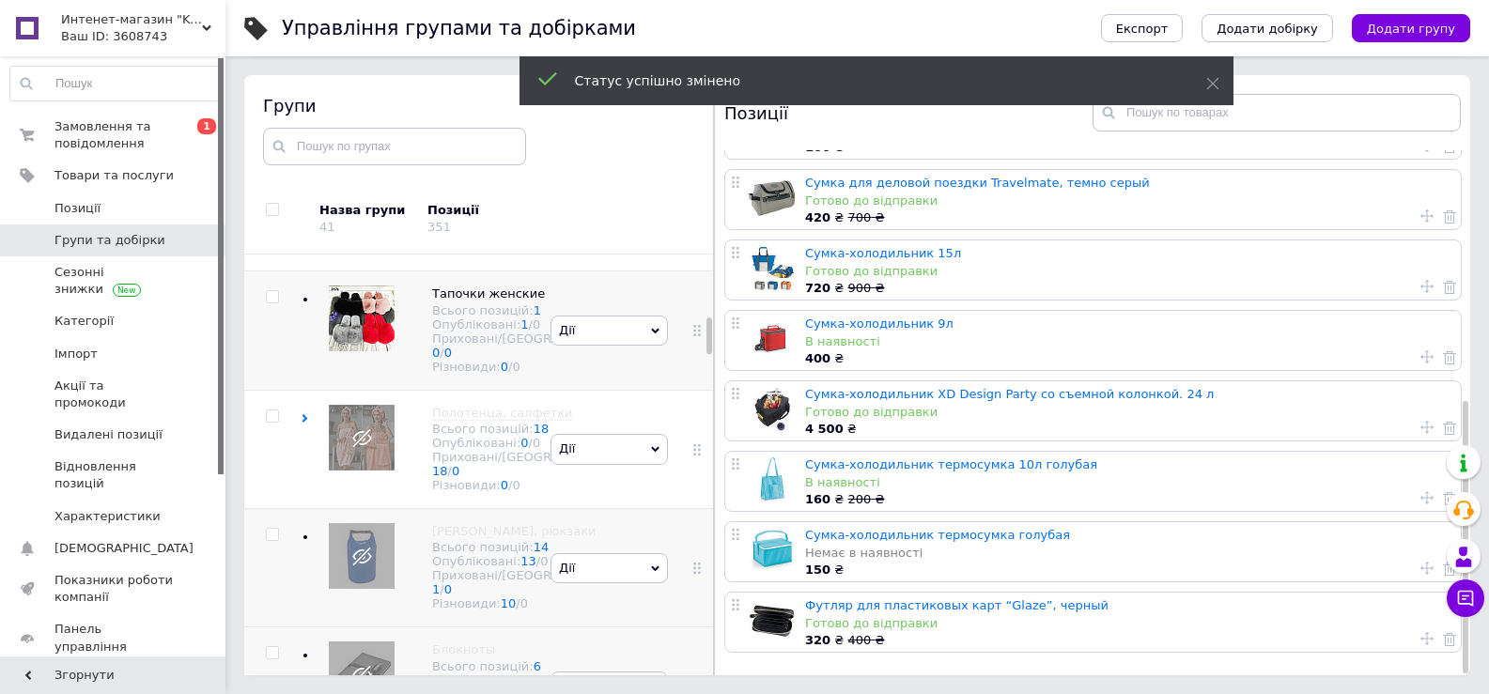
click at [603, 390] on div "[PERSON_NAME] групу Редагувати групу Додати підгрупу Додати товар Видалити групу" at bounding box center [609, 331] width 127 height 118
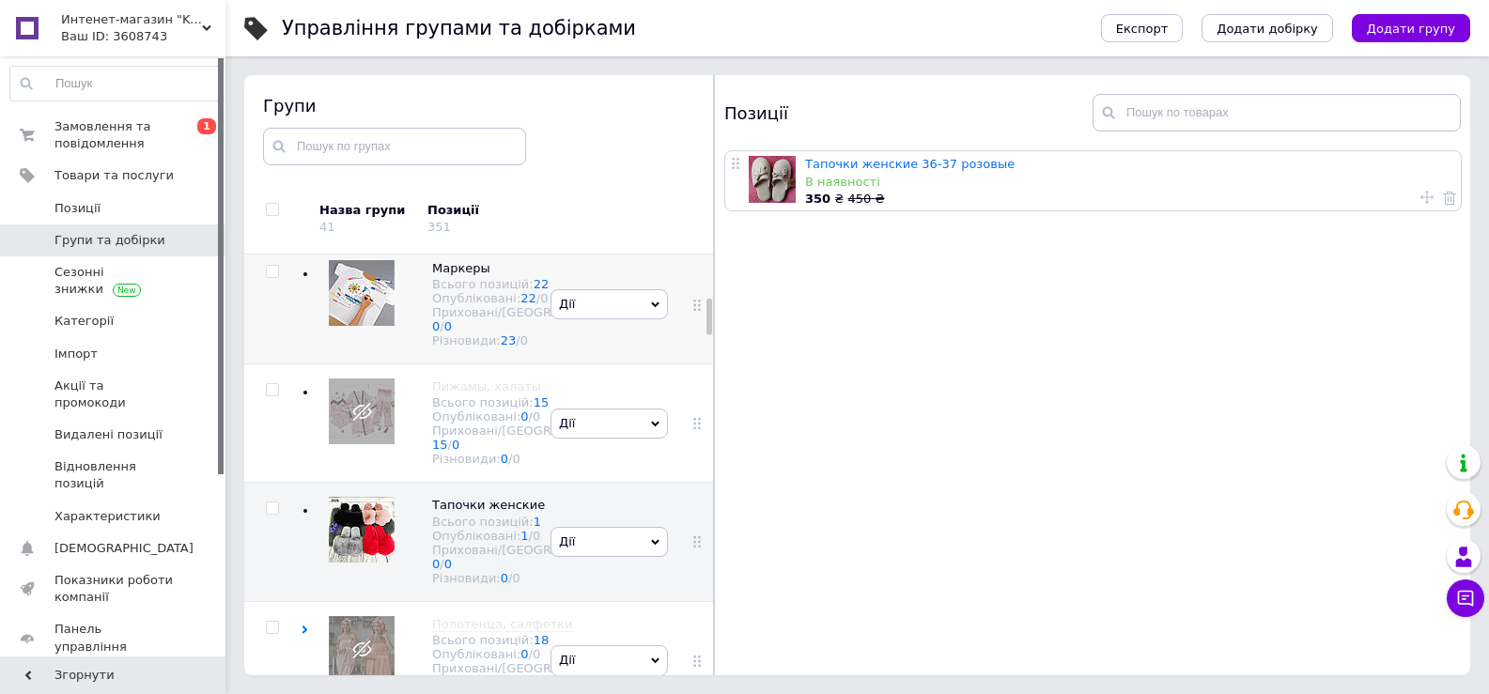
scroll to position [460, 0]
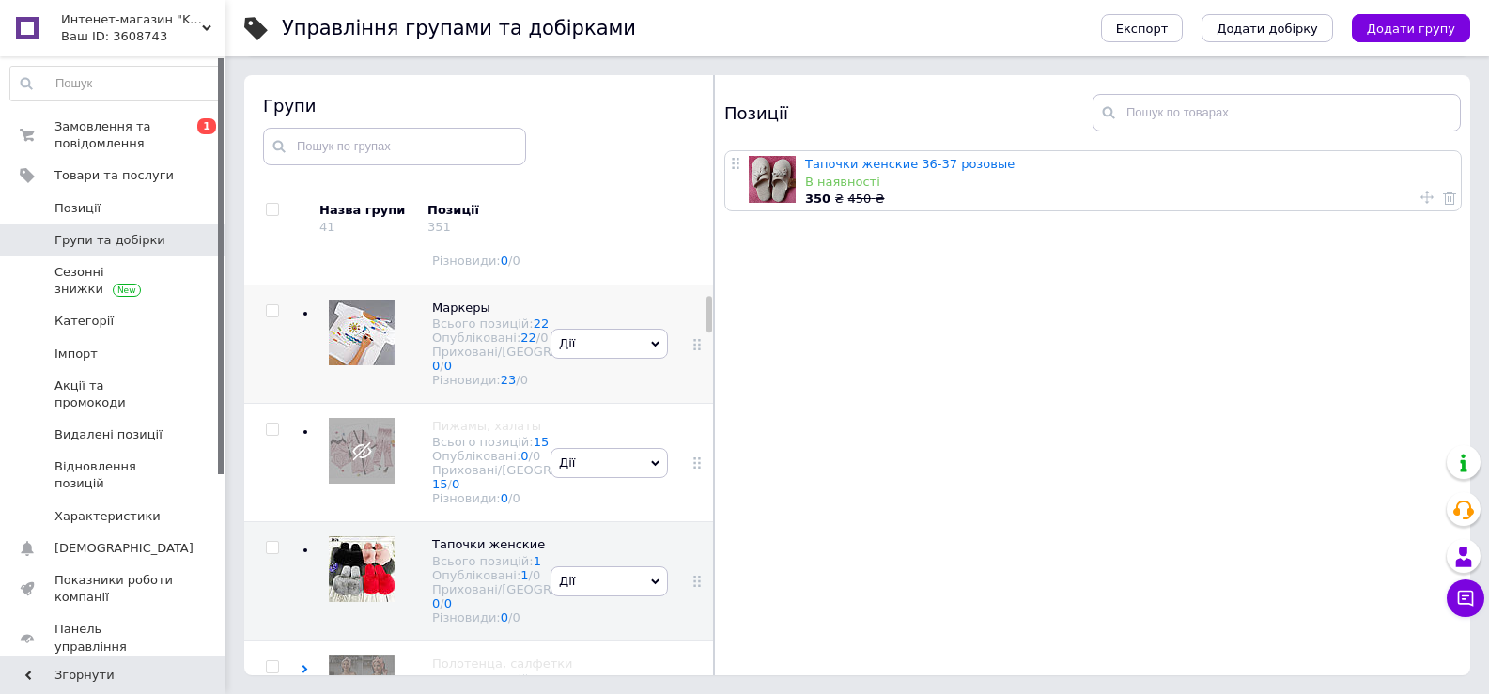
click at [599, 403] on div "[PERSON_NAME] групу Редагувати групу Додати підгрупу Додати товар Видалити групу" at bounding box center [609, 344] width 127 height 118
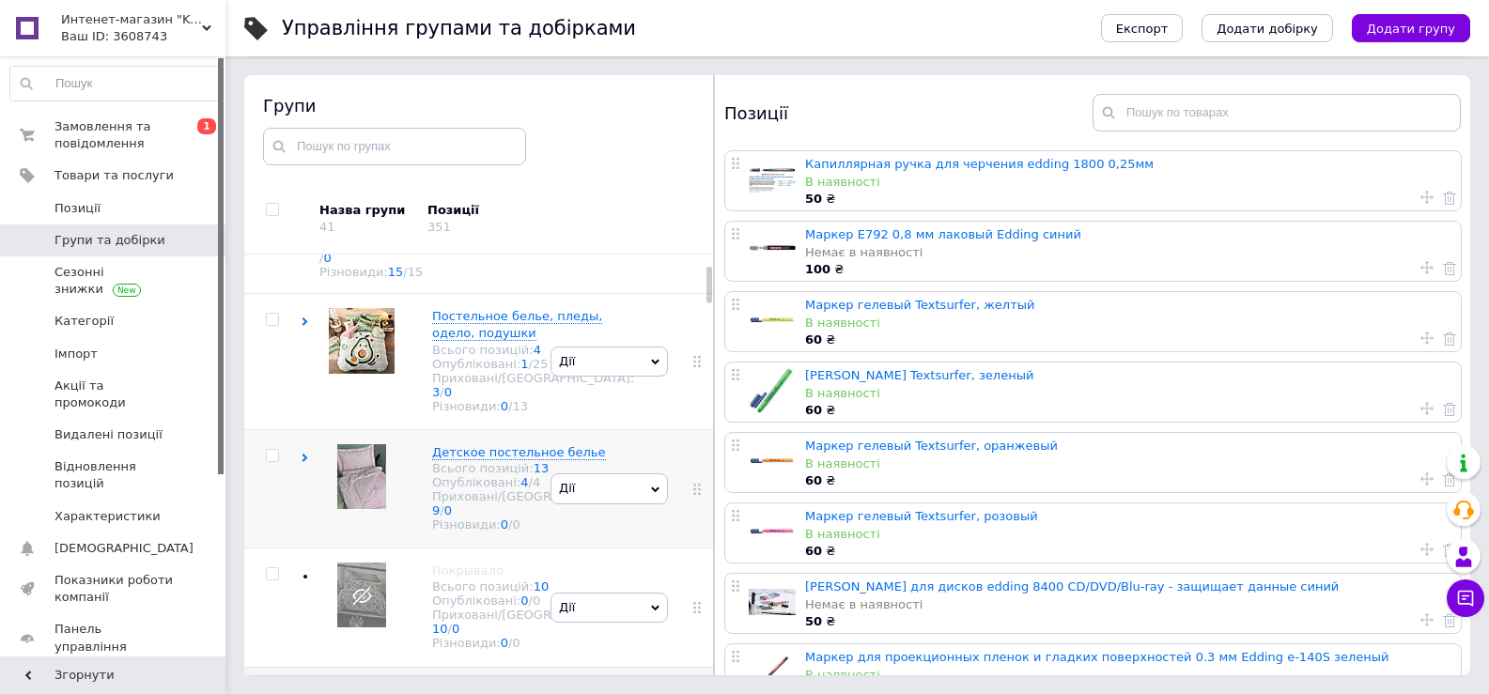
scroll to position [125, 0]
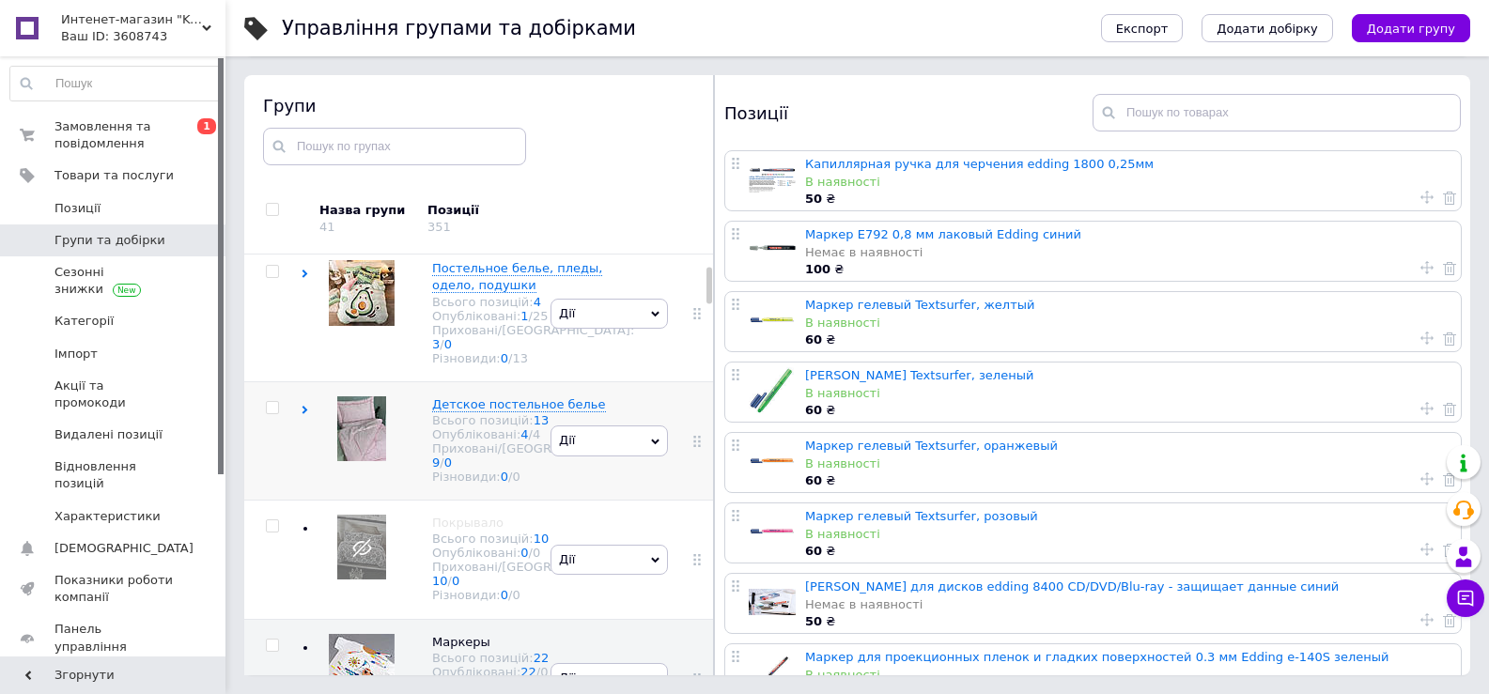
click at [591, 494] on div "[PERSON_NAME] групу Редагувати групу Додати підгрупу Додати товар Видалити групу" at bounding box center [609, 441] width 127 height 118
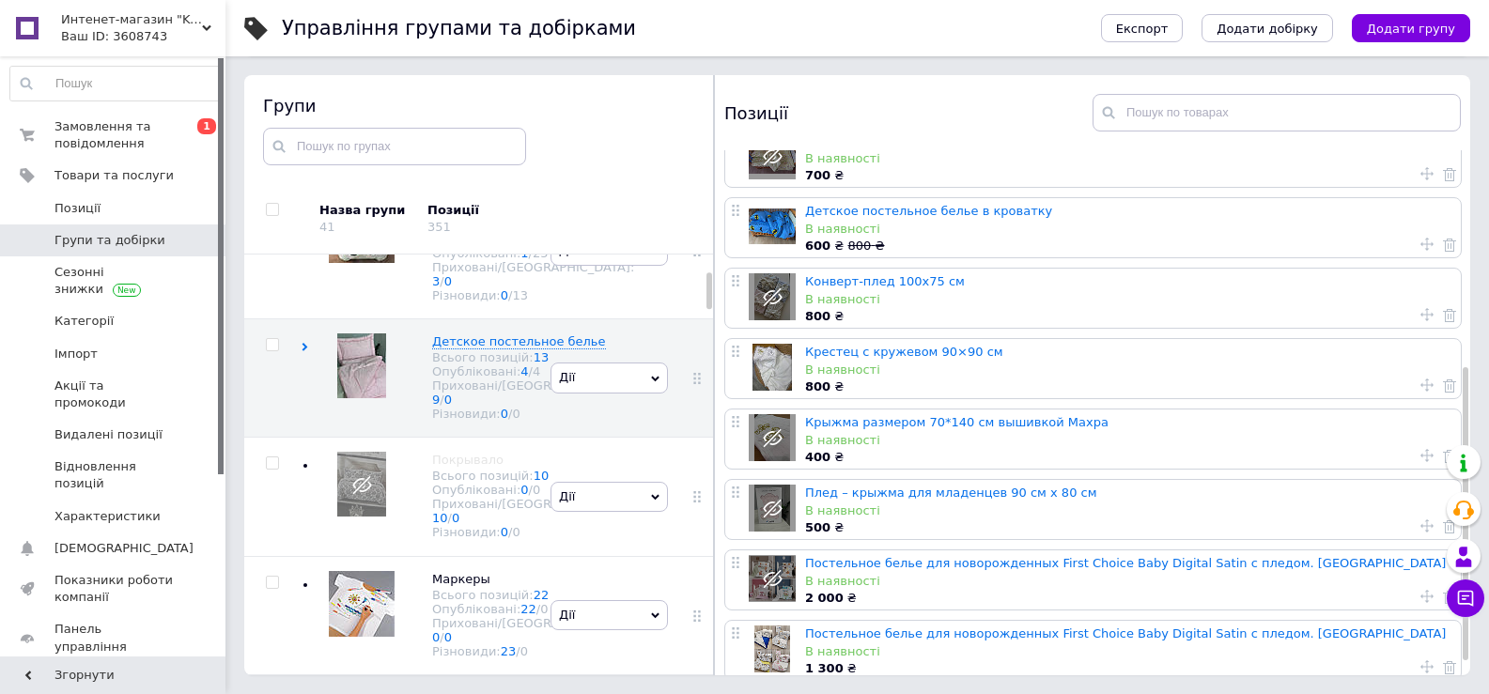
scroll to position [410, 0]
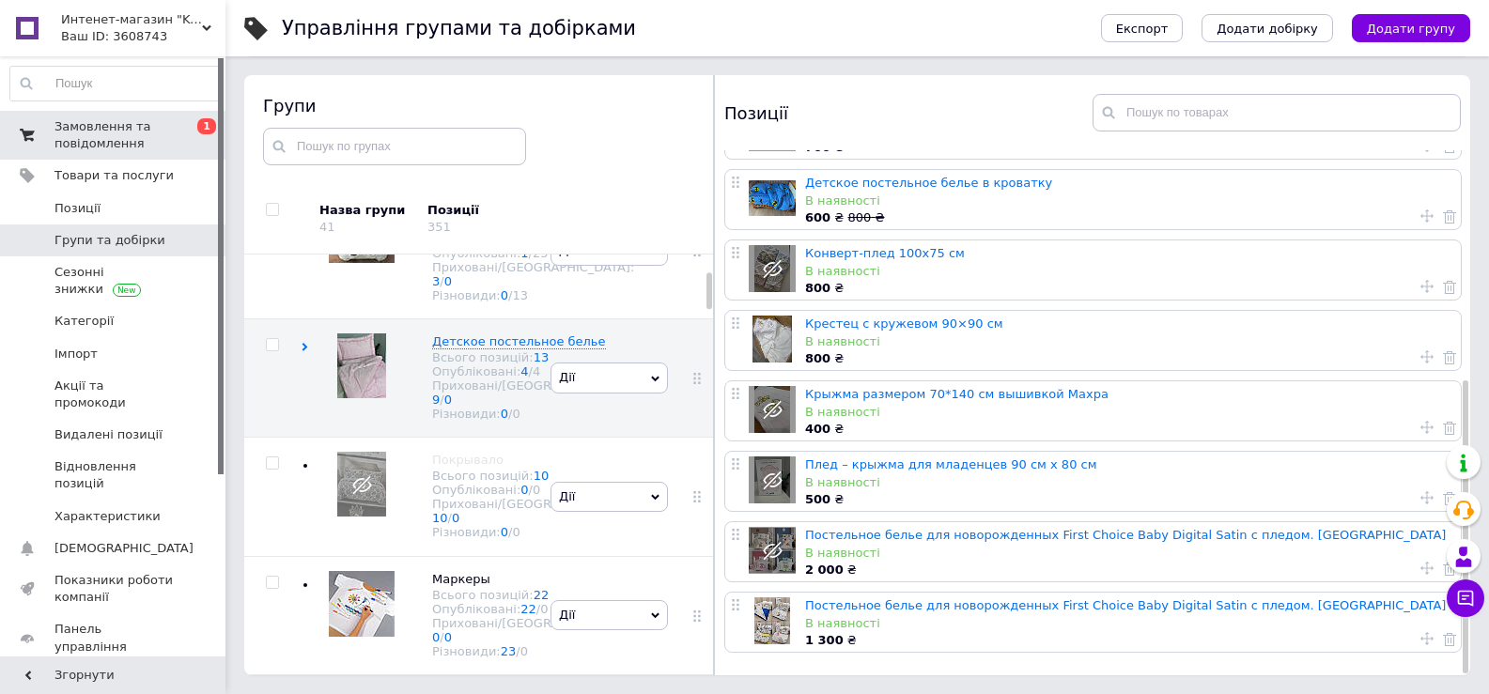
click at [117, 130] on span "Замовлення та повідомлення" at bounding box center [114, 135] width 119 height 34
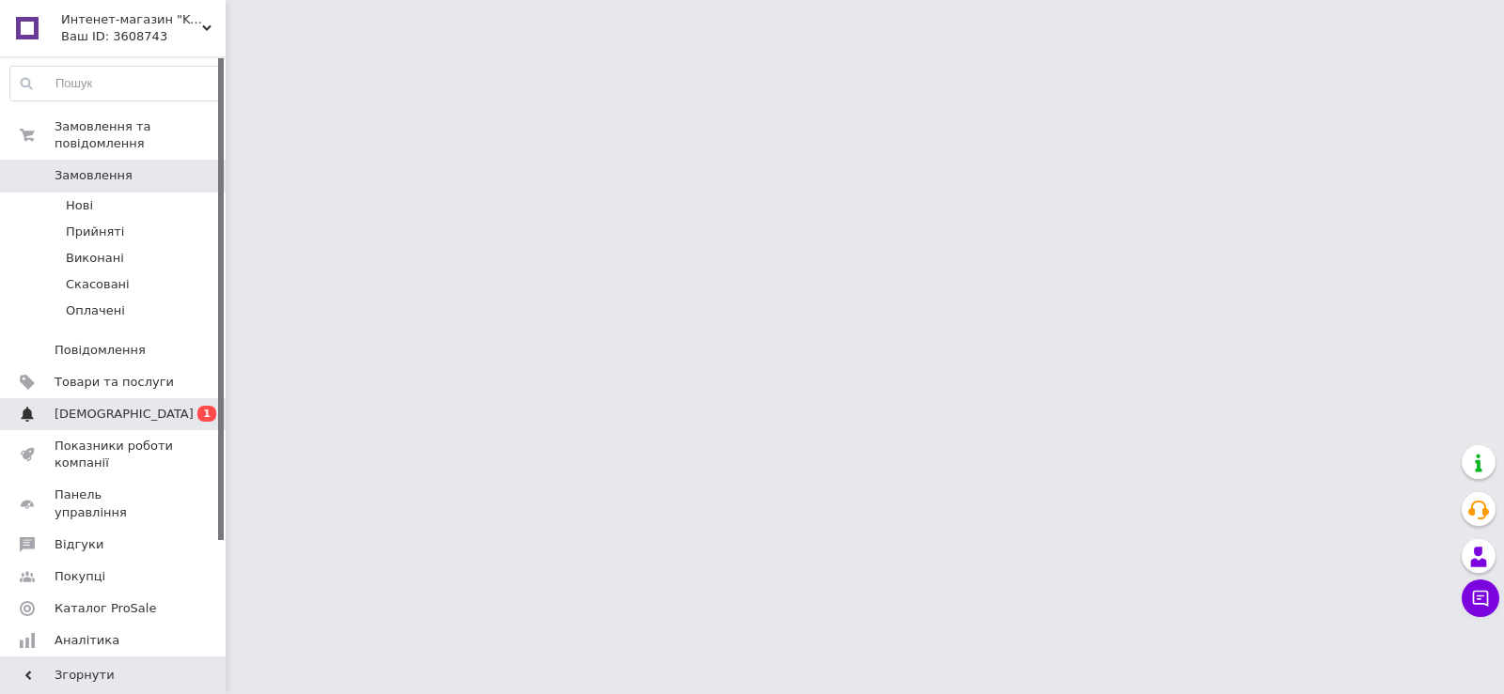
click at [106, 406] on span "[DEMOGRAPHIC_DATA]" at bounding box center [124, 414] width 139 height 17
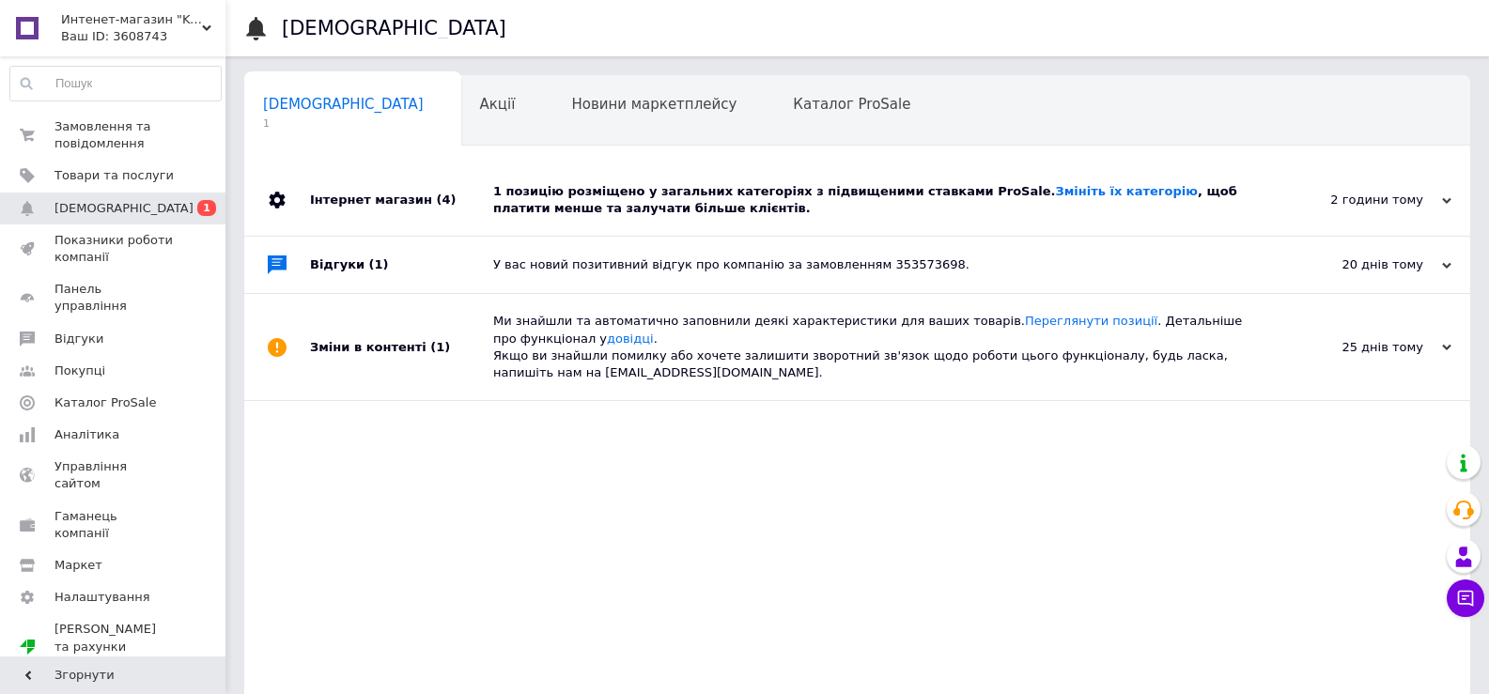
click at [684, 200] on div "1 позицію розміщено у загальних категоріях з підвищеними ставками ProSale. Змін…" at bounding box center [878, 200] width 771 height 34
